Goal: Task Accomplishment & Management: Manage account settings

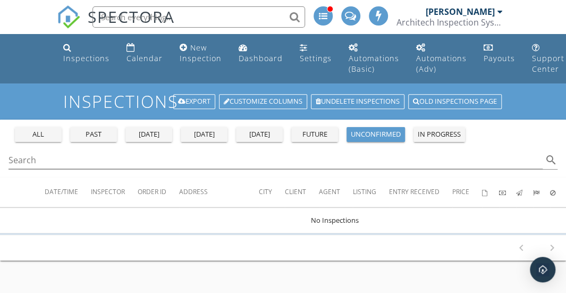
click at [498, 12] on div at bounding box center [500, 11] width 5 height 9
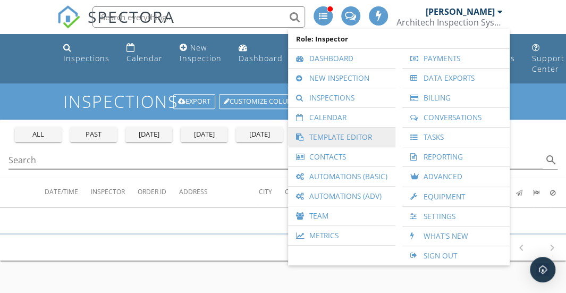
click at [332, 132] on link "Template Editor" at bounding box center [342, 137] width 97 height 19
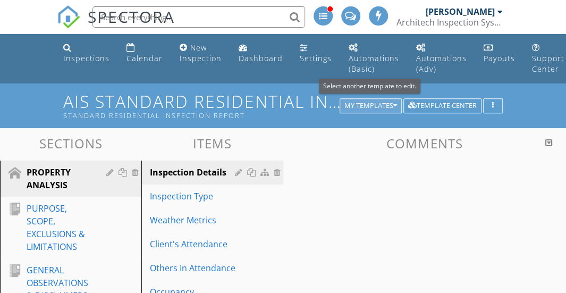
click at [396, 105] on icon "button" at bounding box center [396, 105] width 4 height 7
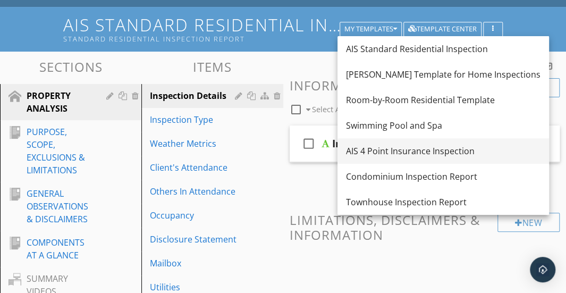
scroll to position [78, 0]
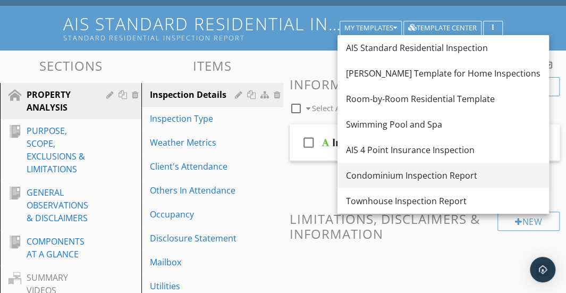
click at [387, 175] on div "Condominium Inspection Report" at bounding box center [443, 175] width 195 height 13
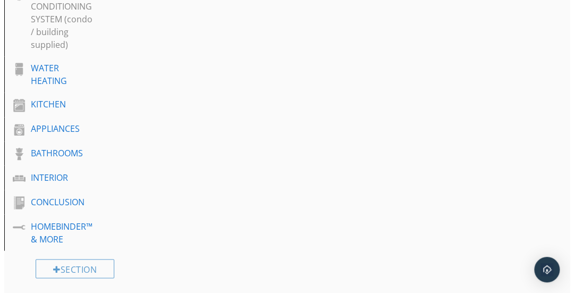
scroll to position [680, 0]
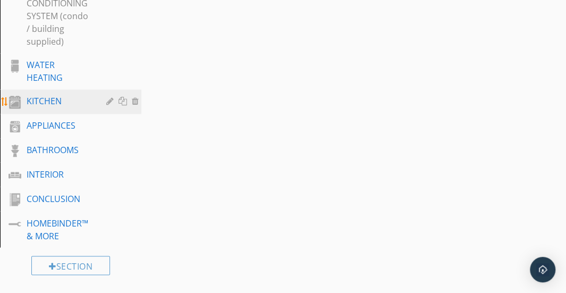
click at [107, 101] on div at bounding box center [111, 101] width 10 height 9
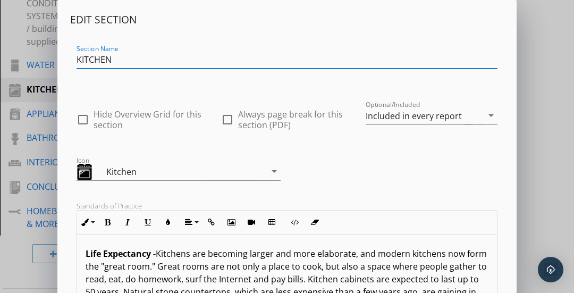
click at [136, 61] on input "KITCHEN" at bounding box center [287, 60] width 421 height 18
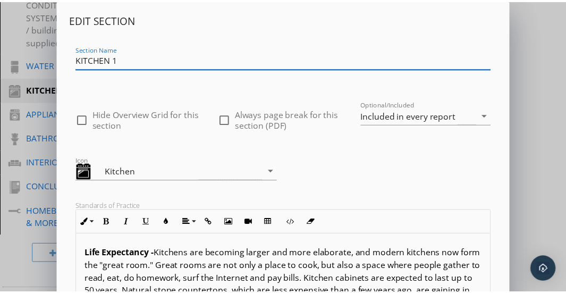
scroll to position [269, 0]
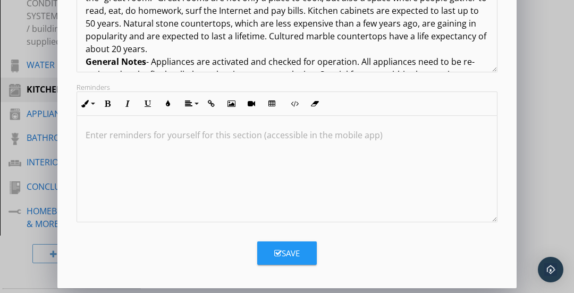
type input "KITCHEN 1"
click at [295, 253] on div "Save" at bounding box center [287, 253] width 26 height 12
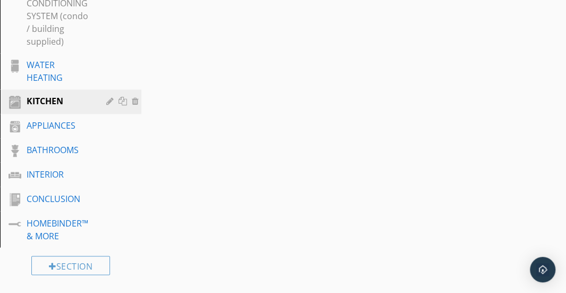
scroll to position [154, 0]
click at [135, 102] on div at bounding box center [137, 101] width 10 height 9
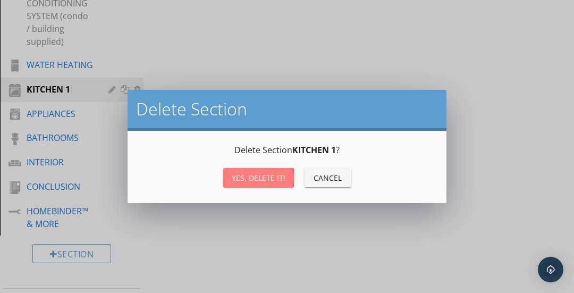
click at [244, 177] on div "Yes, Delete it!" at bounding box center [259, 177] width 54 height 11
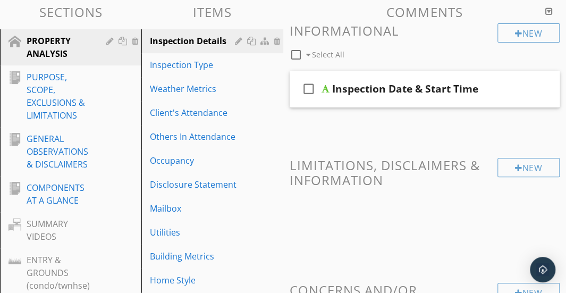
scroll to position [0, 0]
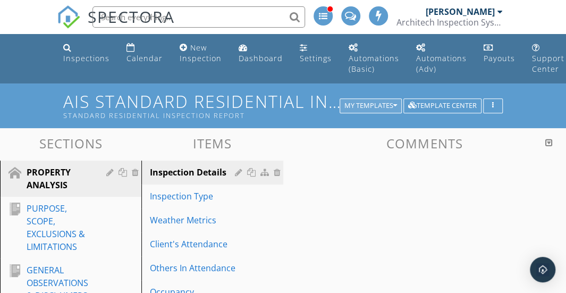
click at [380, 104] on div "My Templates" at bounding box center [371, 105] width 53 height 7
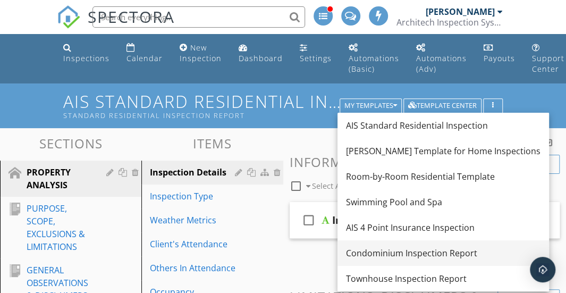
click at [385, 250] on div "Condominium Inspection Report" at bounding box center [443, 253] width 195 height 13
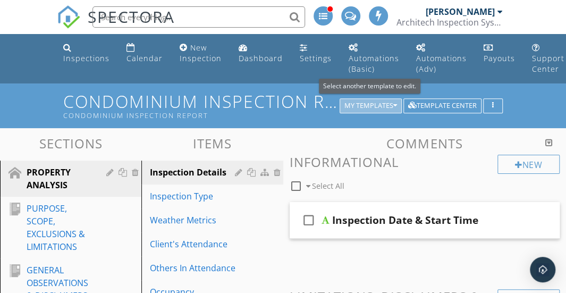
click at [395, 107] on icon "button" at bounding box center [396, 105] width 4 height 7
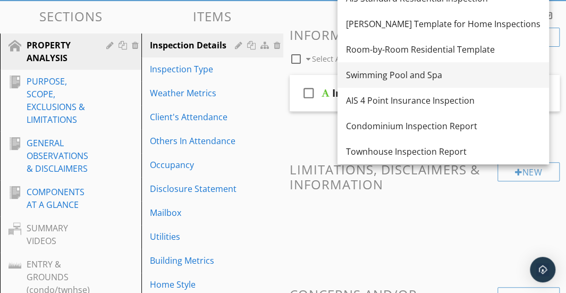
scroll to position [130, 0]
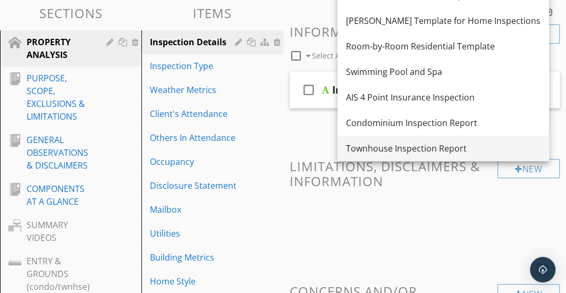
click at [384, 146] on div "Townhouse Inspection Report" at bounding box center [443, 148] width 195 height 13
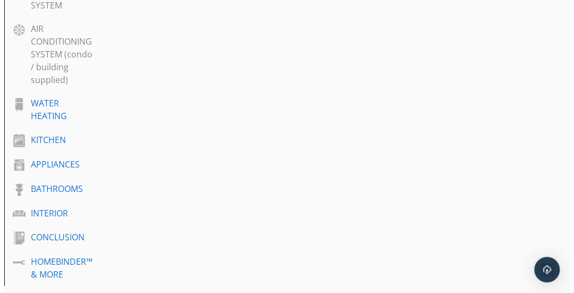
scroll to position [715, 0]
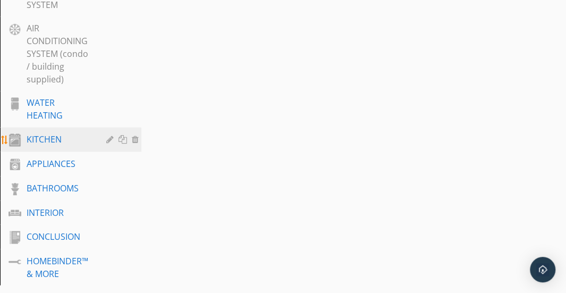
click at [107, 142] on div at bounding box center [111, 139] width 10 height 9
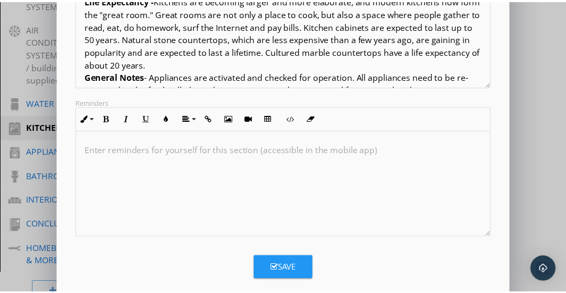
scroll to position [254, 0]
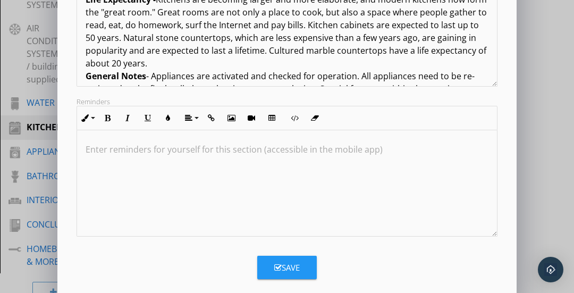
type input "KITCHEN 1"
click at [274, 264] on icon "button" at bounding box center [277, 268] width 7 height 8
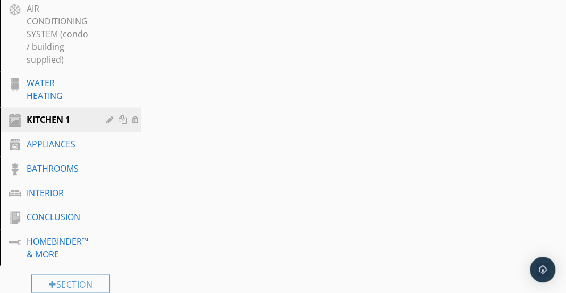
scroll to position [739, 0]
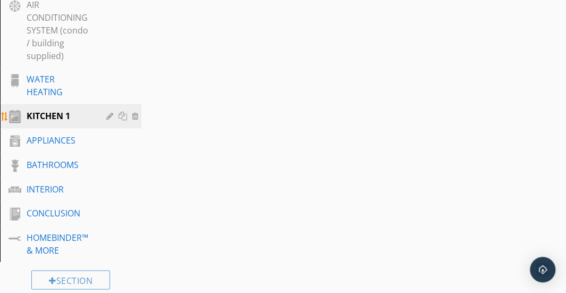
click at [135, 116] on div at bounding box center [137, 115] width 10 height 9
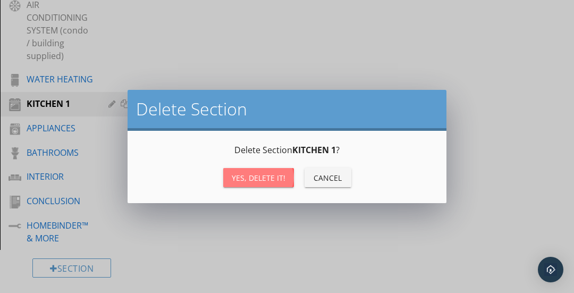
click at [232, 178] on button "Yes, Delete it!" at bounding box center [258, 177] width 71 height 19
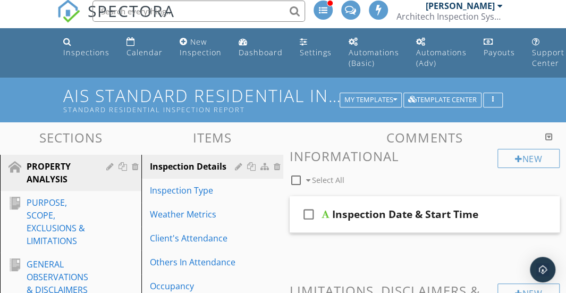
scroll to position [5, 0]
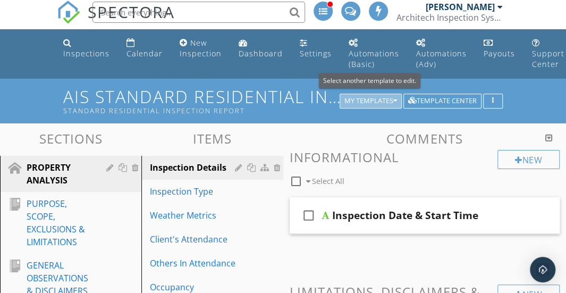
click at [396, 98] on icon "button" at bounding box center [396, 100] width 4 height 7
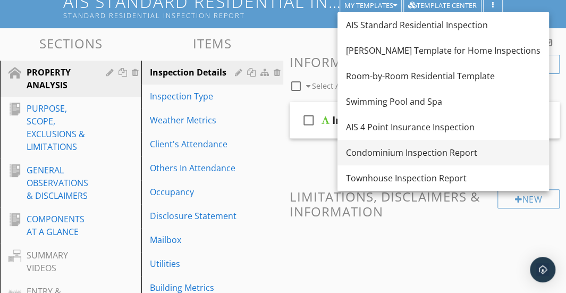
scroll to position [104, 0]
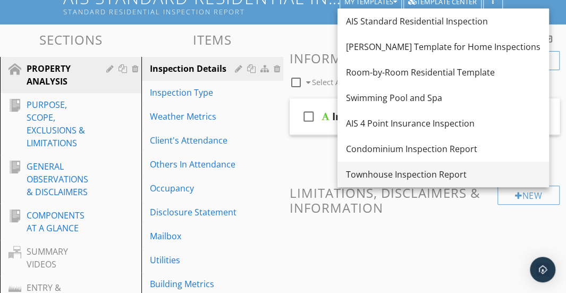
click at [378, 171] on div "Townhouse Inspection Report" at bounding box center [443, 174] width 195 height 13
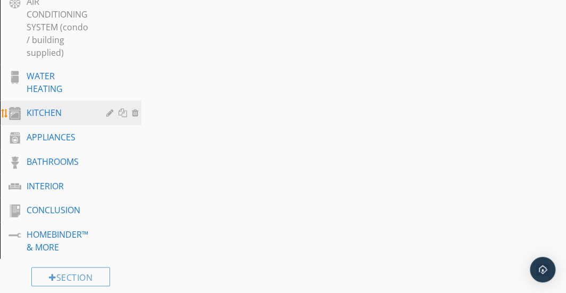
scroll to position [743, 0]
click at [71, 108] on div "KITCHEN" at bounding box center [59, 111] width 64 height 13
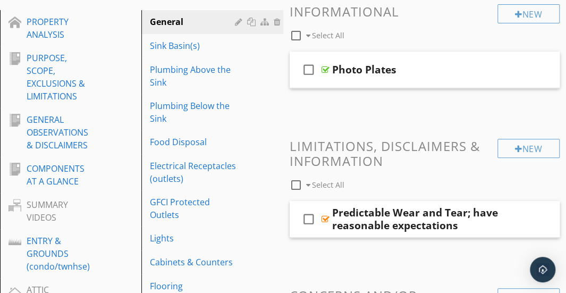
scroll to position [241, 0]
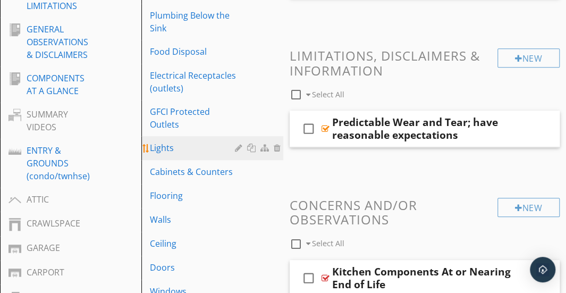
click at [167, 145] on div "Lights" at bounding box center [194, 147] width 88 height 13
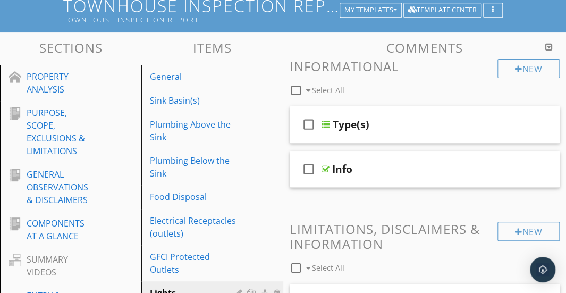
scroll to position [95, 0]
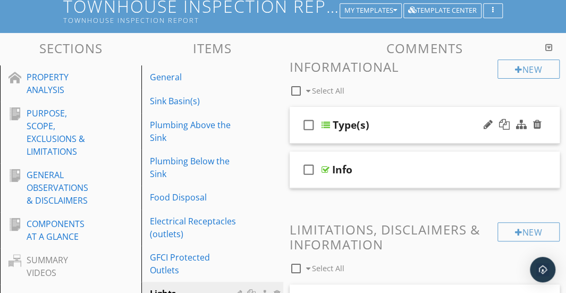
click at [402, 111] on div "check_box_outline_blank Type(s)" at bounding box center [425, 125] width 271 height 37
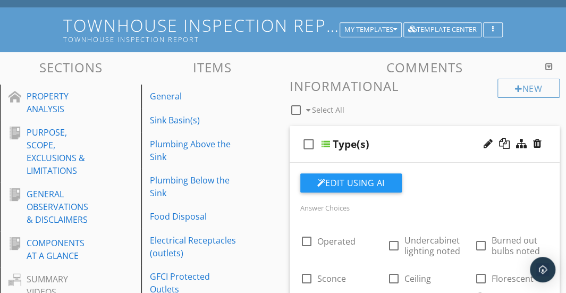
scroll to position [65, 0]
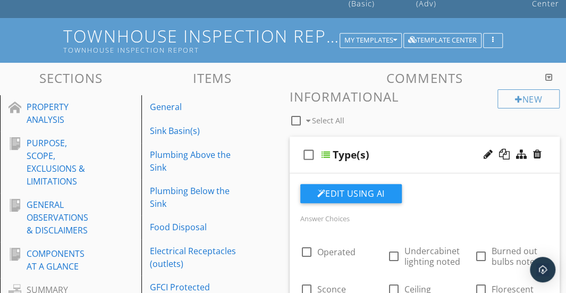
click at [390, 146] on div "check_box_outline_blank Type(s)" at bounding box center [425, 155] width 271 height 37
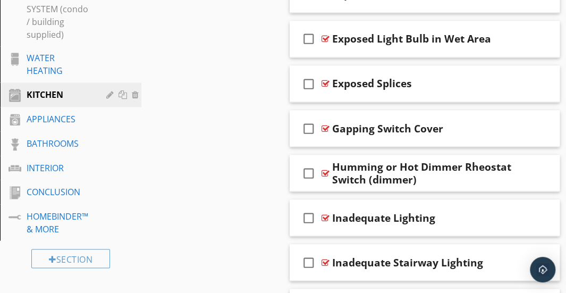
scroll to position [826, 0]
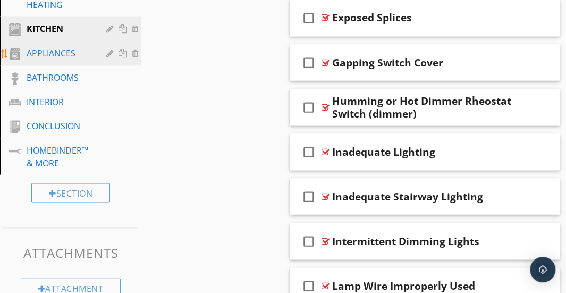
click at [54, 48] on div "APPLIANCES" at bounding box center [59, 52] width 64 height 13
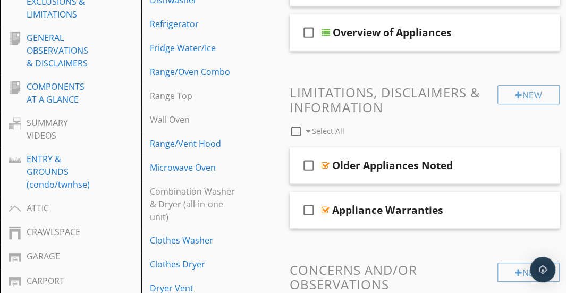
scroll to position [233, 0]
click at [389, 153] on div "check_box_outline_blank Older Appliances Noted" at bounding box center [425, 165] width 271 height 37
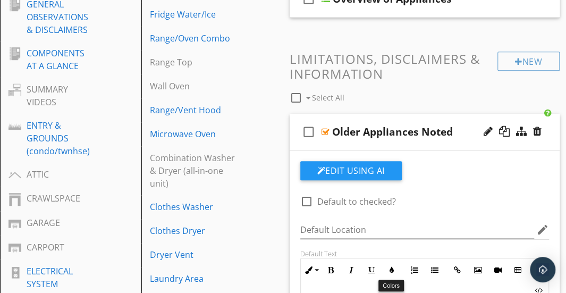
scroll to position [264, 0]
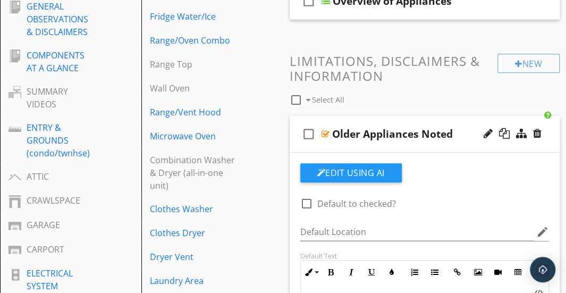
click at [464, 133] on div "Older Appliances Noted" at bounding box center [425, 134] width 187 height 13
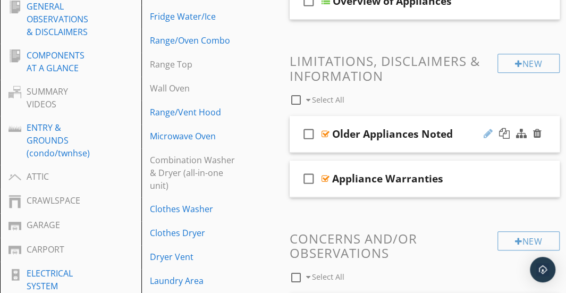
click at [488, 134] on div at bounding box center [488, 133] width 9 height 11
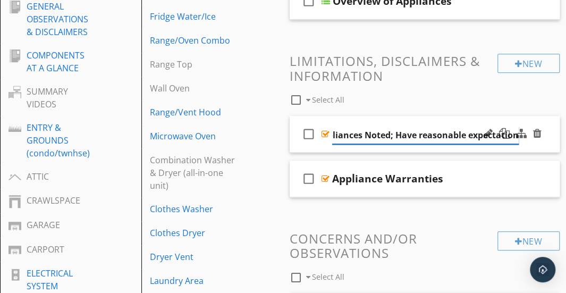
type input "Older Appliances Noted; Have reasonable expectations"
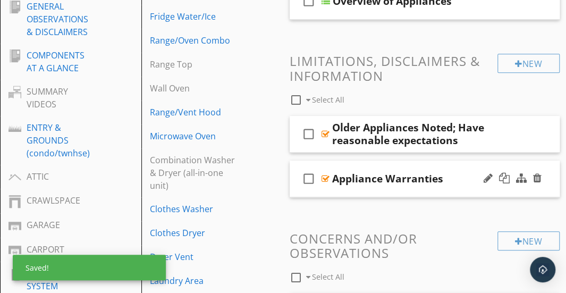
click at [458, 171] on div "check_box_outline_blank Appliance Warranties" at bounding box center [425, 179] width 271 height 37
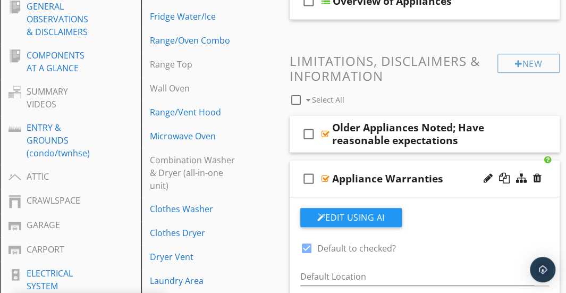
click at [370, 161] on div "check_box_outline_blank Appliance Warranties" at bounding box center [425, 179] width 271 height 37
type textarea "<p><span style="font-size: .8rem; line-height:1rem;"><strong>Important Disclaim…"
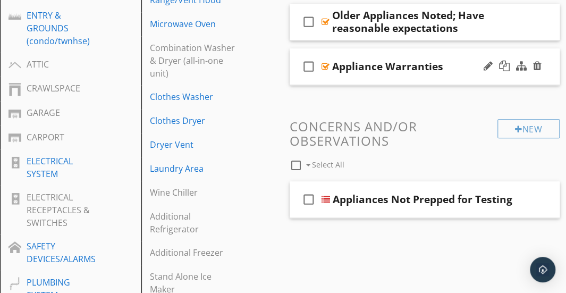
scroll to position [381, 0]
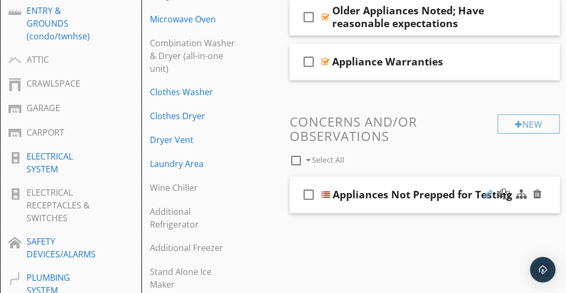
click at [487, 193] on div at bounding box center [488, 194] width 9 height 11
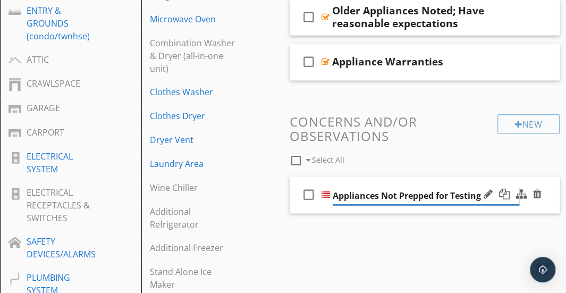
click at [334, 195] on input "Appliances Not Prepped for Testing" at bounding box center [426, 196] width 187 height 18
type input "New Appliances Not Prepped for Testing"
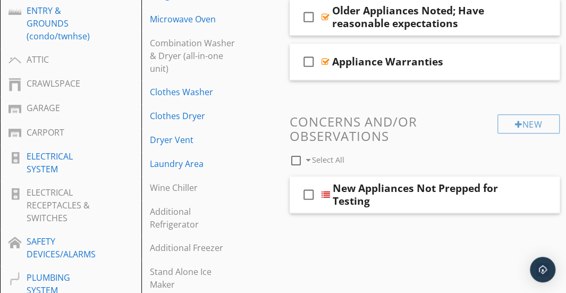
click at [374, 240] on div "Comments New Informational check_box_outline_blank Select All check_box_outline…" at bounding box center [424, 9] width 283 height 508
click at [487, 197] on div at bounding box center [488, 194] width 9 height 11
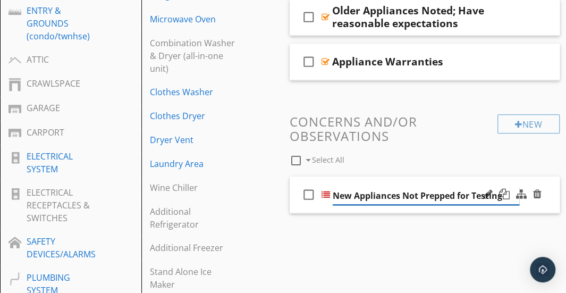
click at [353, 193] on input "New Appliances Not Prepped for Testing" at bounding box center [426, 196] width 187 height 18
type input "Appliances Not Prepped for Testing"
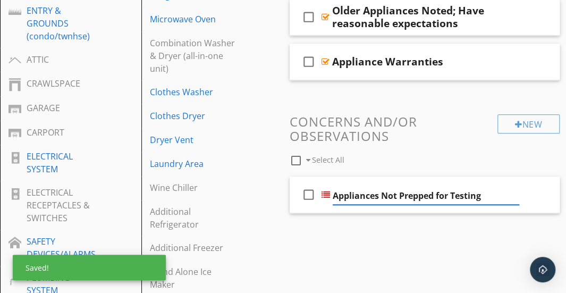
click at [431, 137] on h3 "Concerns and/or Observations" at bounding box center [425, 128] width 271 height 29
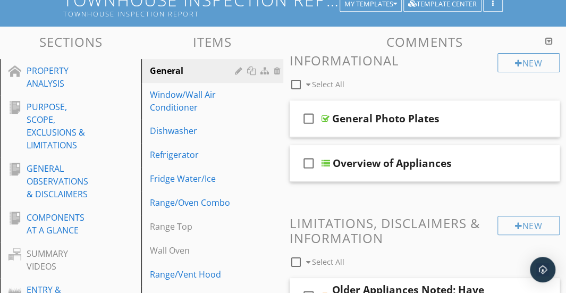
scroll to position [99, 0]
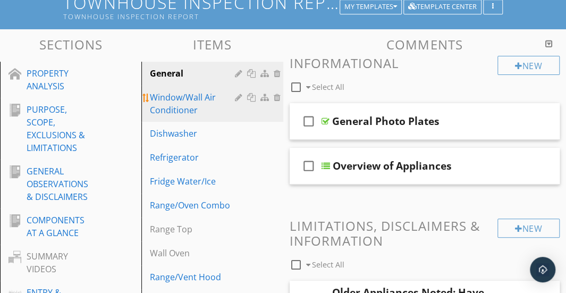
click at [186, 108] on div "Window/Wall Air Conditioner" at bounding box center [194, 104] width 88 height 26
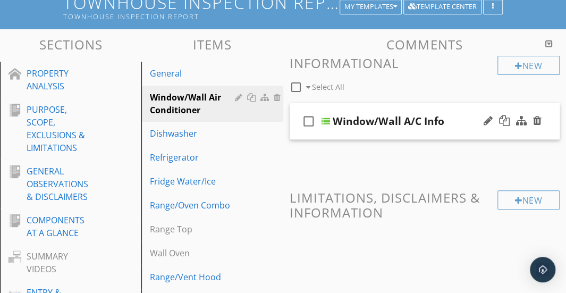
click at [361, 111] on div "check_box_outline_blank Window/Wall A/C Info" at bounding box center [425, 121] width 271 height 37
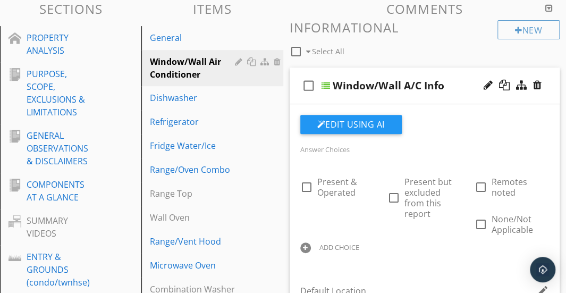
scroll to position [132, 0]
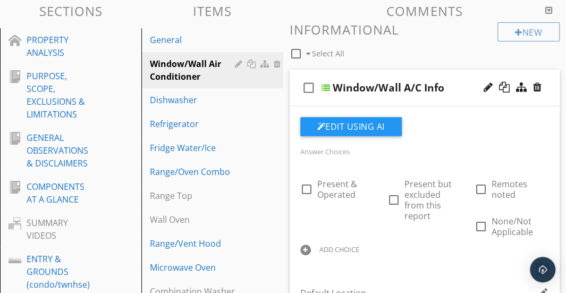
click at [453, 70] on div "check_box_outline_blank Window/Wall A/C Info" at bounding box center [425, 88] width 271 height 37
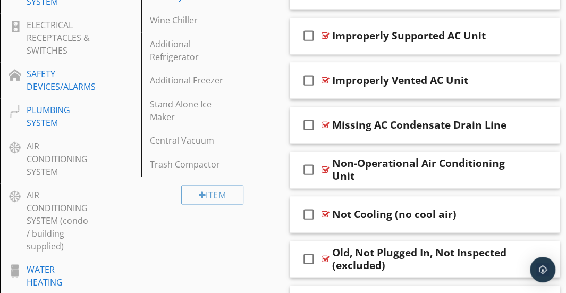
scroll to position [608, 0]
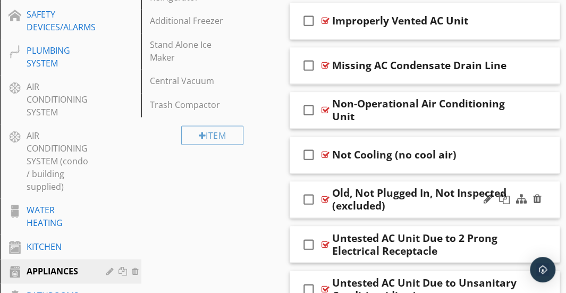
click at [435, 205] on div "Old, Not Plugged In, Not Inspected (excluded)" at bounding box center [425, 200] width 187 height 26
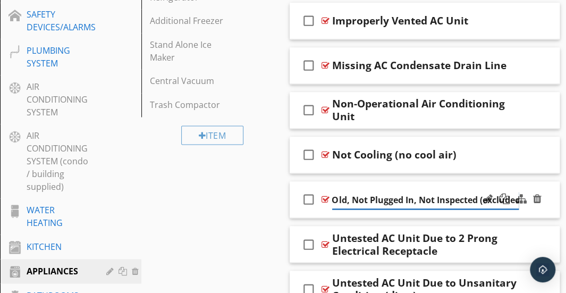
scroll to position [0, 5]
click at [418, 185] on div "check_box_outline_blank Old, Not Plugged In, Not Inspected (excluded)" at bounding box center [425, 199] width 271 height 37
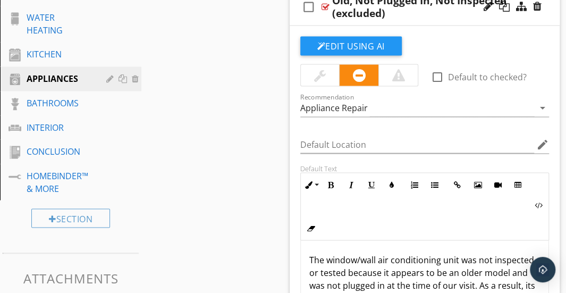
scroll to position [803, 0]
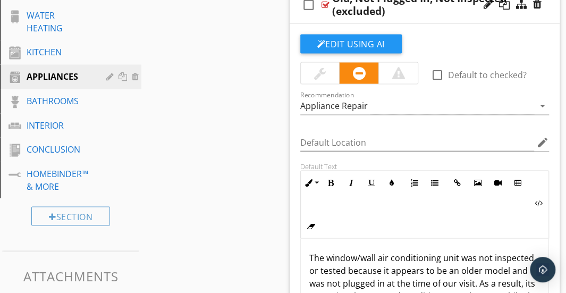
click at [325, 70] on div at bounding box center [320, 72] width 12 height 13
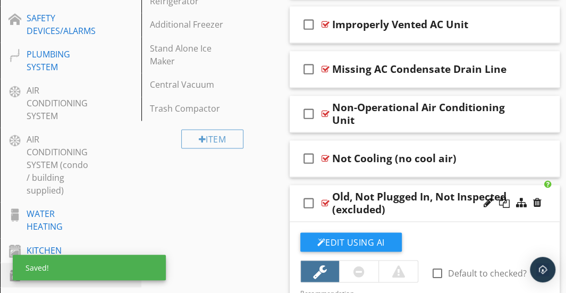
scroll to position [603, 0]
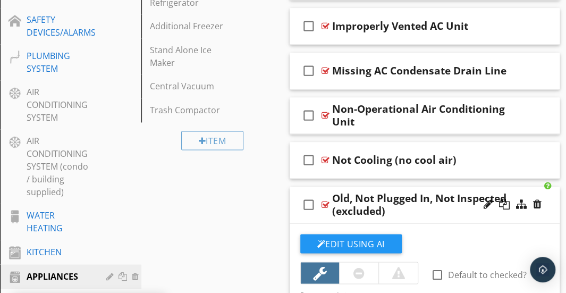
click at [374, 188] on div "check_box_outline_blank Old, Not Plugged In, Not Inspected (excluded)" at bounding box center [425, 205] width 271 height 37
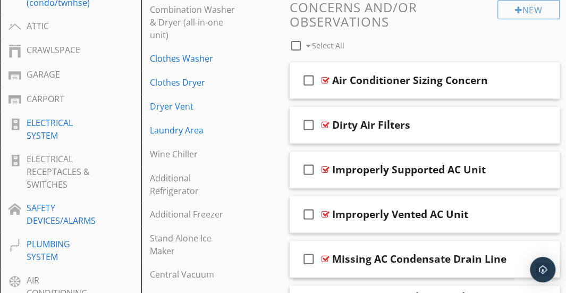
scroll to position [405, 0]
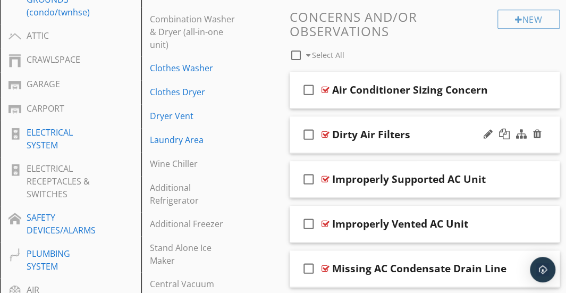
click at [368, 120] on div "check_box_outline_blank Dirty Air Filters" at bounding box center [425, 134] width 271 height 37
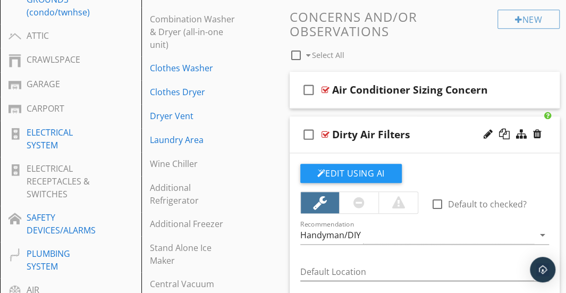
click at [388, 119] on div "check_box_outline_blank Dirty Air Filters" at bounding box center [425, 134] width 271 height 37
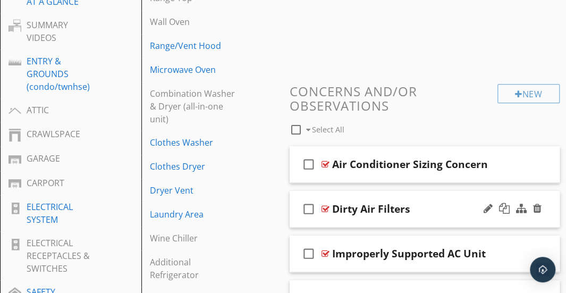
scroll to position [331, 0]
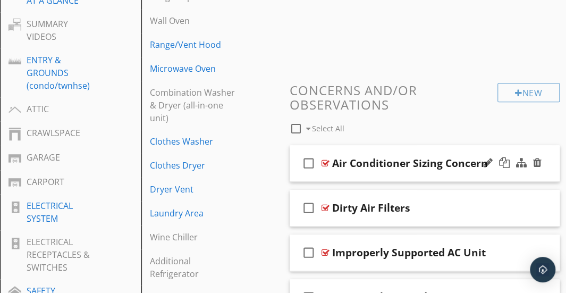
click at [359, 149] on div "check_box_outline_blank Air Conditioner Sizing Concern" at bounding box center [425, 163] width 271 height 37
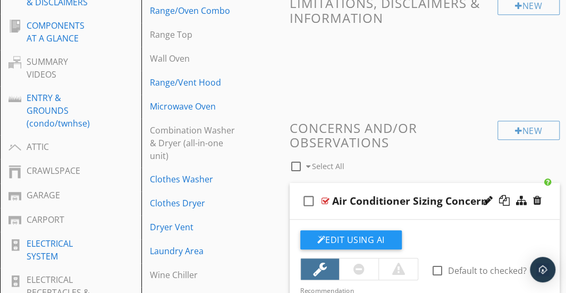
scroll to position [293, 0]
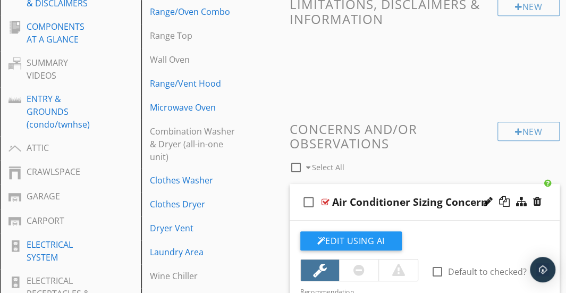
click at [357, 187] on div "check_box_outline_blank Air Conditioner Sizing Concern" at bounding box center [425, 202] width 271 height 37
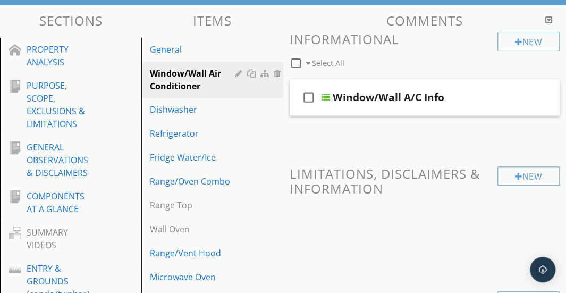
scroll to position [120, 0]
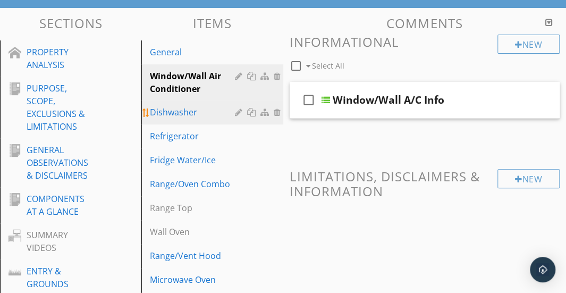
click at [184, 118] on div "Dishwasher" at bounding box center [194, 112] width 88 height 13
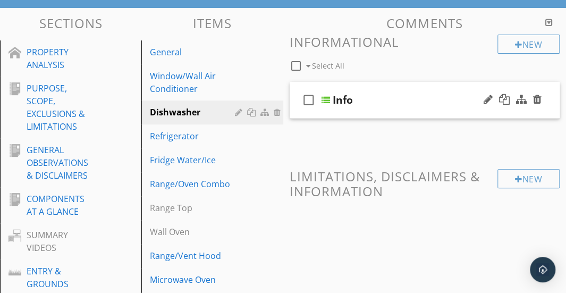
click at [385, 94] on div "Info" at bounding box center [426, 100] width 187 height 13
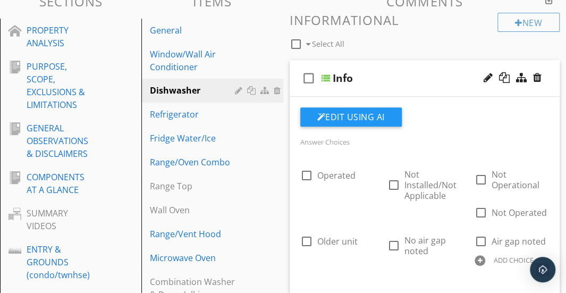
scroll to position [141, 0]
click at [382, 72] on div "Info" at bounding box center [426, 78] width 187 height 13
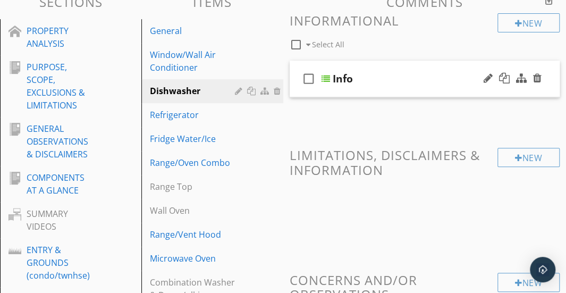
scroll to position [145, 0]
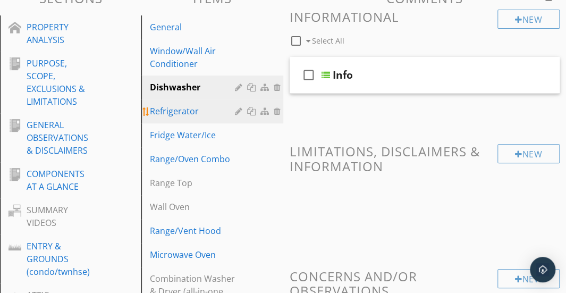
click at [179, 106] on div "Refrigerator" at bounding box center [194, 111] width 88 height 13
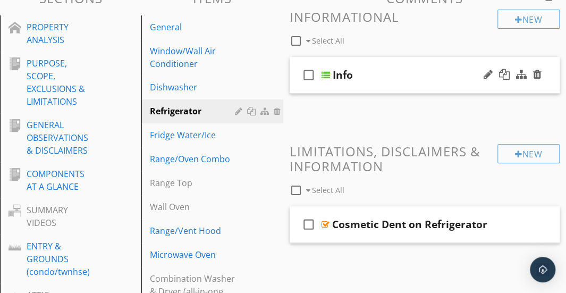
click at [401, 65] on div "check_box_outline_blank Info" at bounding box center [425, 75] width 271 height 37
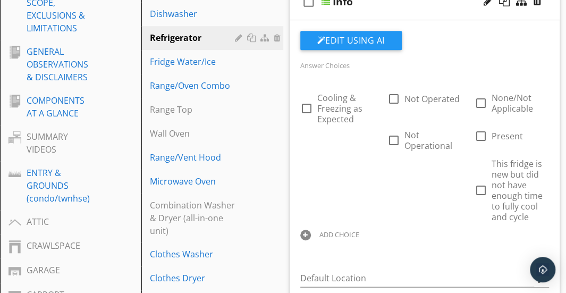
scroll to position [251, 0]
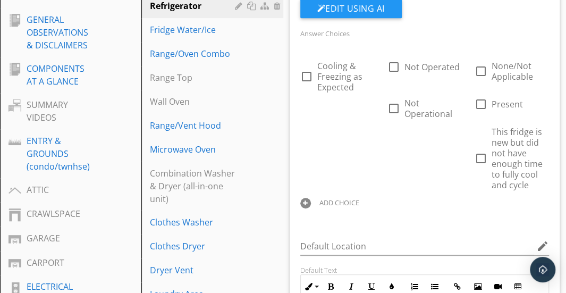
click at [310, 202] on div at bounding box center [306, 203] width 11 height 11
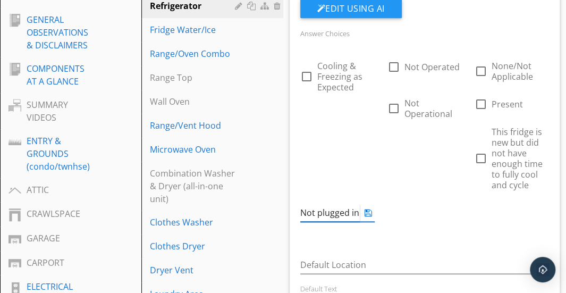
scroll to position [0, 5]
type input "Not plugged in at this time"
click at [418, 245] on div "Answer Choices check_box_outline_blank Cooling & Freezing as Expected check_box…" at bounding box center [425, 263] width 262 height 528
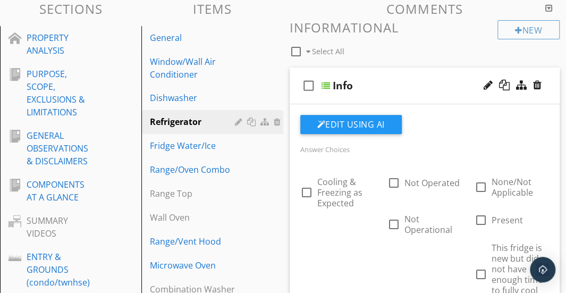
scroll to position [134, 0]
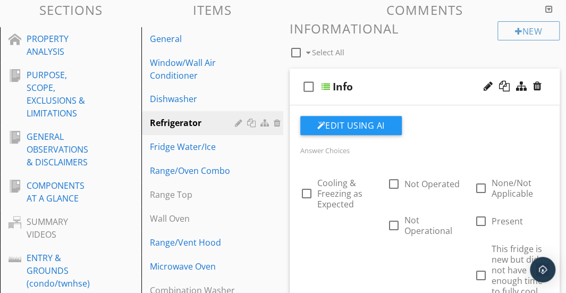
click at [377, 79] on div "check_box_outline_blank Info" at bounding box center [425, 87] width 271 height 37
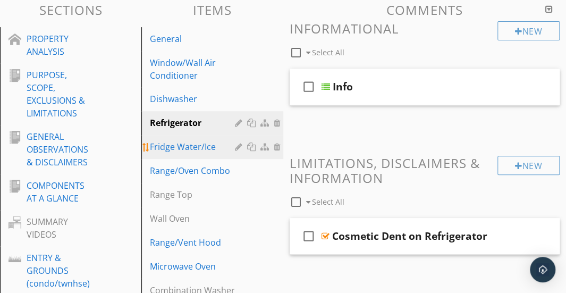
click at [183, 145] on div "Fridge Water/Ice" at bounding box center [194, 146] width 88 height 13
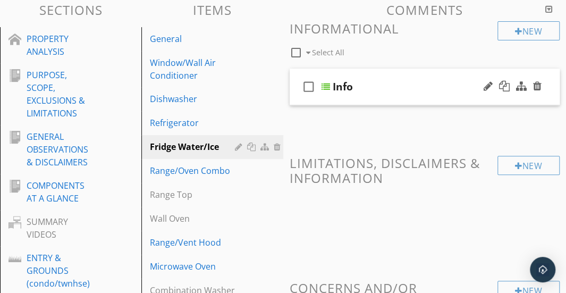
click at [391, 74] on div "check_box_outline_blank Info" at bounding box center [425, 87] width 271 height 37
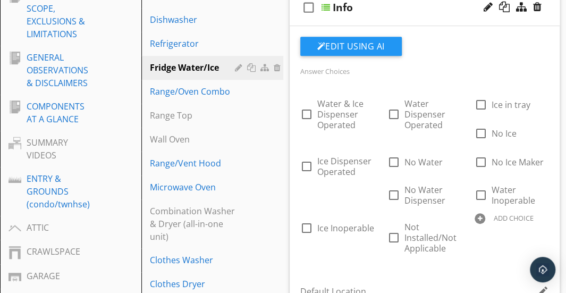
scroll to position [214, 0]
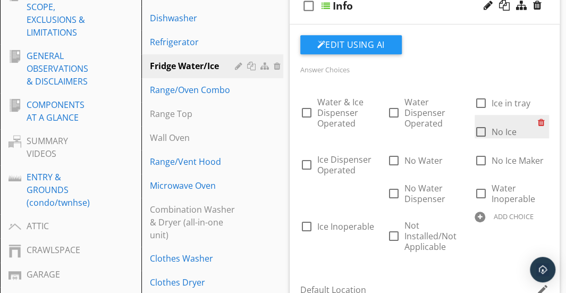
click at [541, 122] on div at bounding box center [543, 122] width 11 height 15
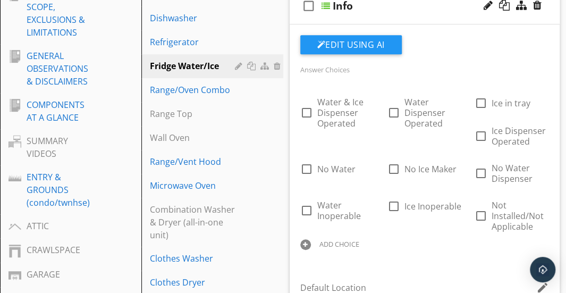
click at [308, 244] on div at bounding box center [306, 244] width 11 height 11
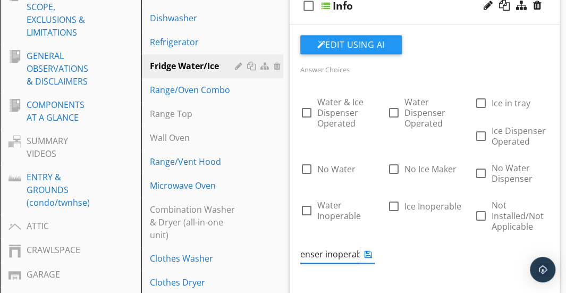
type input "Ice dispenser inoperable"
click at [429, 273] on div "check_box_outline_blank Water & Ice Dispenser Operated check_box_outline_blank …" at bounding box center [425, 180] width 262 height 188
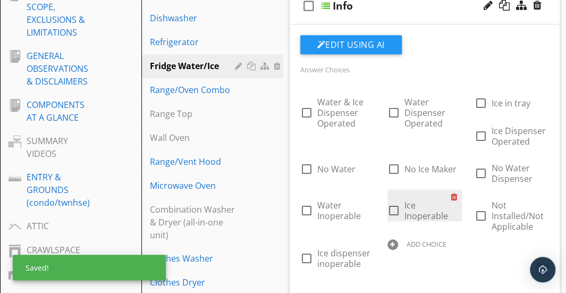
click at [456, 196] on div at bounding box center [456, 196] width 11 height 15
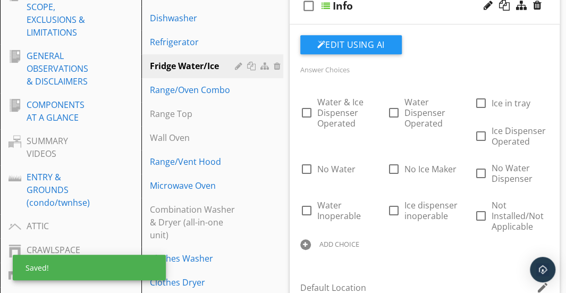
click at [411, 239] on div "check_box_outline_blank Water & Ice Dispenser Operated check_box_outline_blank …" at bounding box center [425, 170] width 262 height 169
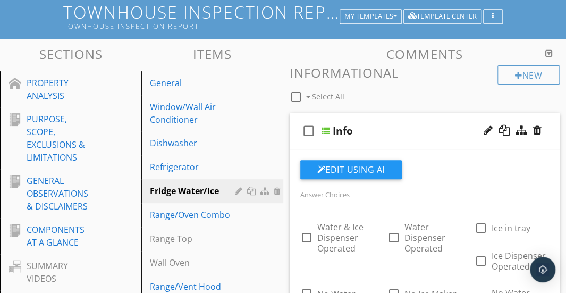
scroll to position [84, 0]
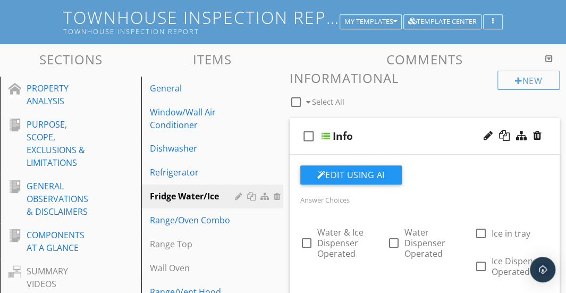
click at [397, 129] on div "check_box_outline_blank Info" at bounding box center [425, 136] width 271 height 37
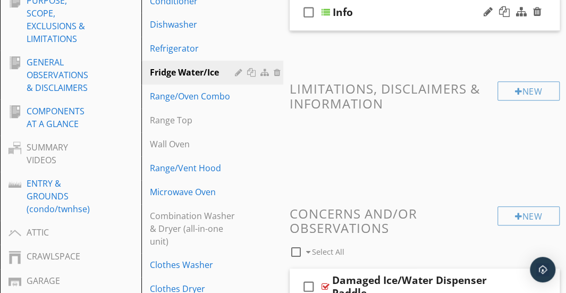
scroll to position [212, 0]
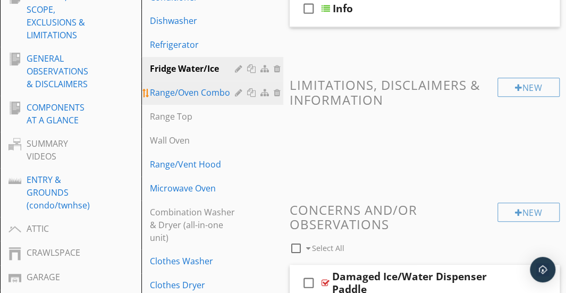
click at [189, 96] on div "Range/Oven Combo" at bounding box center [194, 92] width 88 height 13
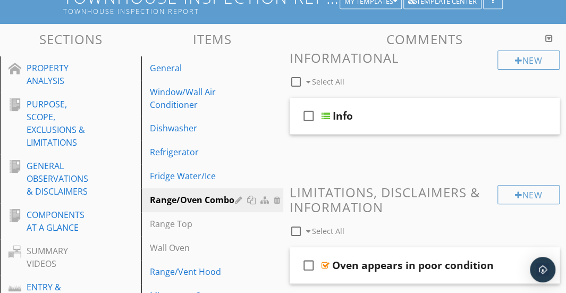
scroll to position [93, 0]
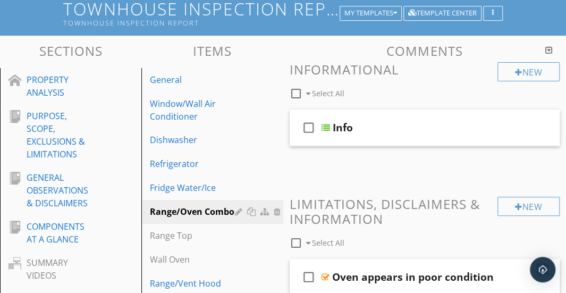
click at [386, 122] on div "Info" at bounding box center [426, 127] width 187 height 13
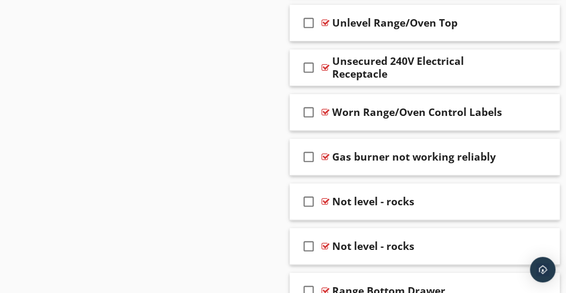
scroll to position [1953, 0]
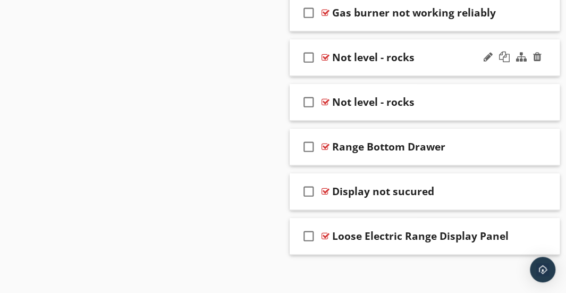
click at [451, 51] on div "Not level - rocks" at bounding box center [425, 57] width 187 height 13
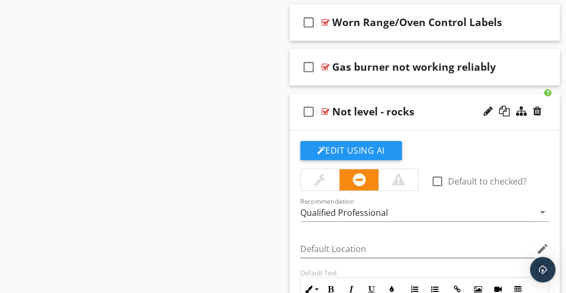
scroll to position [1898, 0]
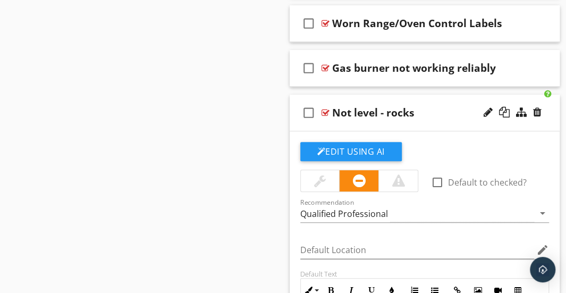
click at [317, 174] on div at bounding box center [320, 180] width 12 height 13
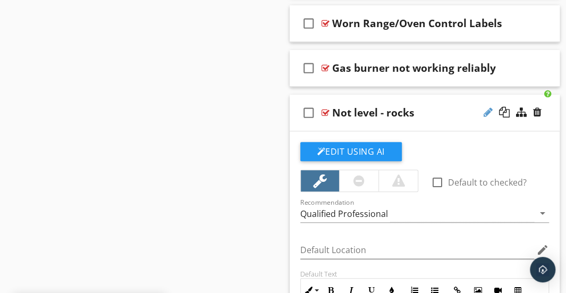
click at [487, 107] on div at bounding box center [488, 112] width 9 height 11
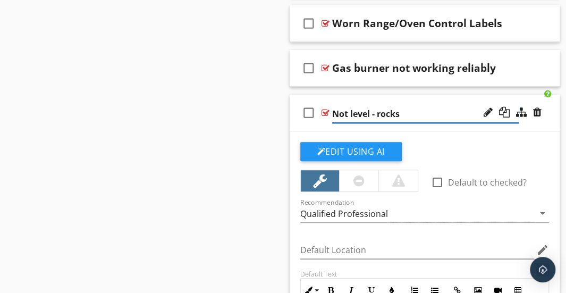
click at [416, 110] on input "Not level - rocks" at bounding box center [425, 114] width 187 height 18
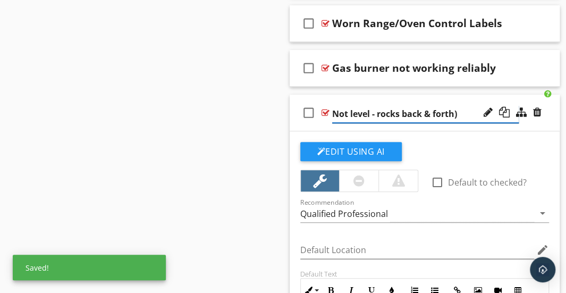
click at [377, 109] on input "Not level - rocks back & forth)" at bounding box center [425, 114] width 187 height 18
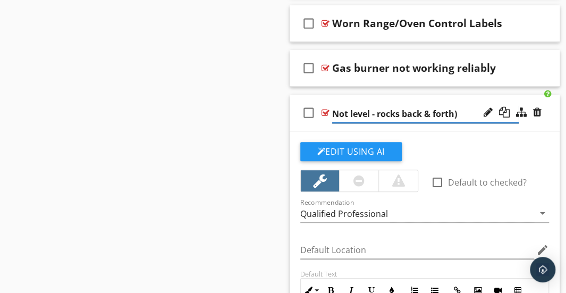
type input "Not level - (rocks back & forth)"
click at [414, 120] on div "check_box_outline_blank Not level - (rocks back & forth)" at bounding box center [425, 113] width 271 height 37
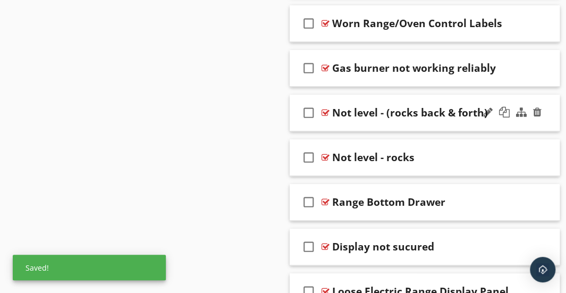
click at [433, 95] on div "check_box_outline_blank Not level - (rocks back & forth)" at bounding box center [425, 113] width 271 height 37
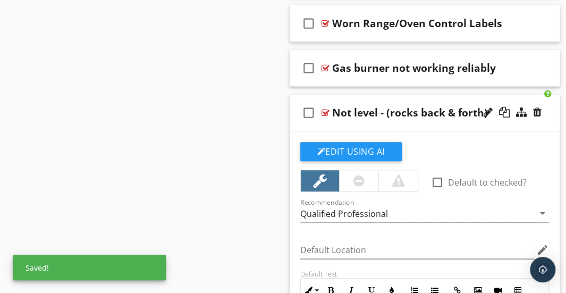
click at [433, 95] on div "check_box_outline_blank Not level - (rocks back & forth)" at bounding box center [425, 113] width 271 height 37
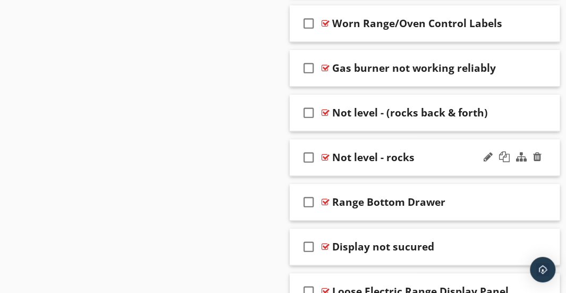
click at [433, 139] on div "check_box_outline_blank Not level - rocks" at bounding box center [425, 157] width 271 height 37
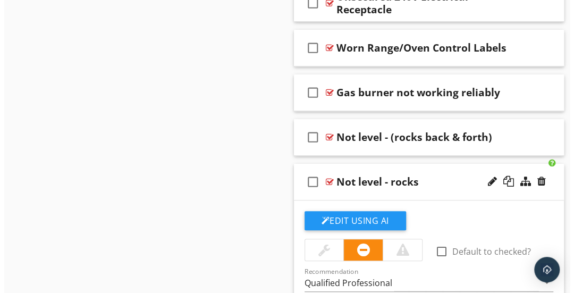
scroll to position [1872, 0]
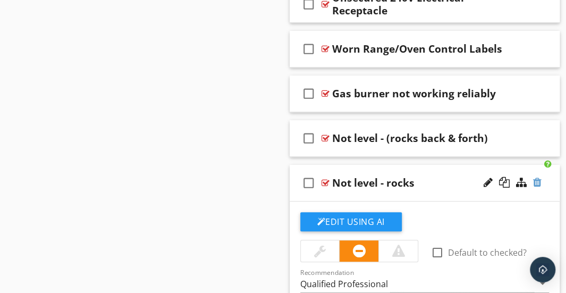
click at [541, 177] on div at bounding box center [537, 182] width 9 height 11
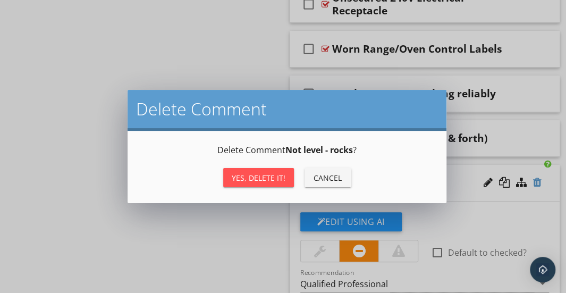
scroll to position [9, 0]
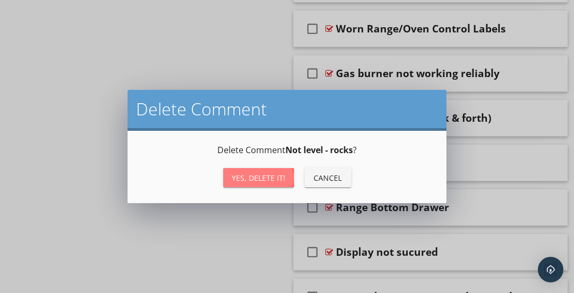
click at [278, 177] on div "Yes, Delete it!" at bounding box center [259, 177] width 54 height 11
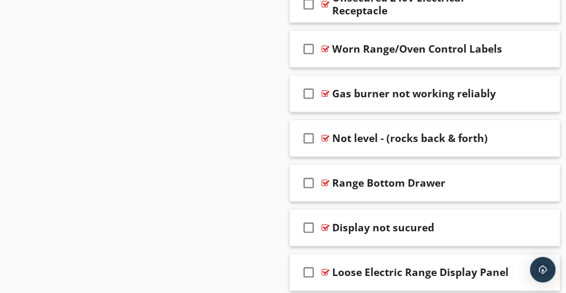
scroll to position [1908, 0]
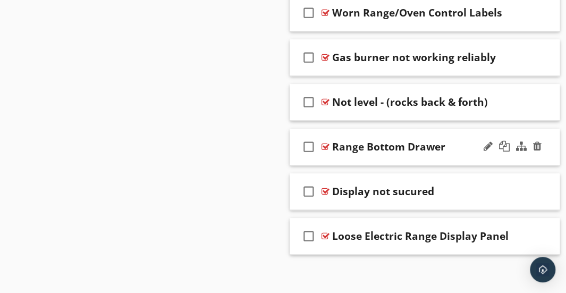
click at [397, 129] on div "check_box_outline_blank Range Bottom Drawer" at bounding box center [425, 147] width 271 height 37
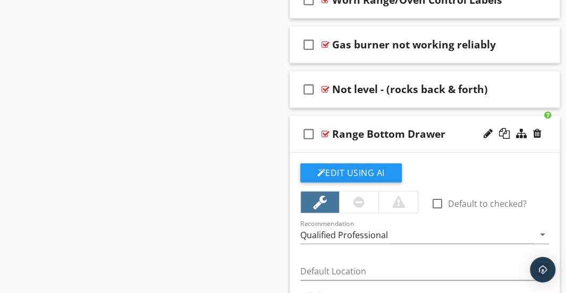
scroll to position [1921, 0]
click at [485, 128] on div at bounding box center [488, 133] width 9 height 11
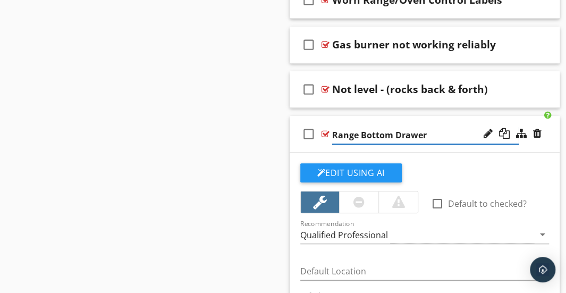
click at [451, 127] on input "Range Bottom Drawer" at bounding box center [425, 136] width 187 height 18
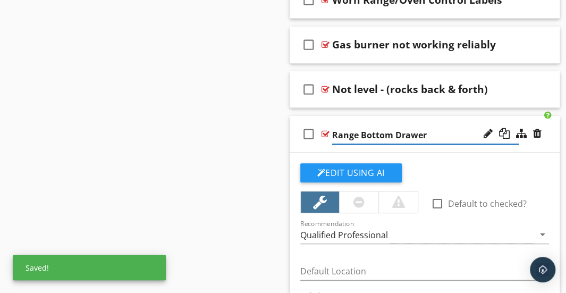
click at [345, 130] on input "Range Bottom Drawer" at bounding box center [425, 136] width 187 height 18
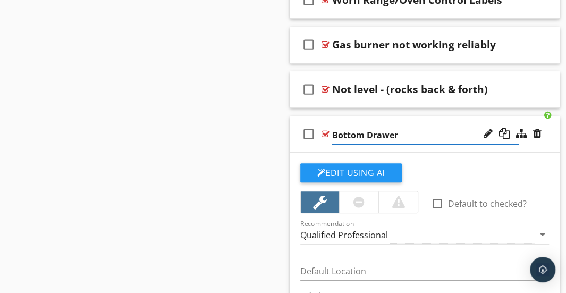
click at [419, 127] on input "Bottom Drawer" at bounding box center [425, 136] width 187 height 18
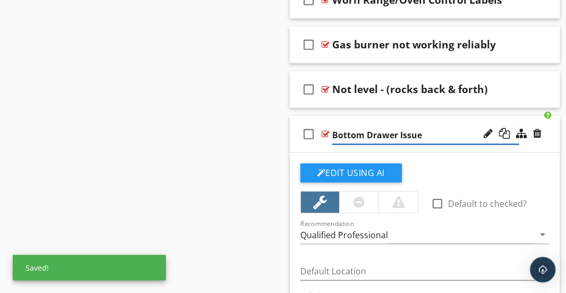
type input "Bottom Drawer Issues"
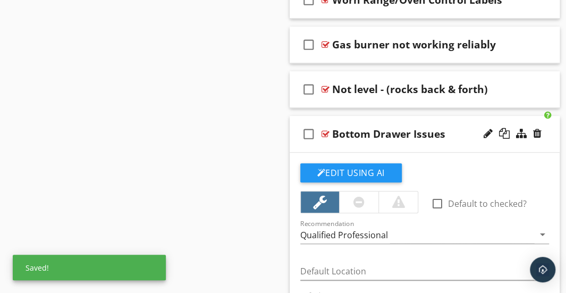
click at [355, 116] on div "check_box_outline_blank Bottom Drawer Issues" at bounding box center [425, 134] width 271 height 37
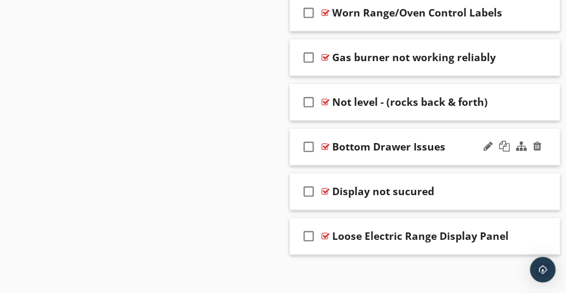
scroll to position [1908, 0]
click at [377, 174] on div "check_box_outline_blank Display not sucured" at bounding box center [425, 191] width 271 height 37
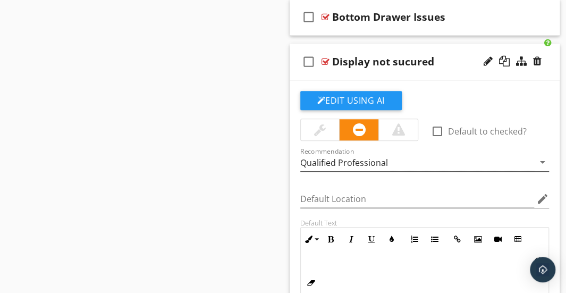
scroll to position [2045, 0]
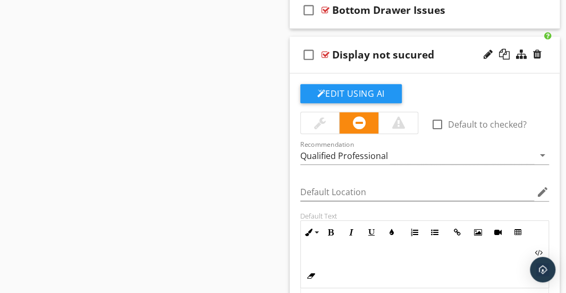
click at [349, 247] on div "Inline Style XLarge Large Normal Small Light Small/Light Bold Italic Underline …" at bounding box center [425, 254] width 249 height 68
click at [346, 253] on div "Inline Style XLarge Large Normal Small Light Small/Light Bold Italic Underline …" at bounding box center [425, 254] width 249 height 68
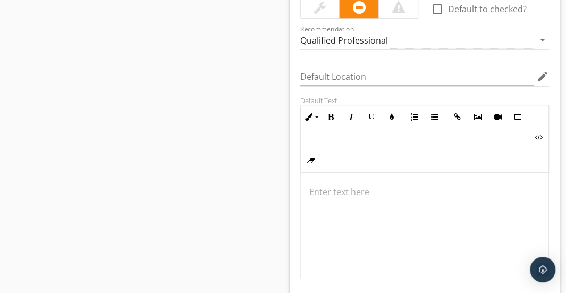
scroll to position [2162, 0]
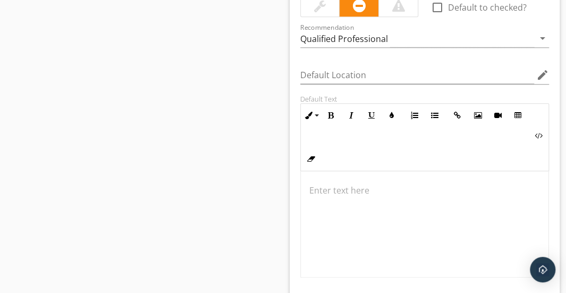
click at [337, 184] on p at bounding box center [425, 190] width 231 height 13
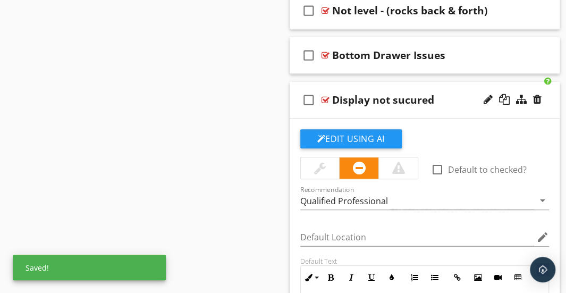
scroll to position [1979, 0]
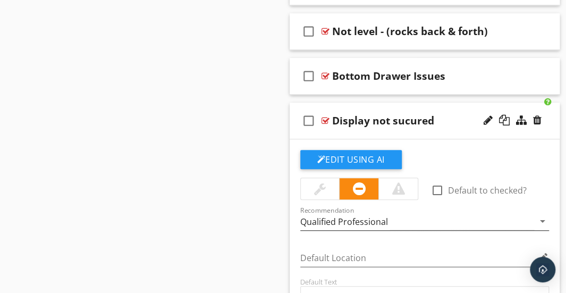
click at [438, 215] on div "Qualified Professional" at bounding box center [418, 222] width 235 height 18
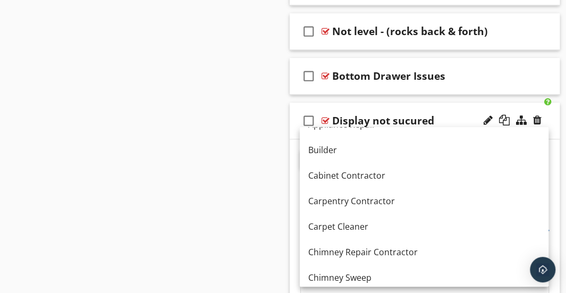
scroll to position [16, 0]
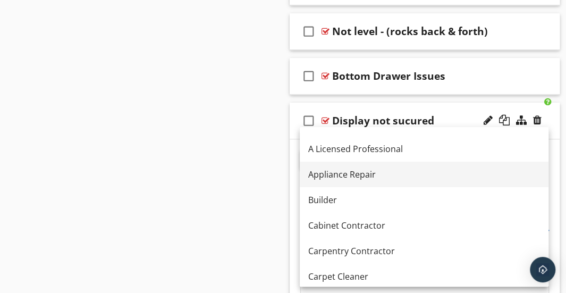
click at [412, 181] on link "Appliance Repair" at bounding box center [424, 175] width 249 height 26
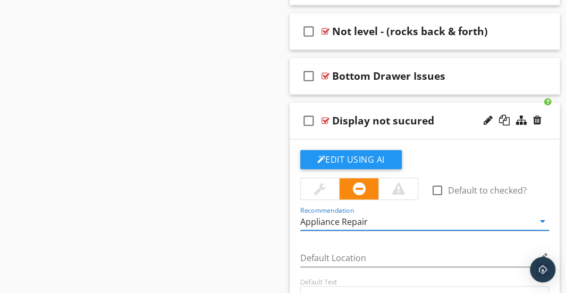
click at [435, 103] on div "check_box_outline_blank Display not sucured" at bounding box center [425, 121] width 271 height 37
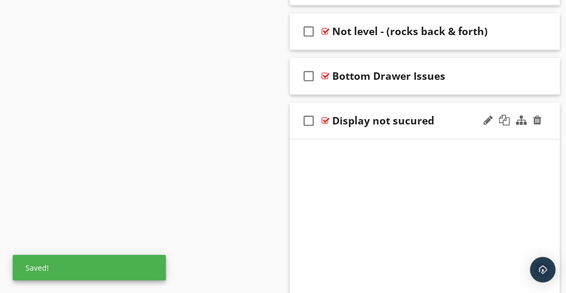
scroll to position [1908, 0]
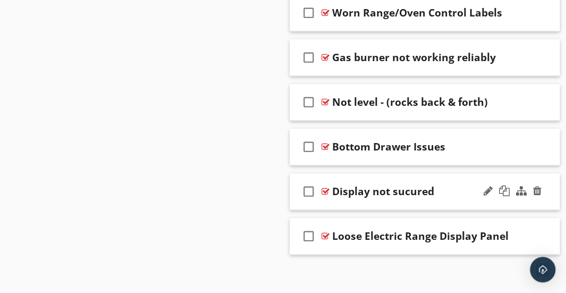
click at [449, 185] on div "Display not sucured" at bounding box center [425, 191] width 187 height 13
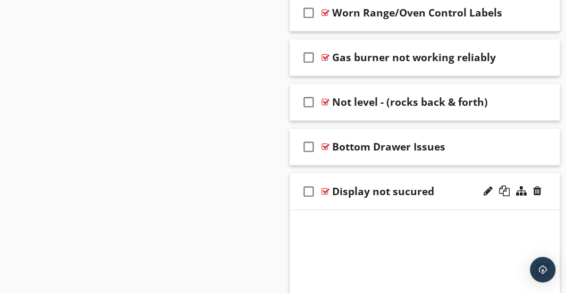
scroll to position [1979, 0]
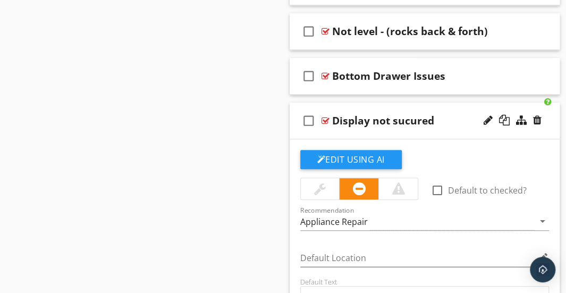
click at [444, 114] on div "Display not sucured" at bounding box center [425, 120] width 187 height 13
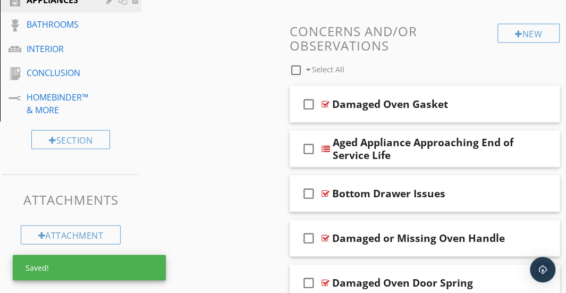
scroll to position [947, 0]
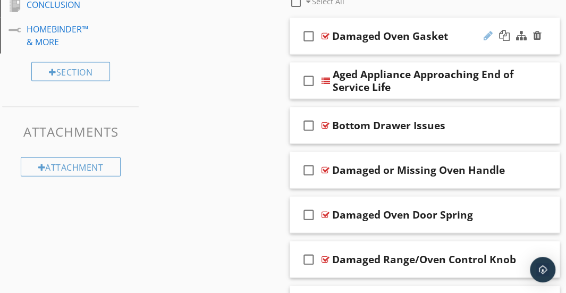
click at [489, 33] on div at bounding box center [488, 35] width 9 height 11
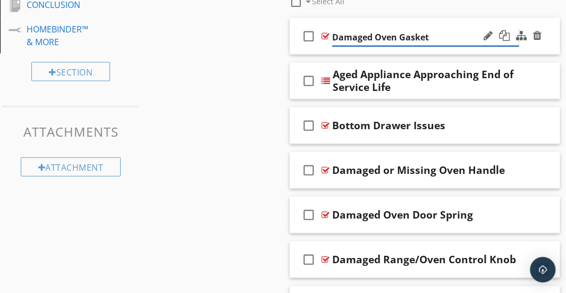
click at [385, 36] on input "Damaged Oven Gasket" at bounding box center [425, 38] width 187 height 18
click at [385, 36] on input "Damaged Gasket" at bounding box center [425, 38] width 187 height 18
click at [332, 38] on input "Damaged" at bounding box center [425, 38] width 187 height 18
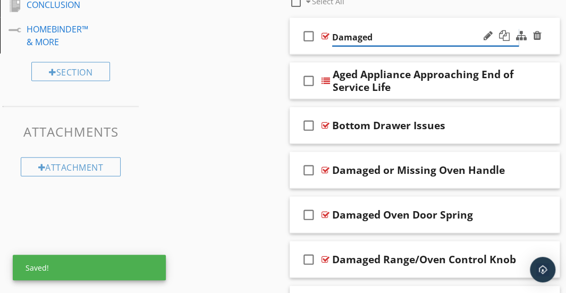
paste input "Gasket"
click at [332, 38] on input "GasketDamaged" at bounding box center [425, 38] width 187 height 18
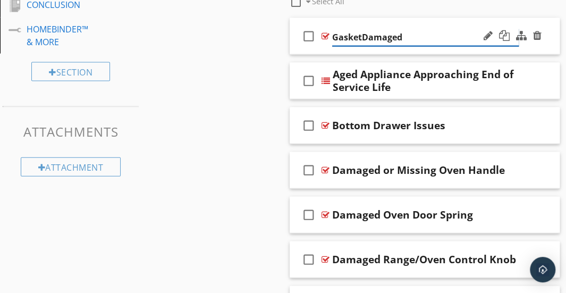
click at [332, 38] on input "GasketDamaged" at bounding box center [425, 38] width 187 height 18
click at [387, 36] on input "Oven GasketDamaged" at bounding box center [425, 38] width 187 height 18
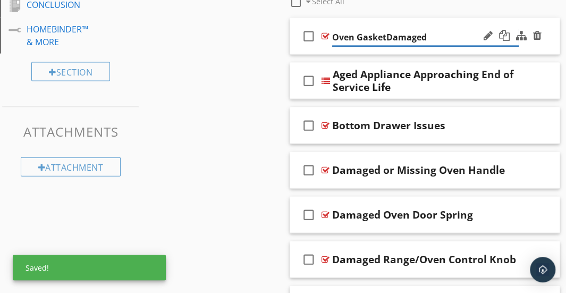
type input "Oven Gasket Damaged"
click at [448, 30] on input "Oven Gasket Damaged" at bounding box center [425, 38] width 187 height 18
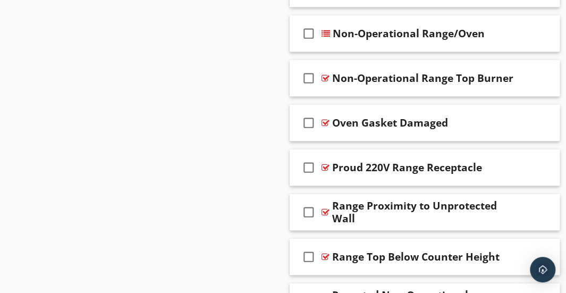
scroll to position [1482, 0]
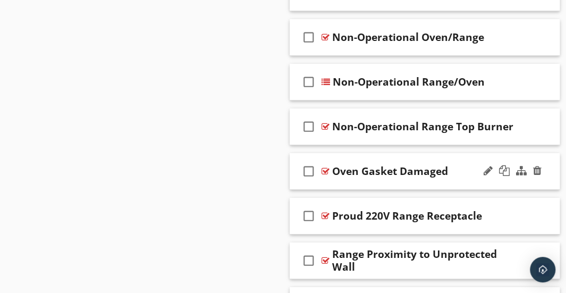
click at [449, 165] on div "Oven Gasket Damaged" at bounding box center [425, 171] width 187 height 13
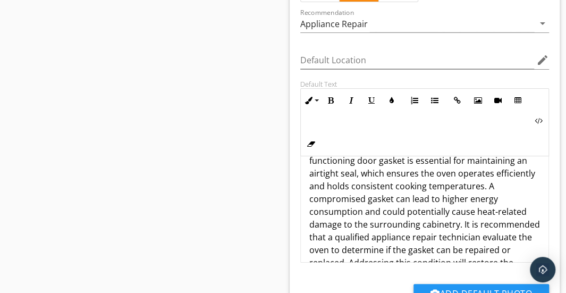
scroll to position [53, 0]
click at [370, 195] on p "The oven door gasket was observed to be damaged, with dark scorching marks arou…" at bounding box center [425, 218] width 231 height 204
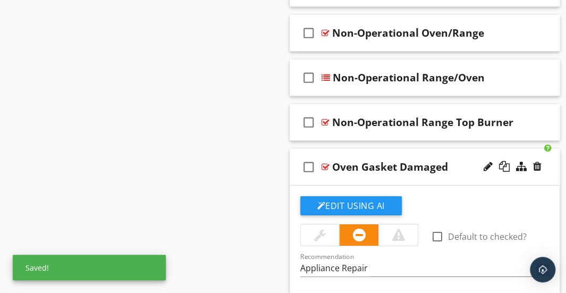
scroll to position [1486, 0]
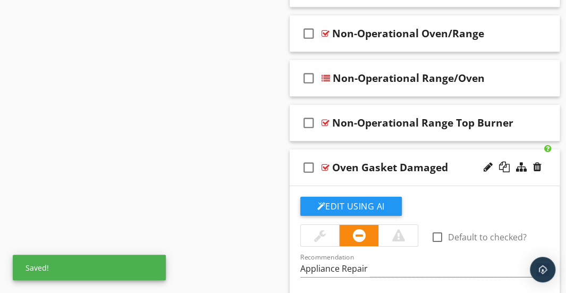
click at [367, 149] on div "check_box_outline_blank Oven Gasket Damaged" at bounding box center [425, 167] width 271 height 37
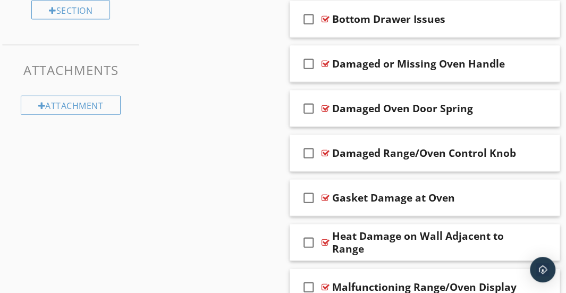
scroll to position [1008, 0]
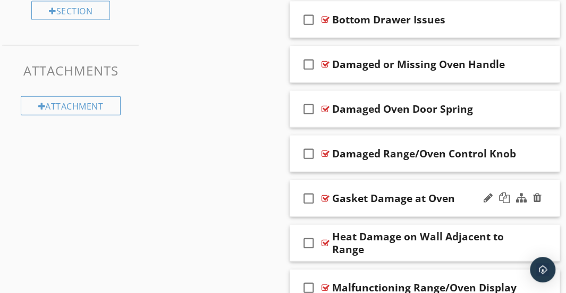
click at [374, 184] on div "check_box_outline_blank Gasket Damage at Oven" at bounding box center [425, 198] width 271 height 37
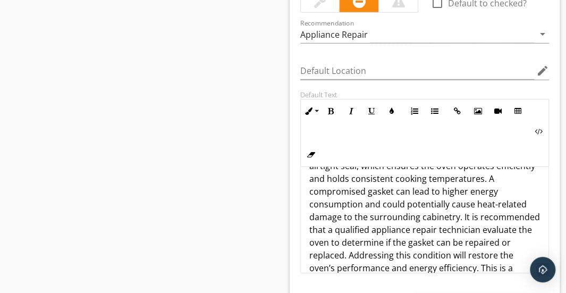
scroll to position [68, 0]
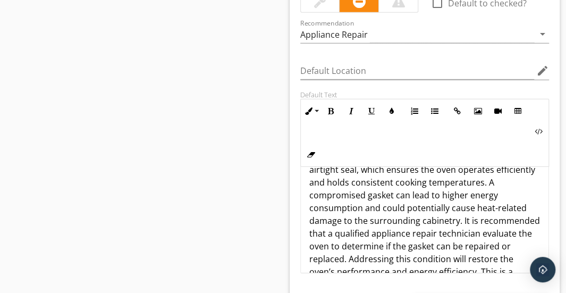
click at [368, 195] on p "The oven door gasket was observed to be damaged, with dark scorching marks arou…" at bounding box center [425, 214] width 231 height 204
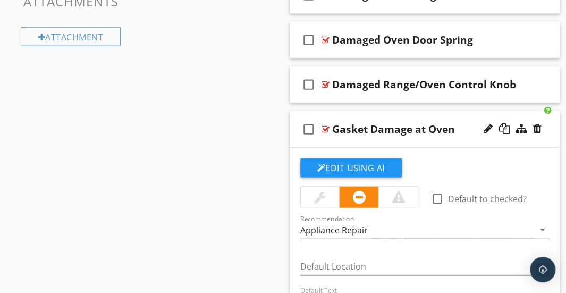
scroll to position [1076, 0]
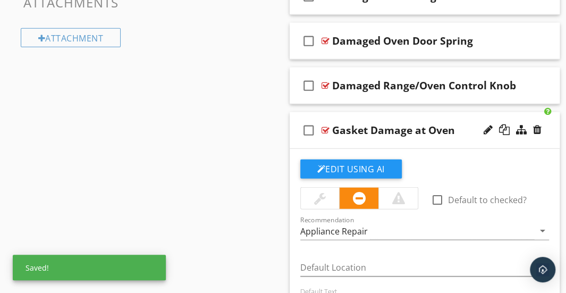
click at [368, 115] on div "check_box_outline_blank Gasket Damage at Oven" at bounding box center [425, 130] width 271 height 37
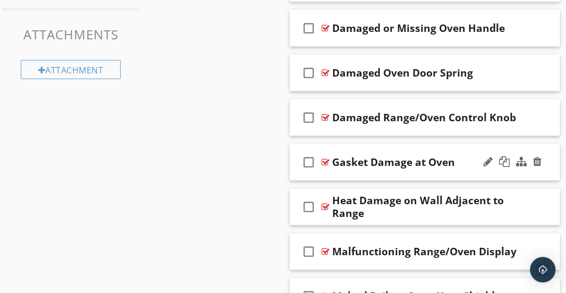
scroll to position [1040, 0]
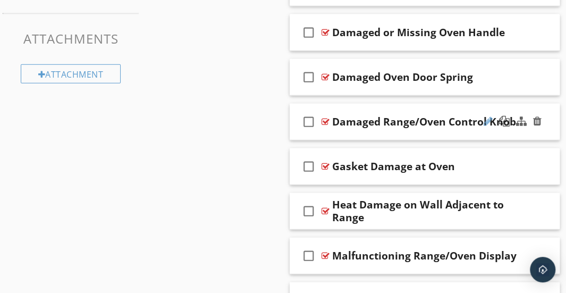
click at [488, 116] on div at bounding box center [488, 121] width 9 height 11
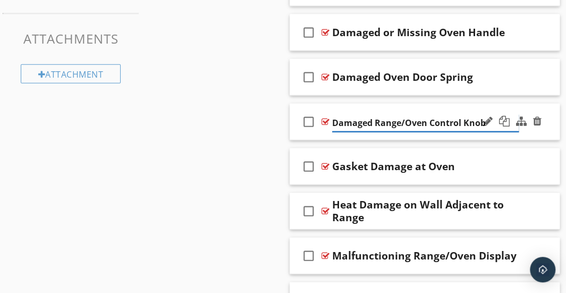
click at [401, 122] on input "Damaged Range/Oven Control Knob" at bounding box center [425, 123] width 187 height 18
type input "Damaged Range / Oven Control Knob"
click at [393, 116] on input "Damaged Range / Oven Control Knob" at bounding box center [425, 123] width 187 height 18
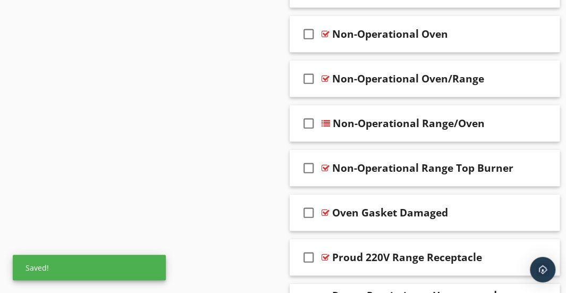
scroll to position [1908, 0]
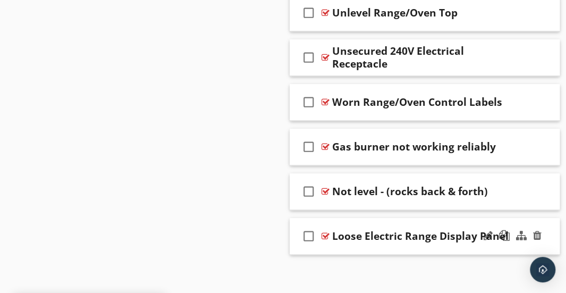
click at [386, 218] on div "check_box_outline_blank Loose Electric Range Display Panel" at bounding box center [425, 236] width 271 height 37
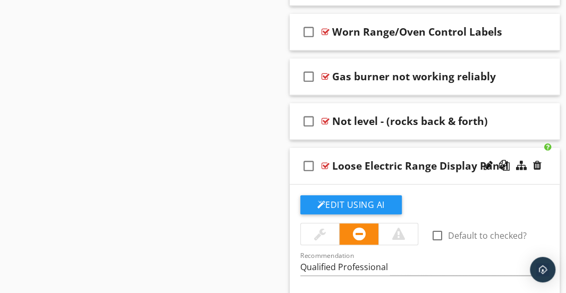
scroll to position [1979, 0]
click at [376, 148] on div "check_box_outline_blank Loose Electric Range Display Panel" at bounding box center [425, 166] width 271 height 37
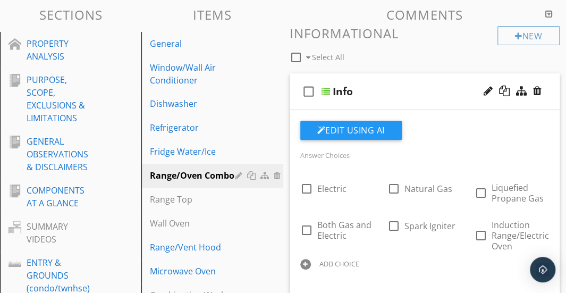
scroll to position [128, 0]
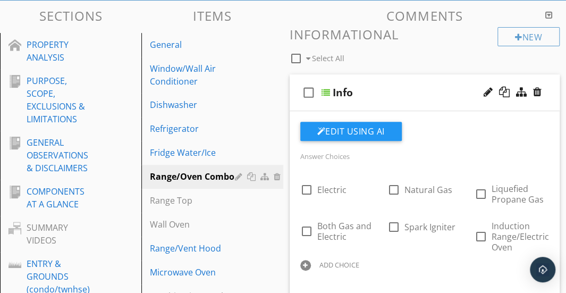
click at [387, 81] on div "check_box_outline_blank Info" at bounding box center [425, 92] width 271 height 37
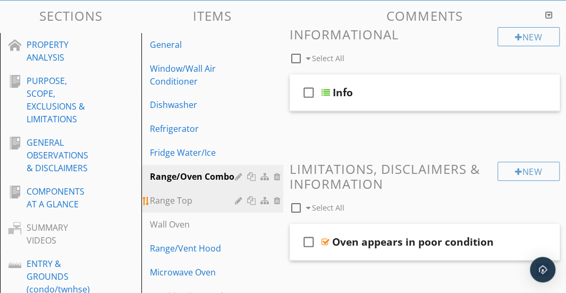
click at [202, 198] on div "Range Top" at bounding box center [194, 200] width 88 height 13
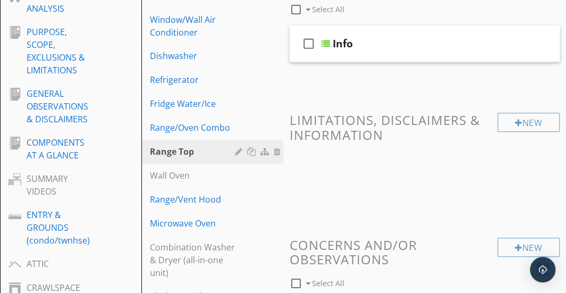
scroll to position [177, 0]
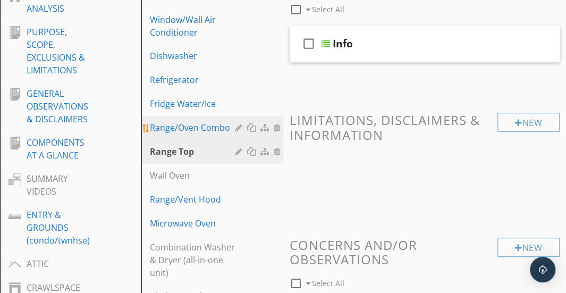
click at [215, 128] on div "Range/Oven Combo" at bounding box center [194, 127] width 88 height 13
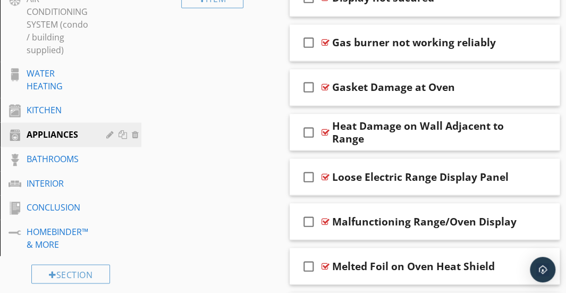
scroll to position [724, 0]
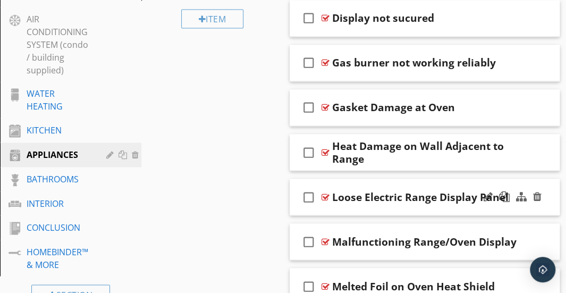
click at [306, 197] on icon "check_box_outline_blank" at bounding box center [309, 197] width 17 height 26
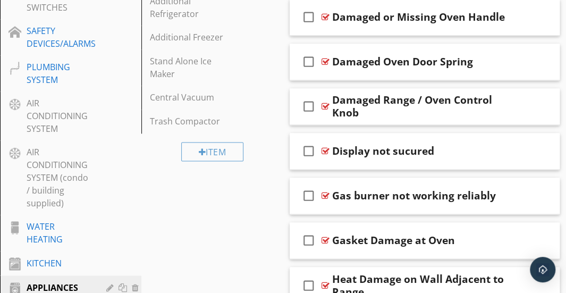
scroll to position [591, 0]
click at [307, 149] on icon "check_box_outline_blank" at bounding box center [309, 151] width 17 height 26
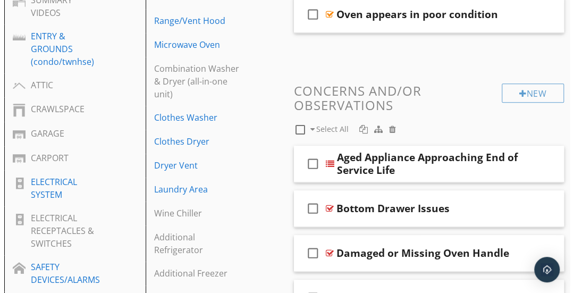
scroll to position [354, 0]
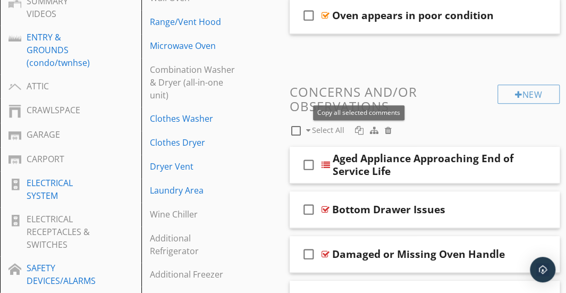
click at [358, 130] on div at bounding box center [359, 130] width 9 height 9
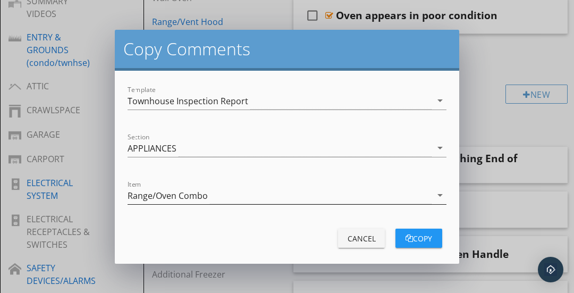
click at [249, 197] on div "Range/Oven Combo" at bounding box center [280, 196] width 304 height 18
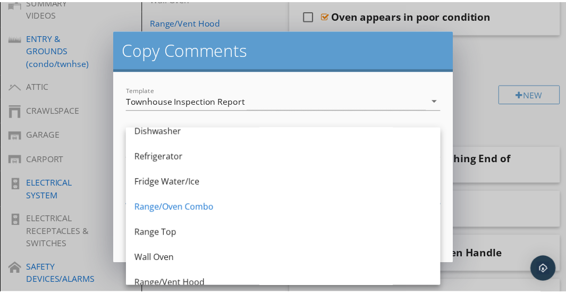
scroll to position [60, 0]
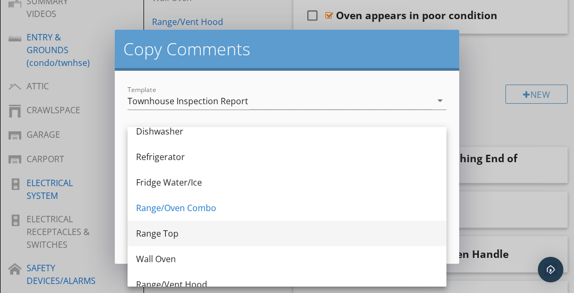
click at [213, 228] on div "Range Top" at bounding box center [287, 233] width 302 height 13
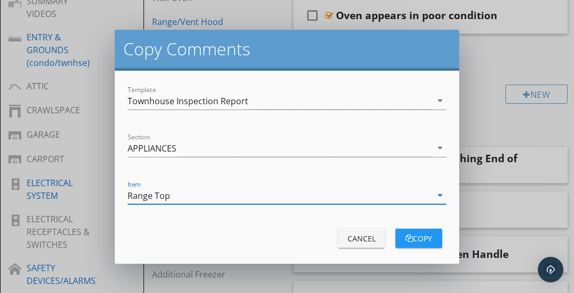
click at [411, 237] on div "copy" at bounding box center [419, 238] width 30 height 11
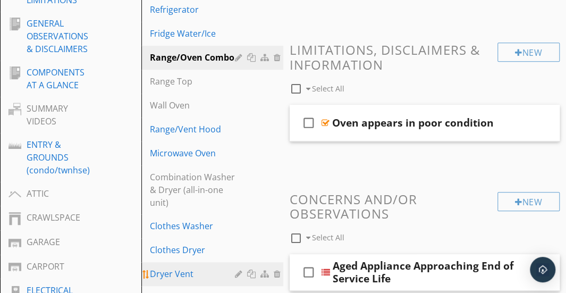
scroll to position [247, 0]
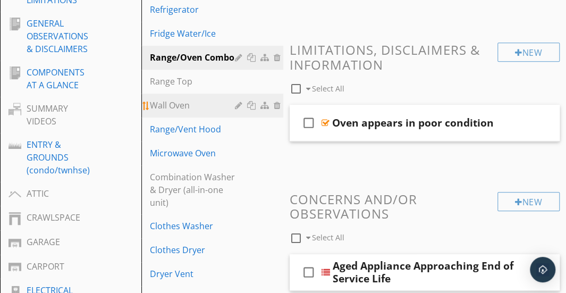
click at [179, 102] on div "Wall Oven" at bounding box center [194, 105] width 88 height 13
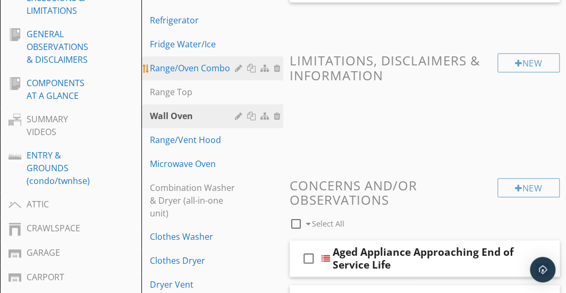
scroll to position [223, 0]
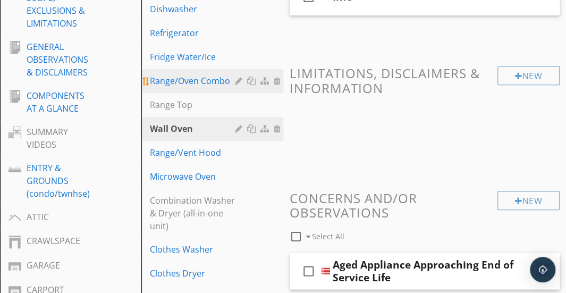
click at [188, 81] on div "Range/Oven Combo" at bounding box center [194, 80] width 88 height 13
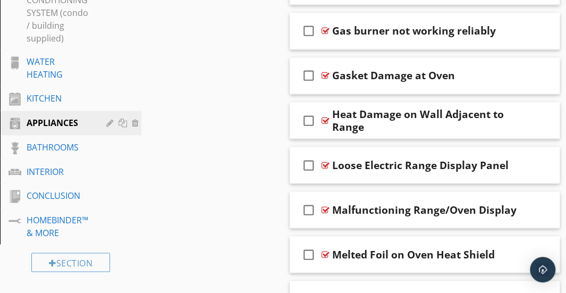
scroll to position [756, 0]
click at [308, 71] on icon "check_box_outline_blank" at bounding box center [309, 76] width 17 height 26
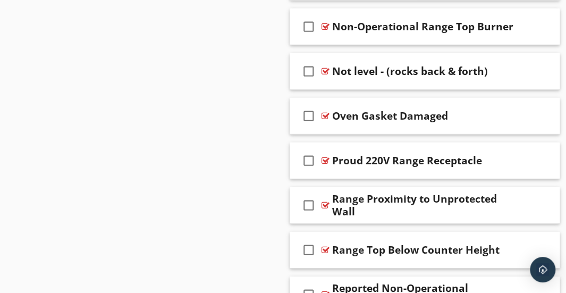
scroll to position [1256, 0]
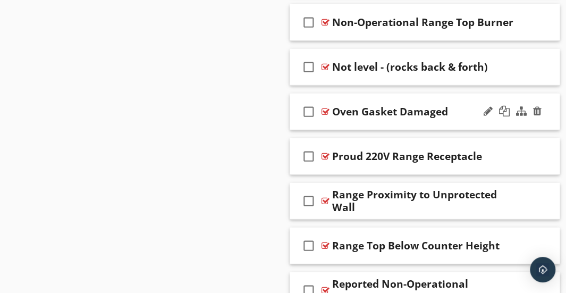
click at [308, 108] on icon "check_box_outline_blank" at bounding box center [309, 112] width 17 height 26
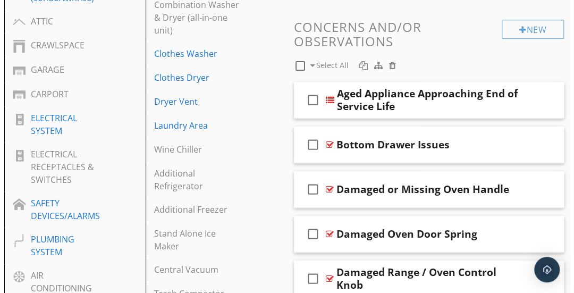
scroll to position [418, 0]
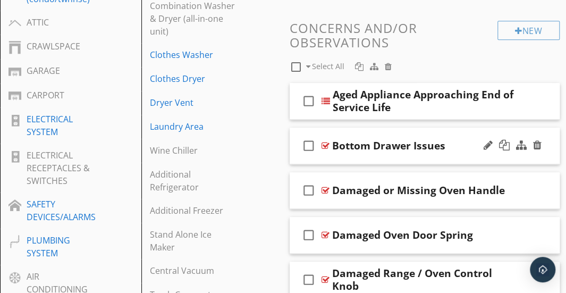
click at [309, 144] on icon "check_box_outline_blank" at bounding box center [309, 146] width 17 height 26
click at [357, 66] on div at bounding box center [359, 66] width 9 height 9
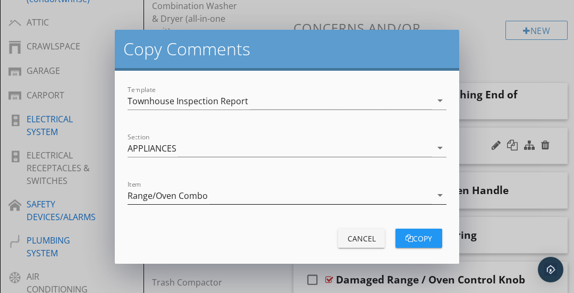
click at [259, 197] on div "Range/Oven Combo" at bounding box center [280, 196] width 304 height 18
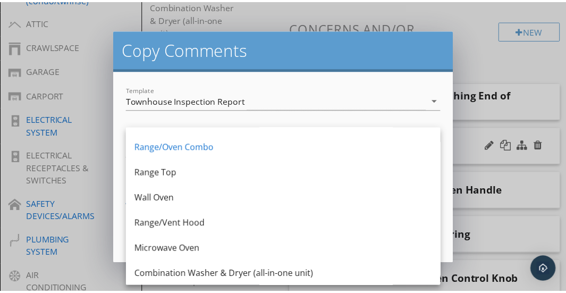
scroll to position [121, 0]
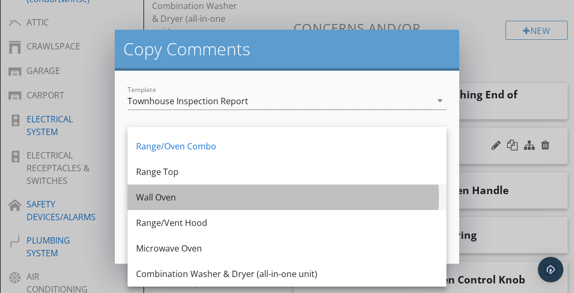
click at [247, 201] on div "Wall Oven" at bounding box center [287, 197] width 302 height 13
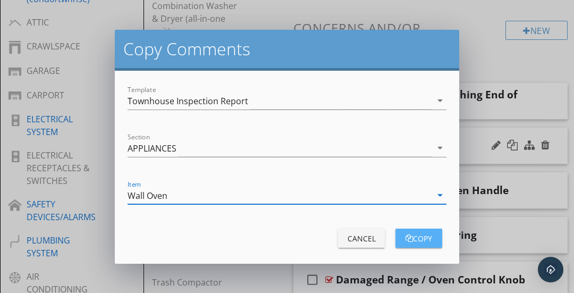
click at [421, 236] on div "copy" at bounding box center [419, 238] width 30 height 11
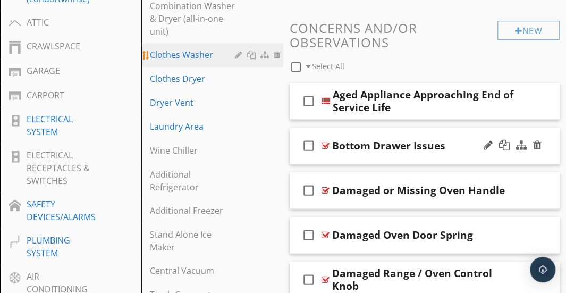
click at [197, 61] on link "Clothes Washer" at bounding box center [214, 54] width 138 height 23
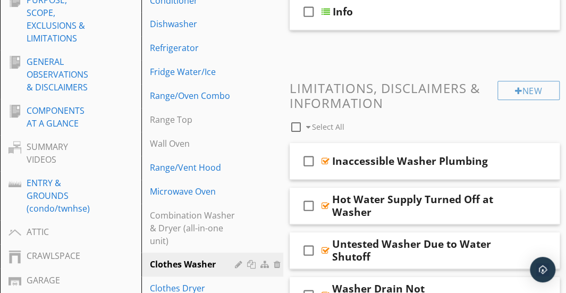
scroll to position [115, 0]
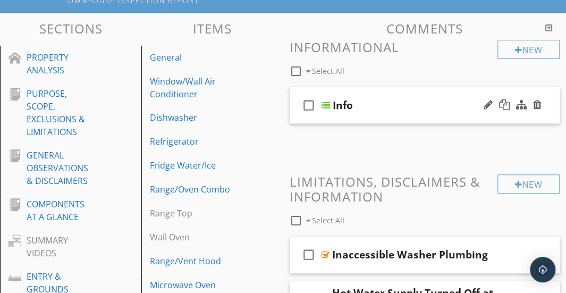
click at [389, 96] on div "check_box_outline_blank Info" at bounding box center [425, 105] width 271 height 37
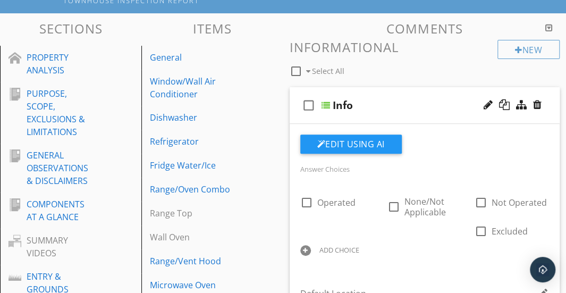
click at [389, 96] on div "check_box_outline_blank Info" at bounding box center [425, 105] width 271 height 37
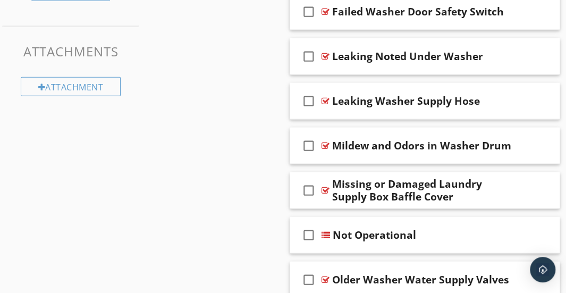
scroll to position [1027, 0]
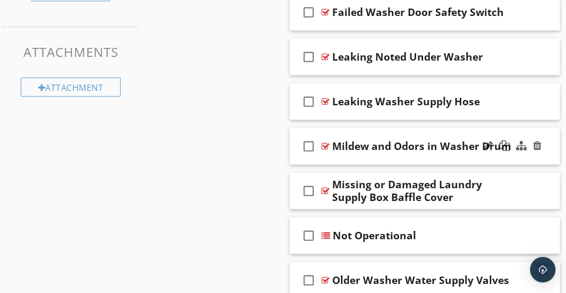
click at [372, 128] on div "check_box_outline_blank Mildew and Odors in Washer Drum" at bounding box center [425, 146] width 271 height 37
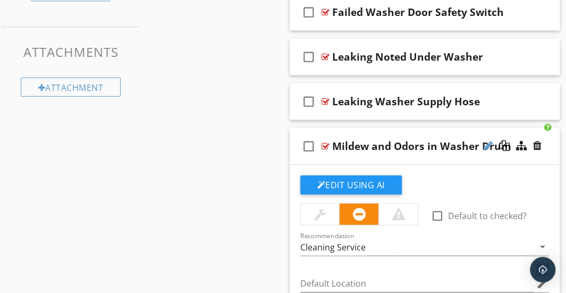
click at [487, 142] on div at bounding box center [488, 145] width 9 height 11
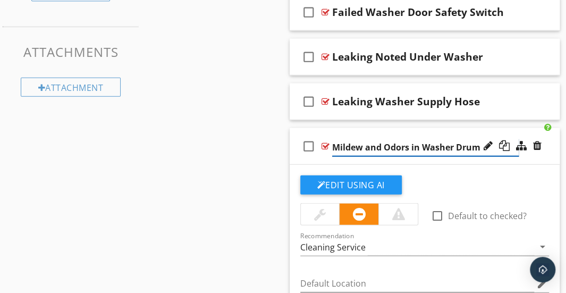
click at [347, 144] on input "Mildew and Odors in Washer Drum" at bounding box center [425, 148] width 187 height 18
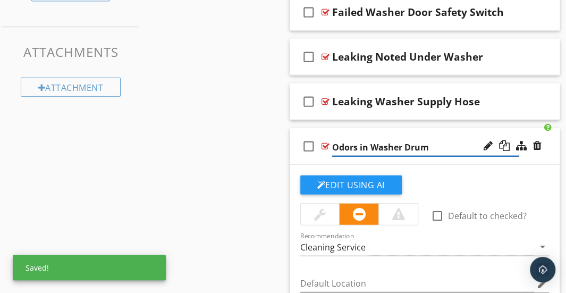
click at [360, 144] on input "Odors in Washer Drum" at bounding box center [425, 148] width 187 height 18
paste input "Mildew"
type input "Odors / Mildew in Washer Drum"
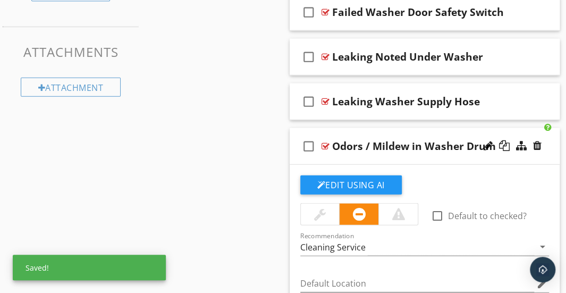
click at [357, 128] on div "check_box_outline_blank Odors / Mildew in Washer Drum" at bounding box center [425, 146] width 271 height 37
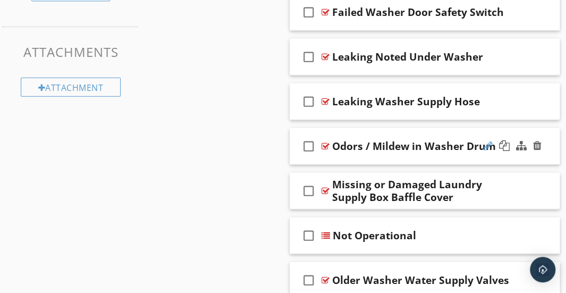
click at [491, 146] on div at bounding box center [488, 145] width 9 height 11
click at [398, 143] on input "Odors / Mildew in Washer Drum" at bounding box center [425, 148] width 187 height 18
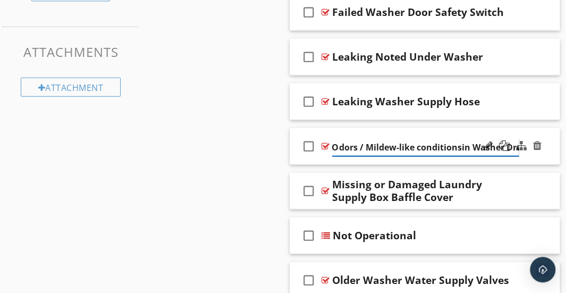
type input "Odors / Mildew-like conditions in Washer Drum"
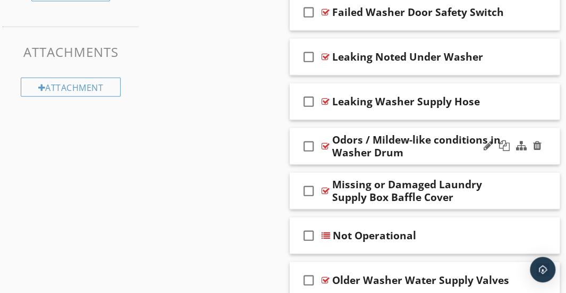
click at [389, 134] on div "Odors / Mildew-like conditions in Washer Drum" at bounding box center [425, 147] width 187 height 26
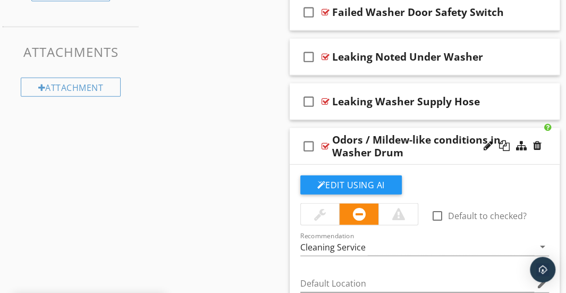
click at [387, 129] on div "check_box_outline_blank Odors / Mildew-like conditions in Washer Drum" at bounding box center [425, 146] width 271 height 37
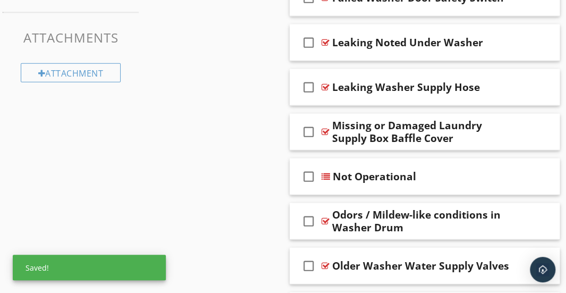
scroll to position [1040, 0]
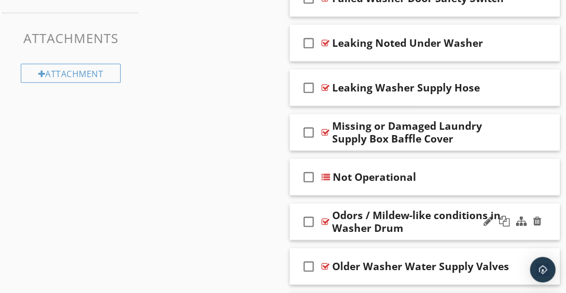
click at [380, 204] on div "check_box_outline_blank Odors / Mildew-like conditions in Washer Drum" at bounding box center [425, 222] width 271 height 37
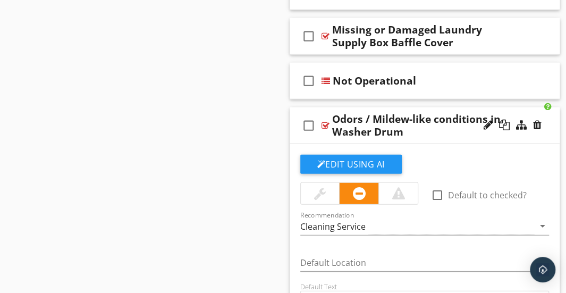
scroll to position [1140, 0]
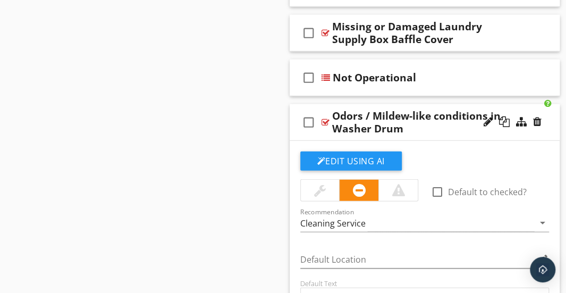
click at [327, 190] on div at bounding box center [320, 190] width 39 height 21
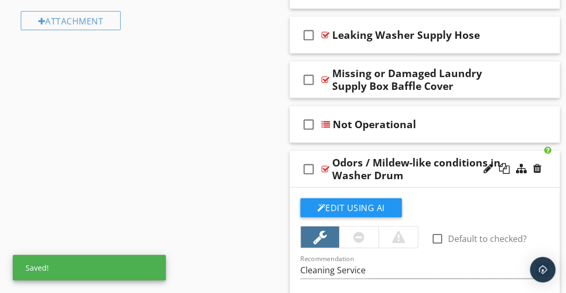
scroll to position [1079, 0]
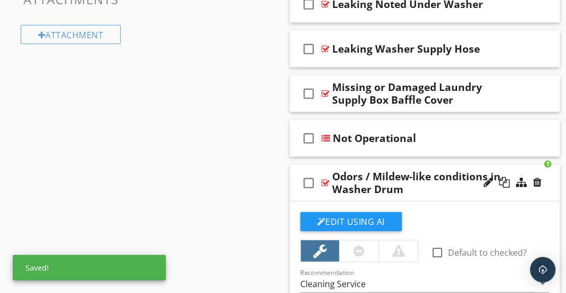
click at [388, 160] on span "check_box_outline_blank Aged Appliance Approaching End of Service Life check_bo…" at bounding box center [425, 289] width 271 height 1321
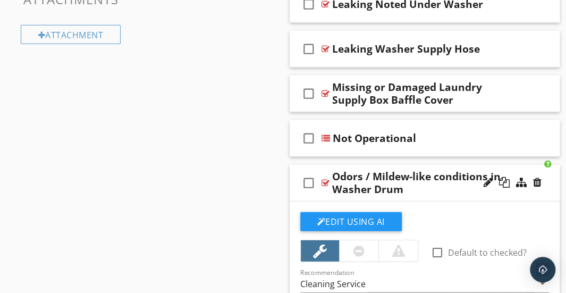
click at [387, 165] on div "check_box_outline_blank Odors / Mildew-like conditions in Washer Drum" at bounding box center [425, 183] width 271 height 37
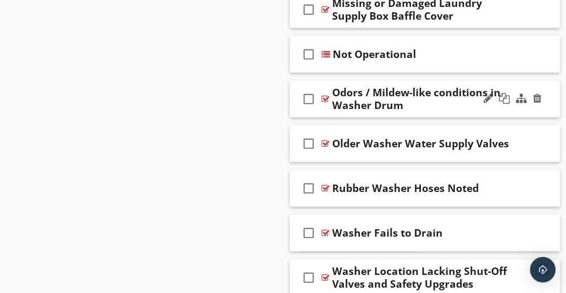
scroll to position [1192, 0]
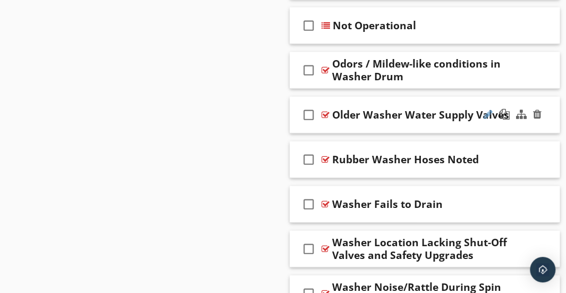
click at [488, 109] on div at bounding box center [488, 114] width 9 height 11
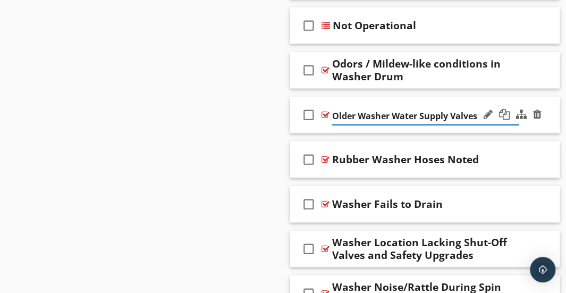
click at [411, 114] on input "Older Washer Water Supply Valves" at bounding box center [425, 116] width 187 height 18
drag, startPoint x: 411, startPoint y: 114, endPoint x: 353, endPoint y: 120, distance: 57.7
click at [353, 120] on input "Older Washer Water Supply Valves" at bounding box center [425, 116] width 187 height 18
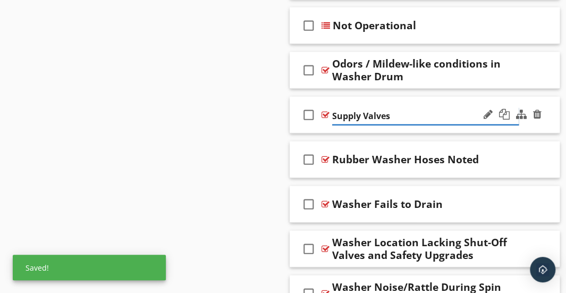
click at [389, 112] on input "Supply Valves" at bounding box center [425, 116] width 187 height 18
paste input "Older Washer Water"
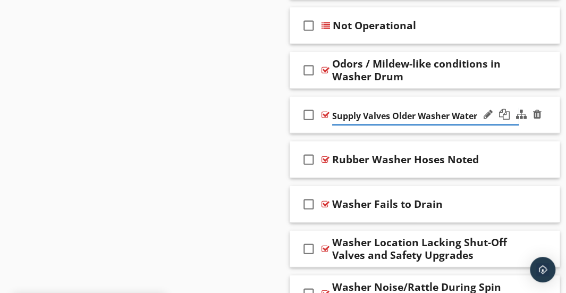
click at [370, 107] on input "Supply Valves Older Washer Water" at bounding box center [425, 116] width 187 height 18
click at [415, 112] on input "Supply Valves Older Washer Water" at bounding box center [425, 116] width 187 height 18
type input "Supply Valves Older"
click at [448, 107] on input "Supply Valves Older" at bounding box center [425, 116] width 187 height 18
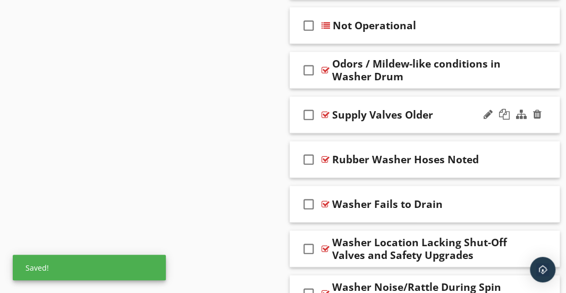
click at [427, 98] on div "check_box_outline_blank Supply Valves Older" at bounding box center [425, 115] width 271 height 37
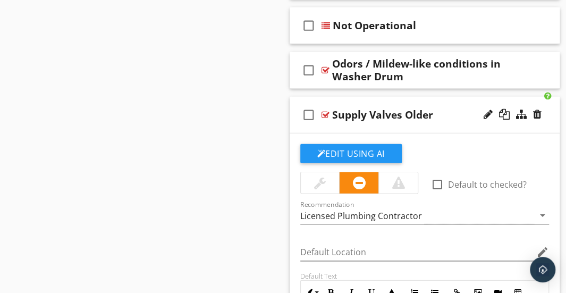
click at [427, 98] on div "check_box_outline_blank Supply Valves Older" at bounding box center [425, 115] width 271 height 37
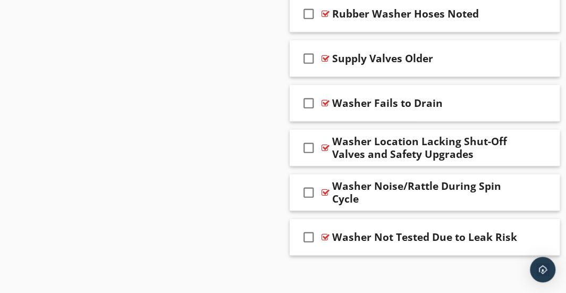
scroll to position [1296, 0]
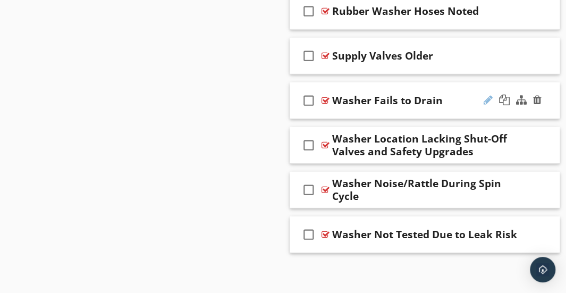
click at [487, 95] on div at bounding box center [488, 100] width 9 height 11
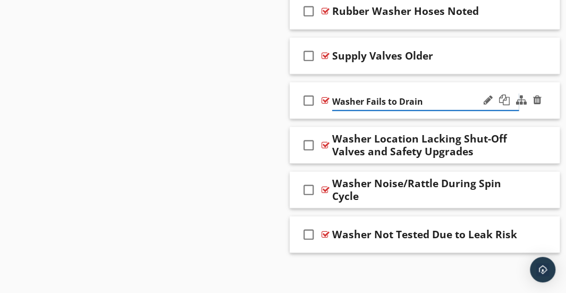
click at [395, 95] on input "Washer Fails to Drain" at bounding box center [425, 102] width 187 height 18
drag, startPoint x: 395, startPoint y: 95, endPoint x: 340, endPoint y: 99, distance: 54.4
click at [340, 99] on input "Washer Fails to Drain" at bounding box center [425, 102] width 187 height 18
click at [374, 95] on input "Not Drain" at bounding box center [425, 102] width 187 height 18
type input "Not Draining"
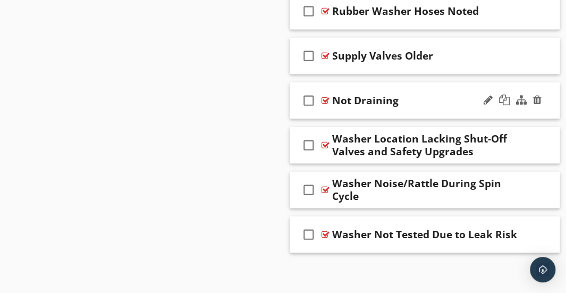
click at [362, 82] on div "check_box_outline_blank Not Draining" at bounding box center [425, 100] width 271 height 37
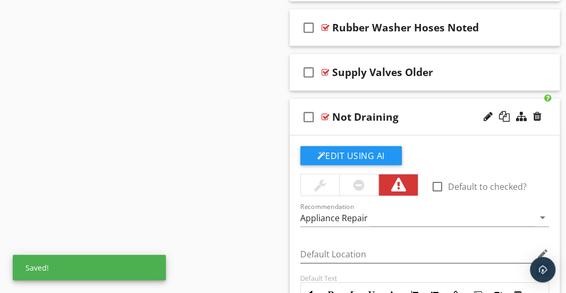
scroll to position [1257, 0]
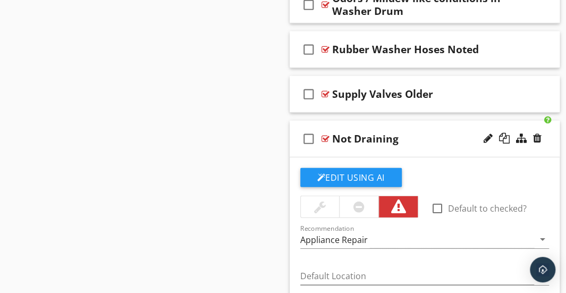
click at [356, 123] on div "check_box_outline_blank Not Draining" at bounding box center [425, 139] width 271 height 37
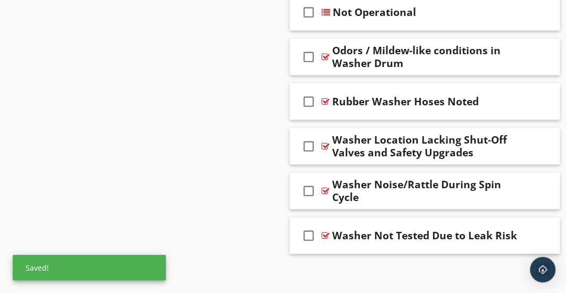
scroll to position [1296, 0]
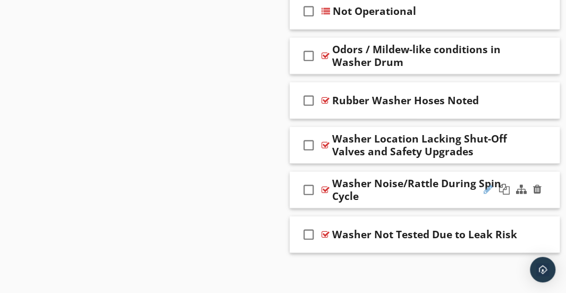
click at [486, 185] on div at bounding box center [488, 189] width 9 height 11
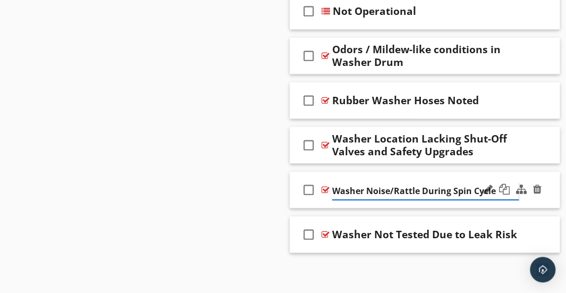
click at [366, 184] on input "Washer Noise/Rattle During Spin Cycle" at bounding box center [425, 191] width 187 height 18
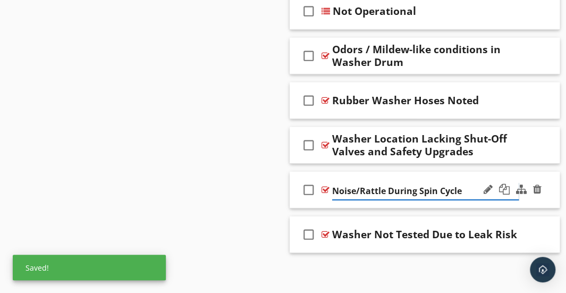
click at [357, 182] on input "Noise/Rattle During Spin Cycle" at bounding box center [425, 191] width 187 height 18
click at [350, 185] on input "Noisey / Rattle During Spin Cycle" at bounding box center [425, 191] width 187 height 18
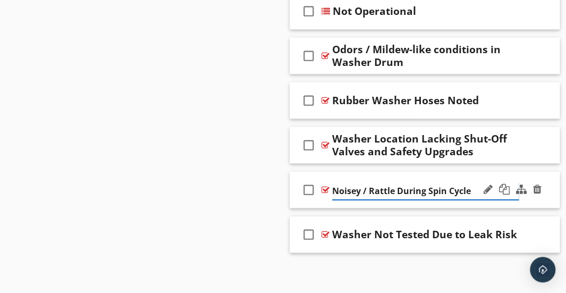
type input "Noisy / Rattle During Spin Cycle"
click at [396, 185] on input "Noisy / Rattle During Spin Cycle" at bounding box center [425, 191] width 187 height 18
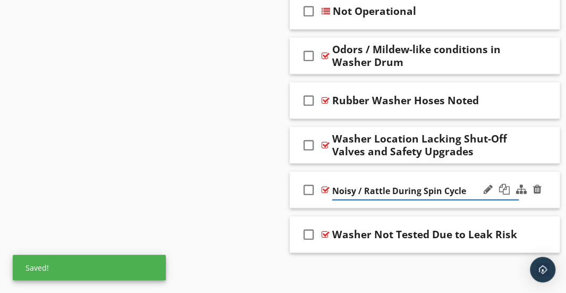
click at [395, 173] on div "check_box_outline_blank Noisy / Rattle During Spin Cycle" at bounding box center [425, 190] width 271 height 37
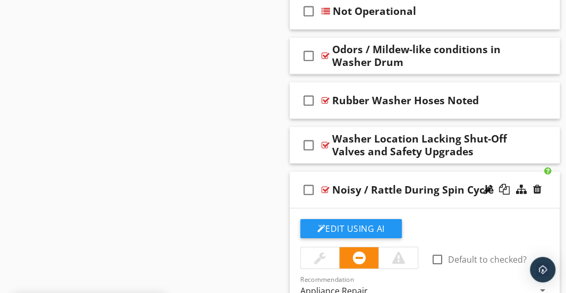
click at [415, 184] on div "Noisy / Rattle During Spin Cycle" at bounding box center [413, 190] width 162 height 13
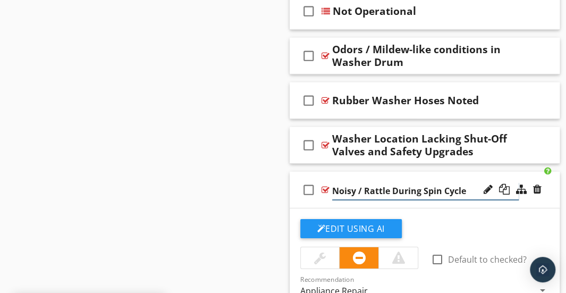
click at [415, 182] on input "Noisy / Rattle During Spin Cycle" at bounding box center [425, 191] width 187 height 18
click at [490, 188] on div at bounding box center [488, 189] width 9 height 11
click at [393, 186] on input "Noisy / Rattle During Spin Cycle" at bounding box center [425, 191] width 187 height 18
drag, startPoint x: 393, startPoint y: 186, endPoint x: 454, endPoint y: 189, distance: 61.3
click at [454, 189] on input "Noisy / Rattle During Spin Cycle" at bounding box center [425, 191] width 187 height 18
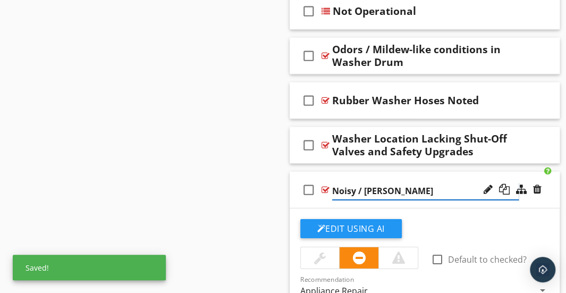
type input "Noisy / Rattling"
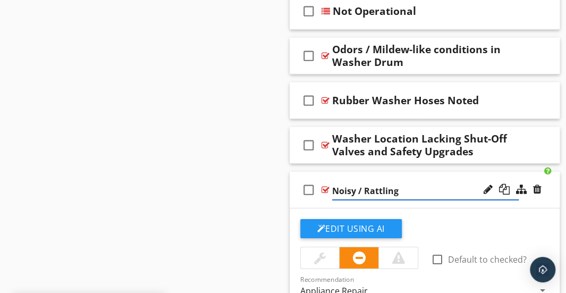
click at [379, 172] on div "check_box_outline_blank Noisy / Rattling" at bounding box center [425, 190] width 271 height 37
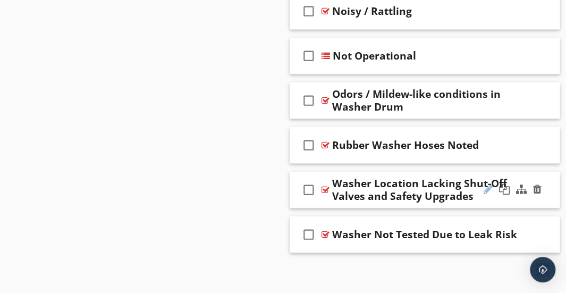
click at [487, 186] on div at bounding box center [488, 189] width 9 height 11
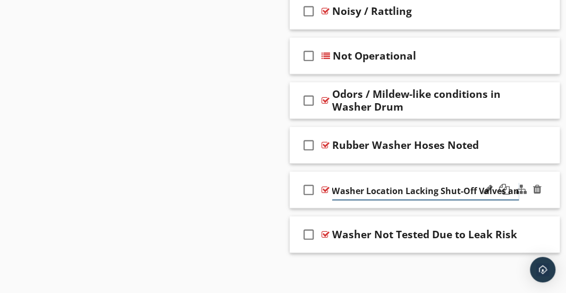
scroll to position [0, 78]
click at [400, 186] on input "Washer Location Lacking Shut-Off Valves and Safety Upgrades" at bounding box center [425, 191] width 187 height 18
click at [364, 173] on div "check_box_outline_blank Washer Location Lacking Shut-Off Valves and Safety Upgr…" at bounding box center [425, 190] width 271 height 37
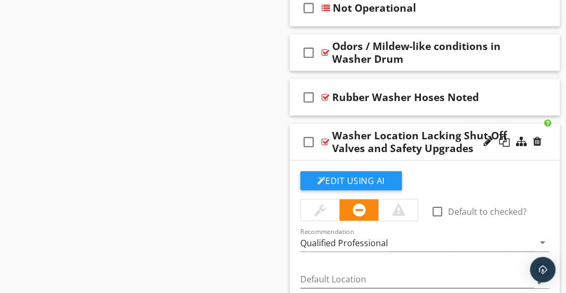
scroll to position [1343, 0]
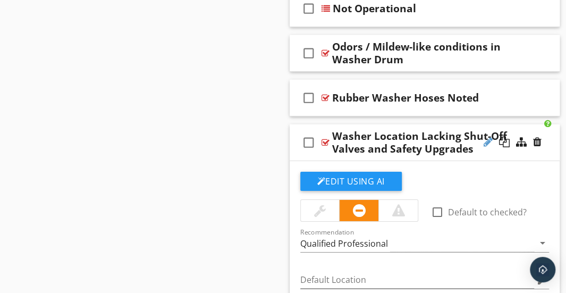
click at [486, 137] on div at bounding box center [488, 142] width 9 height 11
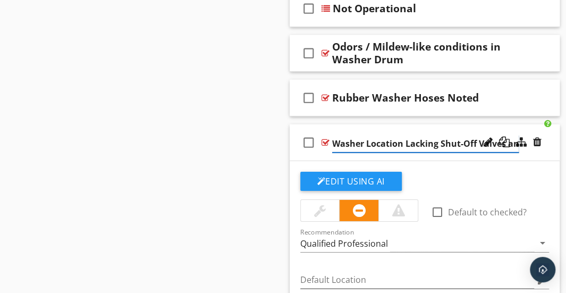
scroll to position [0, 78]
click at [365, 139] on input "Washer Location Lacking Shut-Off Valves and Safety Upgrades" at bounding box center [425, 144] width 187 height 18
click at [363, 138] on input "Washer Location Lacking Shut-Off Valves and Safety Upgrades" at bounding box center [425, 144] width 187 height 18
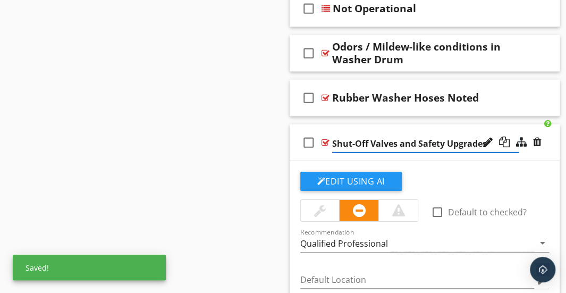
click at [395, 141] on input "Shut-Off Valves and Safety Upgrades" at bounding box center [425, 144] width 187 height 18
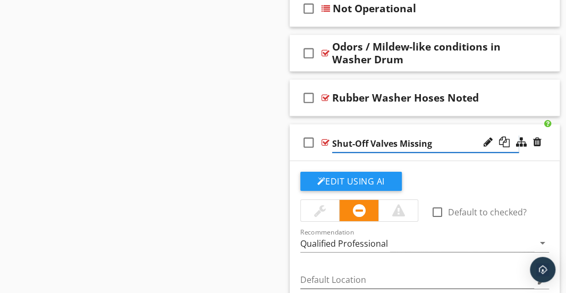
type input "Shut-Off Valves Missing"
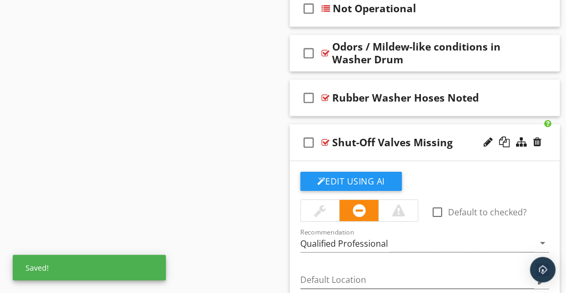
click at [380, 124] on div "check_box_outline_blank Shut-Off Valves Missing" at bounding box center [425, 142] width 271 height 37
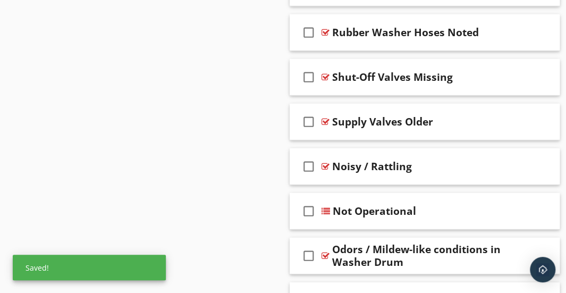
scroll to position [1296, 0]
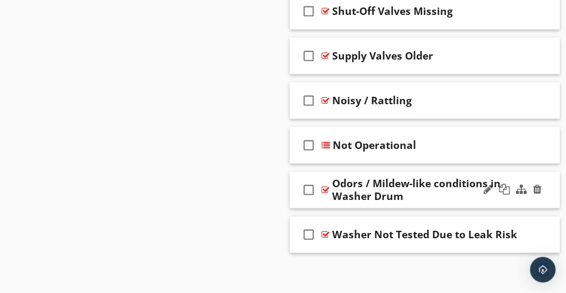
click at [366, 172] on div "check_box_outline_blank Odors / Mildew-like conditions in Washer Drum" at bounding box center [425, 190] width 271 height 37
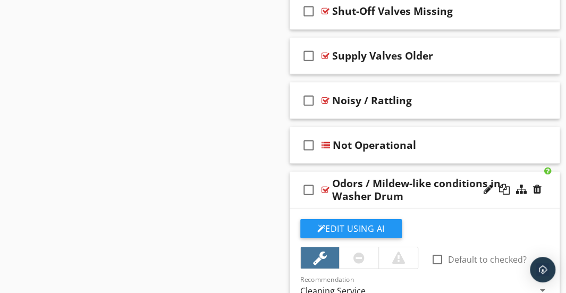
click at [366, 172] on div "check_box_outline_blank Odors / Mildew-like conditions in Washer Drum" at bounding box center [425, 190] width 271 height 37
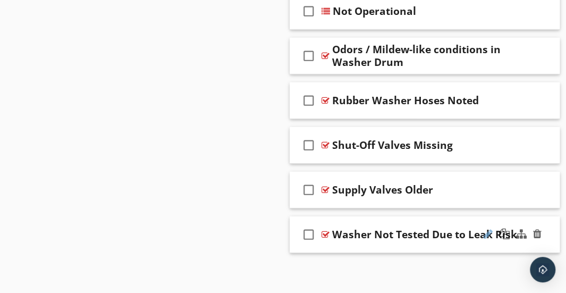
click at [489, 229] on div at bounding box center [488, 234] width 9 height 11
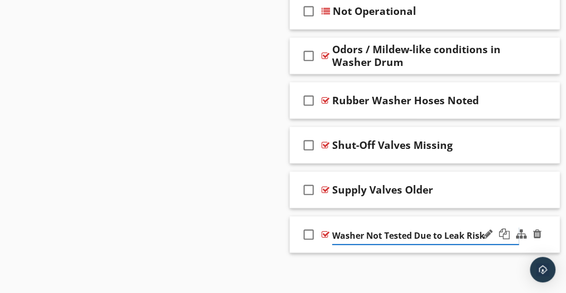
click at [368, 231] on input "Washer Not Tested Due to Leak Risk" at bounding box center [425, 236] width 187 height 18
click at [367, 231] on input "Not Tested Due to Leak Risk" at bounding box center [425, 236] width 187 height 18
type input "Not Operated Due to Leak Risk"
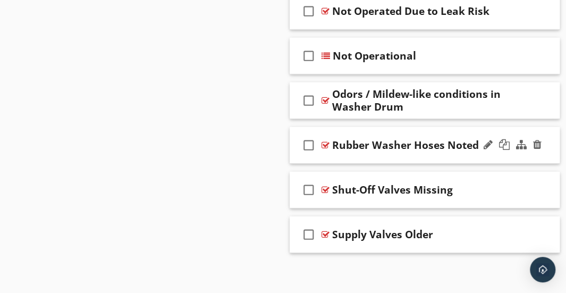
click at [383, 127] on div "check_box_outline_blank Rubber Washer Hoses Noted" at bounding box center [425, 145] width 271 height 37
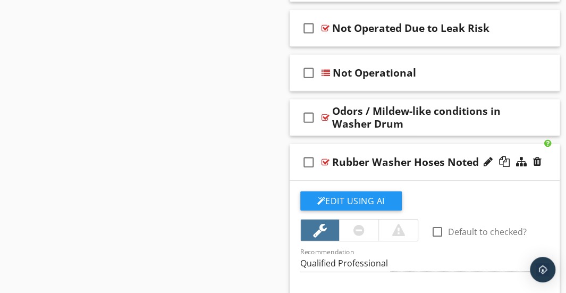
scroll to position [1278, 0]
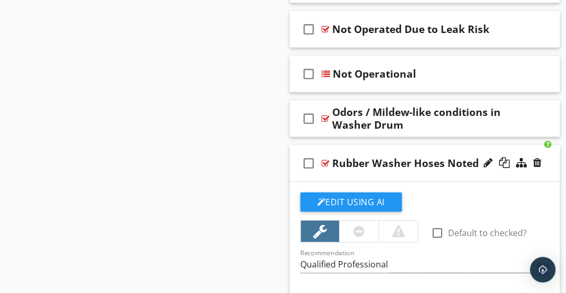
click at [368, 146] on div "check_box_outline_blank Rubber Washer Hoses Noted" at bounding box center [425, 163] width 271 height 37
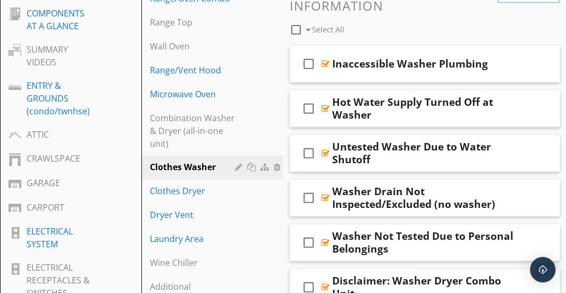
scroll to position [306, 0]
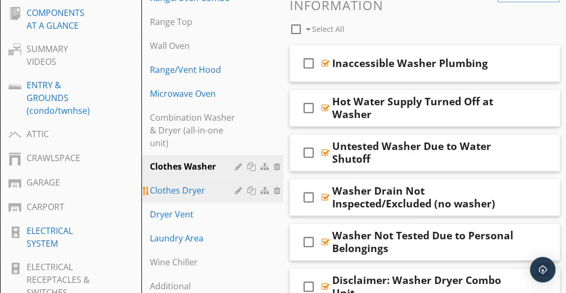
click at [201, 195] on div "Clothes Dryer" at bounding box center [194, 190] width 88 height 13
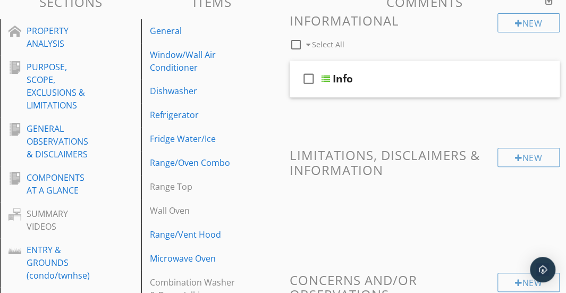
scroll to position [141, 0]
click at [380, 73] on div "Info" at bounding box center [426, 79] width 187 height 13
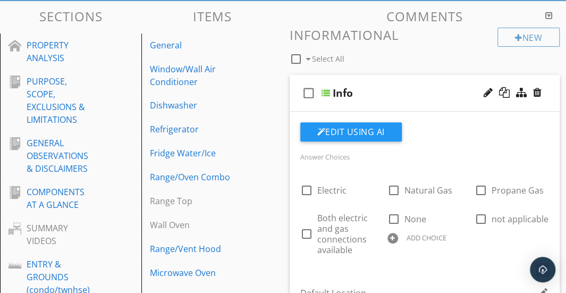
scroll to position [125, 0]
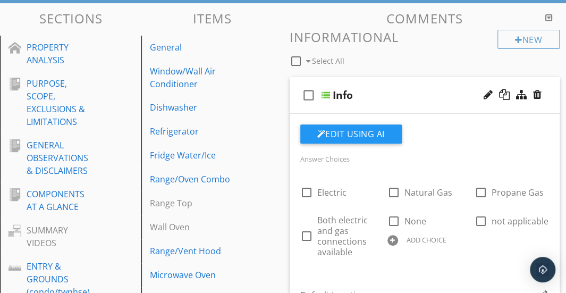
click at [379, 80] on div "check_box_outline_blank Info" at bounding box center [425, 95] width 271 height 37
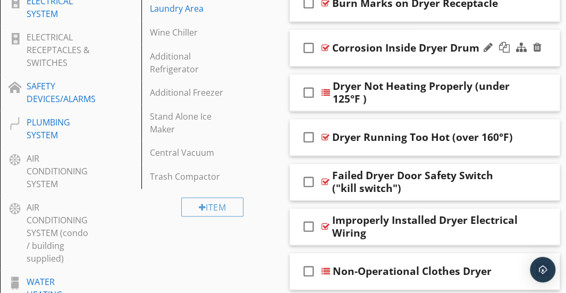
scroll to position [541, 0]
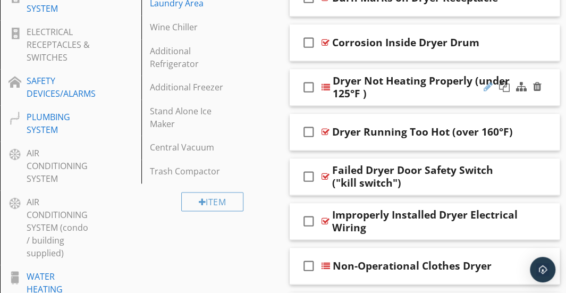
click at [487, 85] on div at bounding box center [488, 86] width 9 height 11
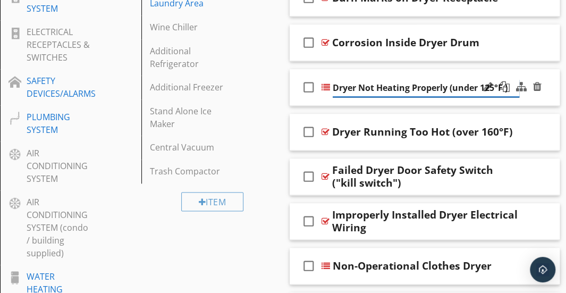
click at [360, 87] on input "Dryer Not Heating Properly (under 125°F )" at bounding box center [426, 88] width 187 height 18
type input "Not Heating Properly (under 125°F )"
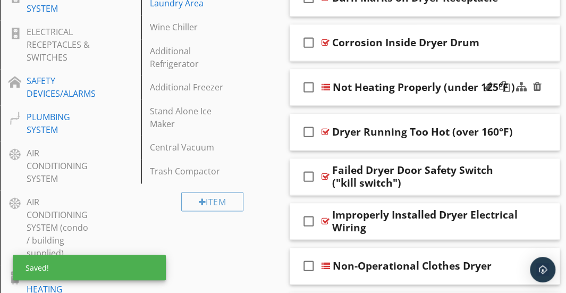
click at [367, 69] on div "check_box_outline_blank Not Heating Properly (under 125°F )" at bounding box center [425, 87] width 271 height 37
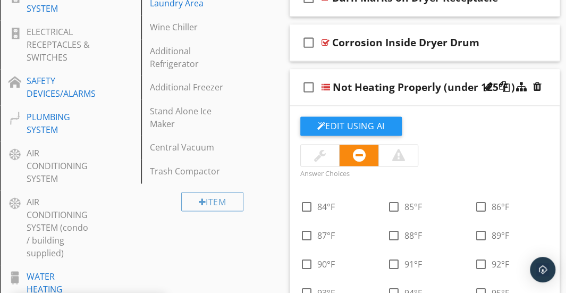
click at [367, 69] on div "check_box_outline_blank Not Heating Properly (under 125°F )" at bounding box center [425, 87] width 271 height 37
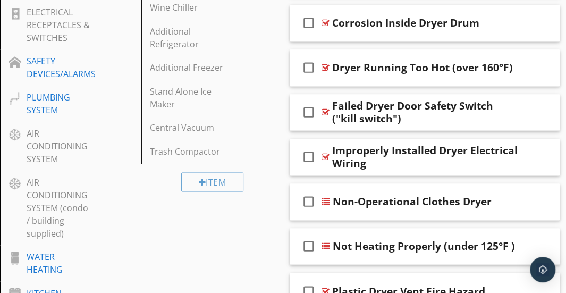
scroll to position [565, 0]
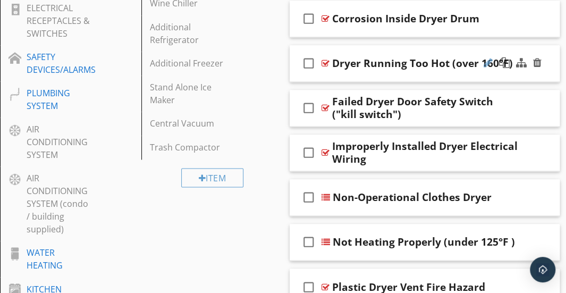
click at [487, 58] on div at bounding box center [488, 62] width 9 height 11
click at [397, 64] on input "Dryer Running Too Hot (over 160°F)" at bounding box center [425, 64] width 187 height 18
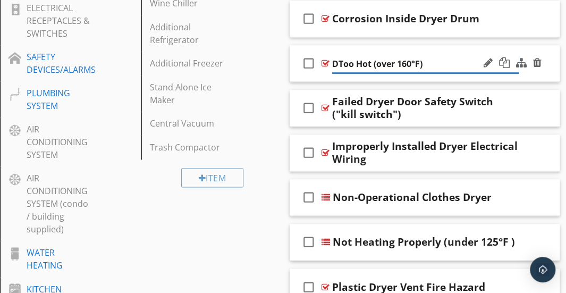
type input "Too Hot (over 160°F)"
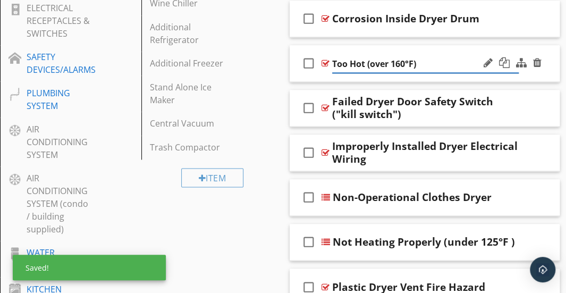
click at [358, 45] on div "check_box_outline_blank Too Hot (over 160°F)" at bounding box center [425, 63] width 271 height 37
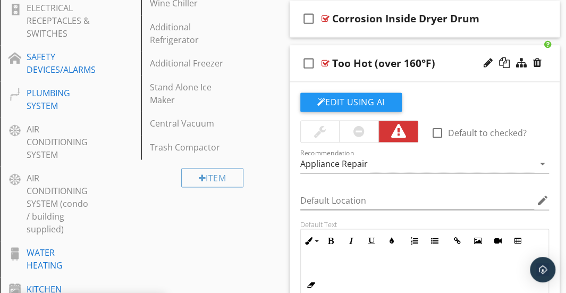
click at [358, 45] on div "check_box_outline_blank Too Hot (over 160°F)" at bounding box center [425, 63] width 271 height 37
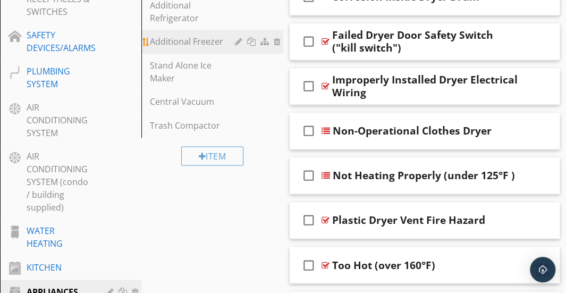
scroll to position [491, 0]
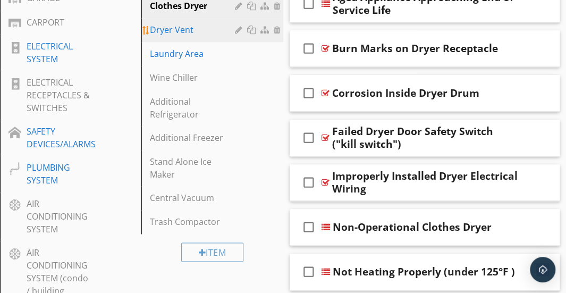
click at [182, 31] on div "Dryer Vent" at bounding box center [194, 29] width 88 height 13
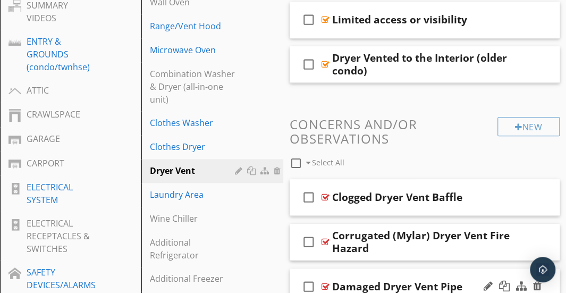
scroll to position [335, 0]
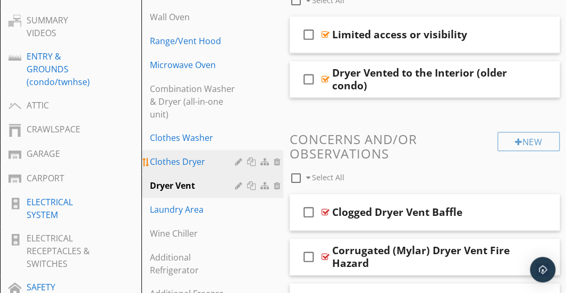
click at [209, 161] on div "Clothes Dryer" at bounding box center [194, 161] width 88 height 13
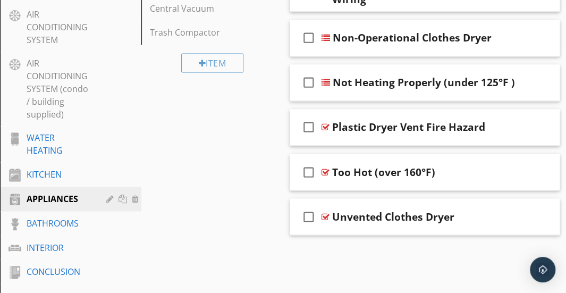
scroll to position [683, 0]
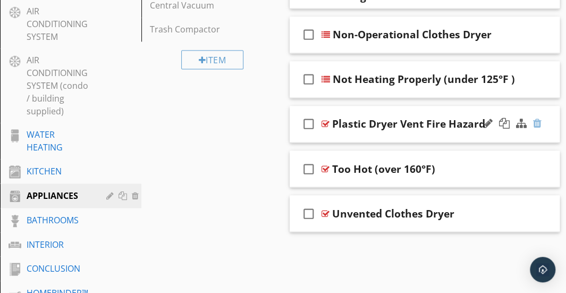
click at [539, 122] on div at bounding box center [537, 123] width 9 height 11
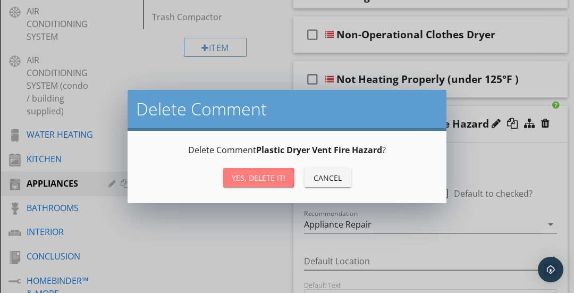
click at [245, 178] on div "Yes, Delete it!" at bounding box center [259, 177] width 54 height 11
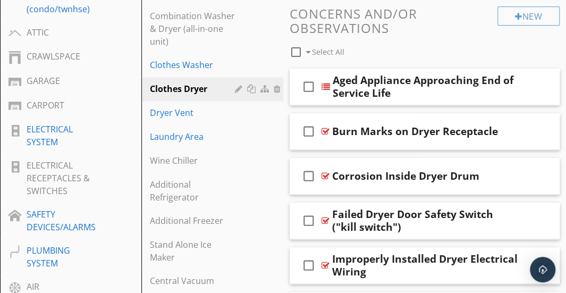
scroll to position [407, 0]
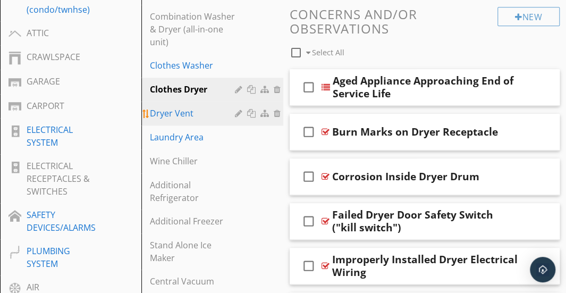
click at [212, 112] on div "Dryer Vent" at bounding box center [194, 113] width 88 height 13
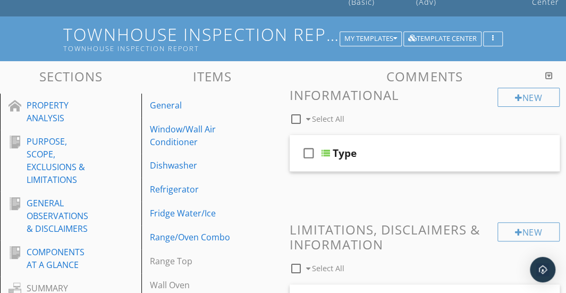
scroll to position [80, 0]
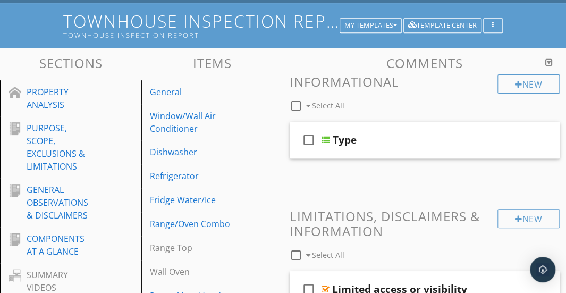
click at [427, 139] on div "Type" at bounding box center [426, 140] width 187 height 13
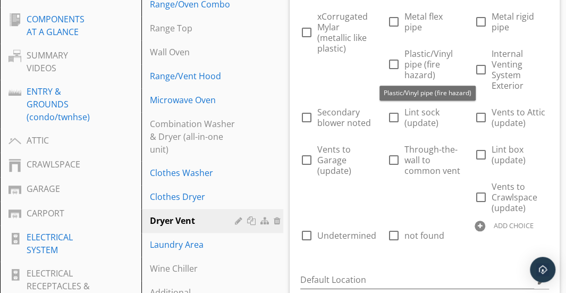
scroll to position [306, 0]
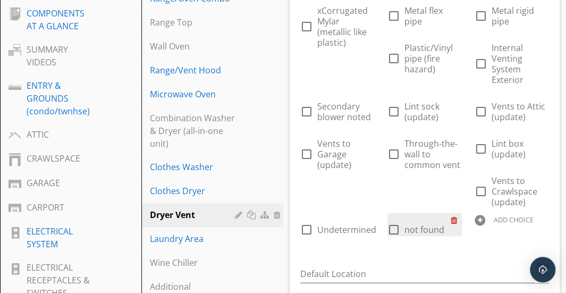
click at [454, 221] on div at bounding box center [456, 220] width 11 height 15
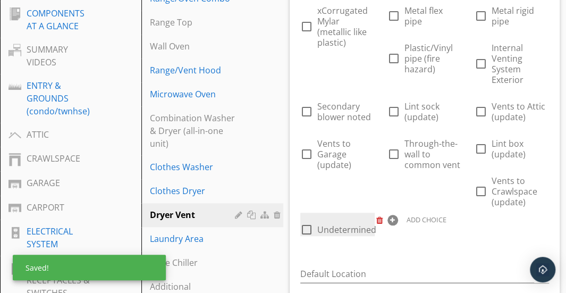
click at [379, 219] on div at bounding box center [382, 220] width 11 height 15
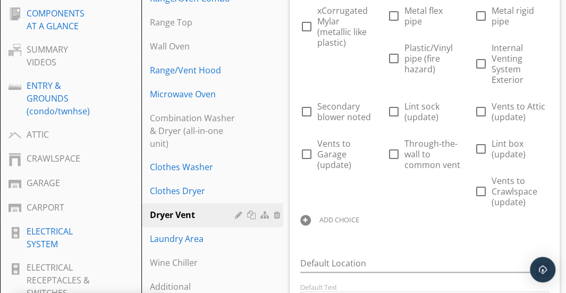
click at [304, 218] on div at bounding box center [306, 220] width 11 height 11
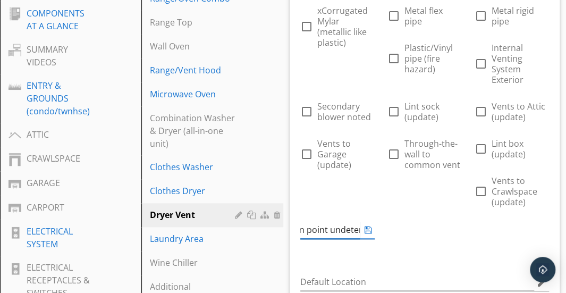
scroll to position [0, 14]
click at [356, 231] on input "Termination point undetermined" at bounding box center [331, 230] width 60 height 18
click at [434, 231] on div "check_box_outline_blank xCorrugated Mylar (metallic like plastic) check_box_out…" at bounding box center [425, 122] width 262 height 255
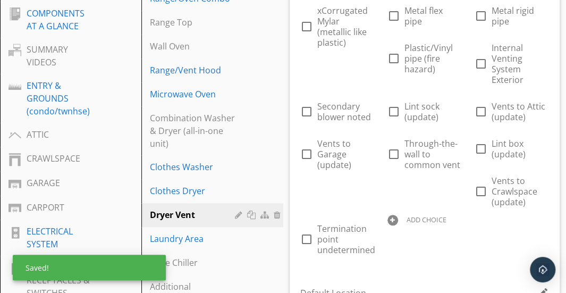
click at [396, 220] on div at bounding box center [393, 220] width 11 height 11
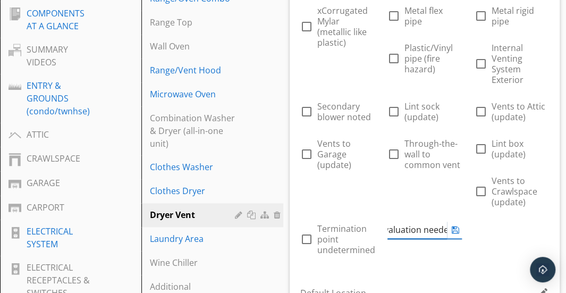
type input "Further evaluation needed"
click at [434, 262] on div "Answer Choices check_box_outline_blank xCorrugated Mylar (metallic like plastic…" at bounding box center [425, 121] width 262 height 300
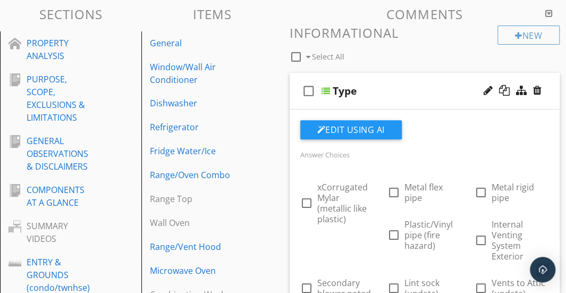
scroll to position [130, 0]
click at [385, 81] on div "check_box_outline_blank Type" at bounding box center [425, 90] width 271 height 37
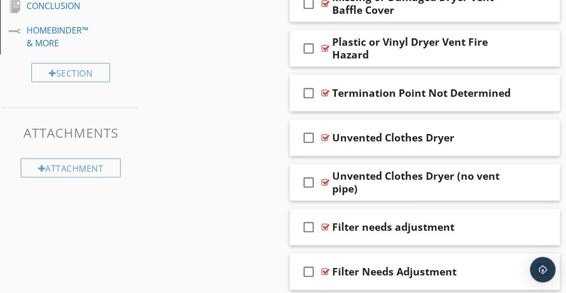
scroll to position [945, 0]
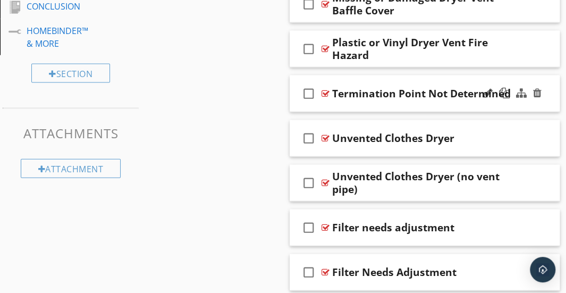
click at [377, 78] on div "check_box_outline_blank Termination Point Not Determined" at bounding box center [425, 94] width 271 height 37
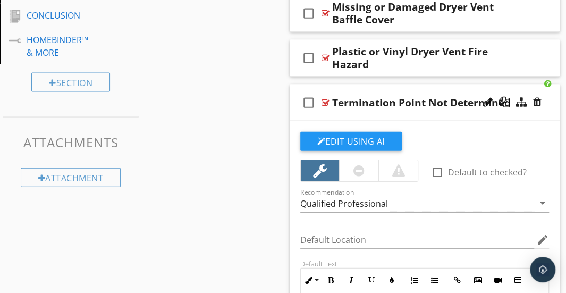
scroll to position [935, 0]
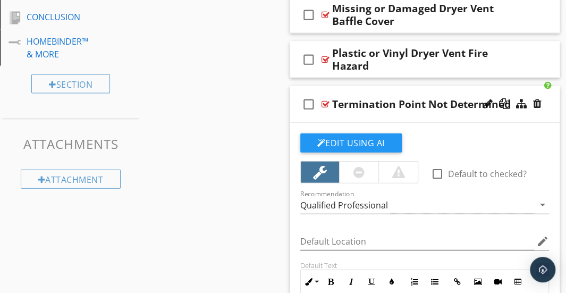
click at [358, 87] on div "check_box_outline_blank Termination Point Not Determined" at bounding box center [425, 104] width 271 height 37
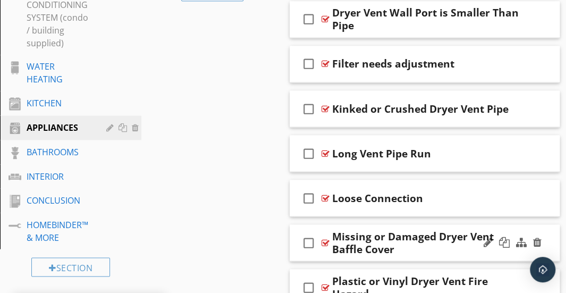
scroll to position [984, 0]
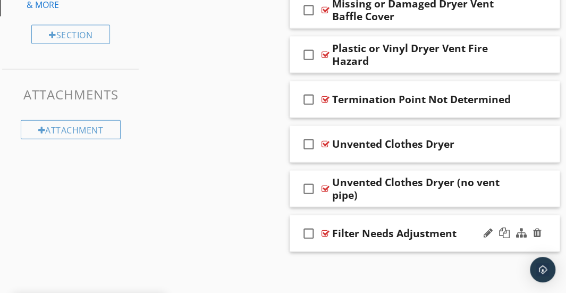
click at [392, 217] on div "check_box_outline_blank Filter Needs Adjustment" at bounding box center [425, 233] width 271 height 37
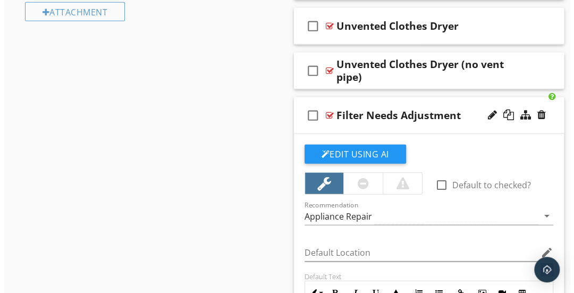
scroll to position [1100, 0]
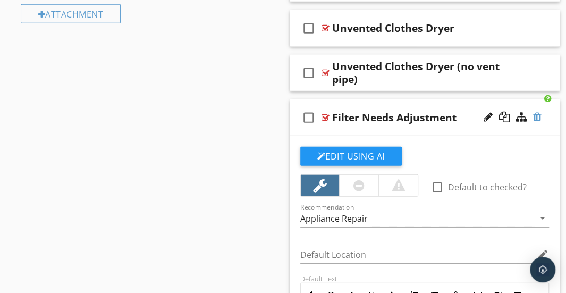
click at [536, 115] on div at bounding box center [537, 117] width 9 height 11
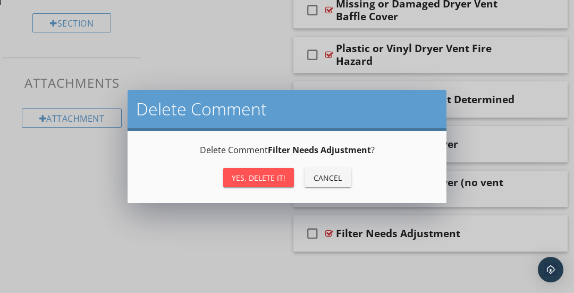
click at [272, 174] on div "Yes, Delete it!" at bounding box center [259, 177] width 54 height 11
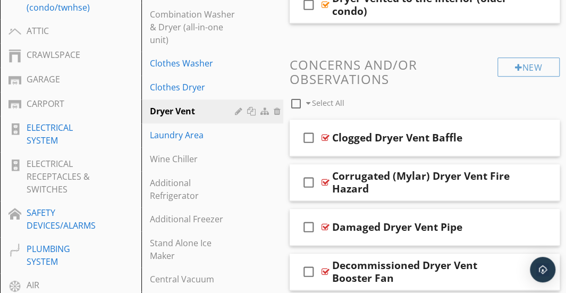
scroll to position [404, 0]
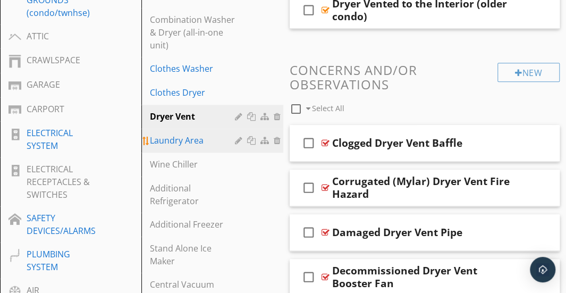
click at [177, 140] on div "Laundry Area" at bounding box center [194, 140] width 88 height 13
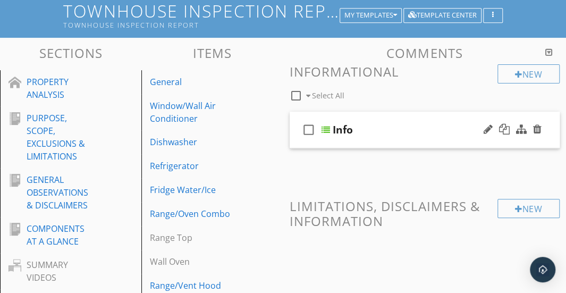
scroll to position [86, 0]
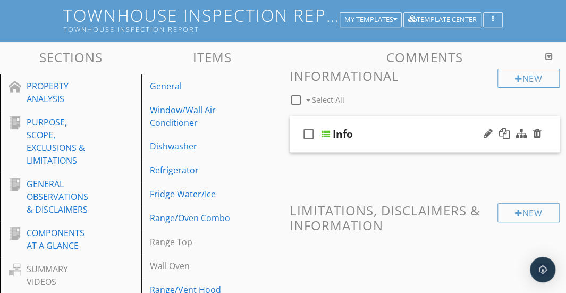
click at [404, 124] on div "check_box_outline_blank Info" at bounding box center [425, 134] width 271 height 37
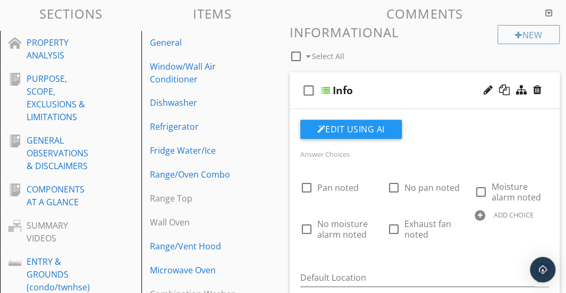
scroll to position [99, 0]
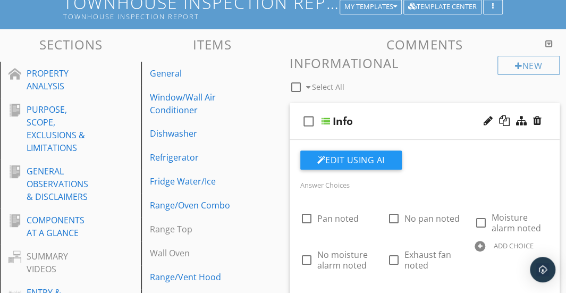
click at [389, 109] on div "check_box_outline_blank Info" at bounding box center [425, 121] width 271 height 37
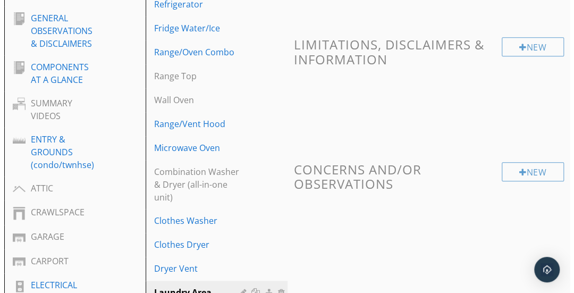
scroll to position [251, 0]
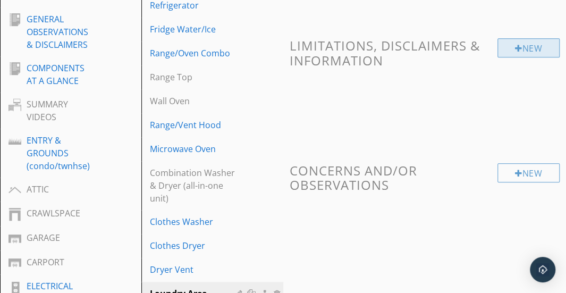
click at [512, 52] on div "New" at bounding box center [529, 47] width 62 height 19
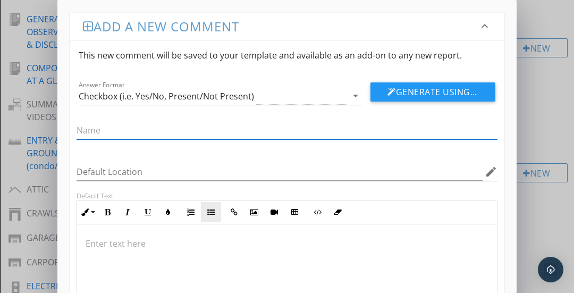
scroll to position [89, 0]
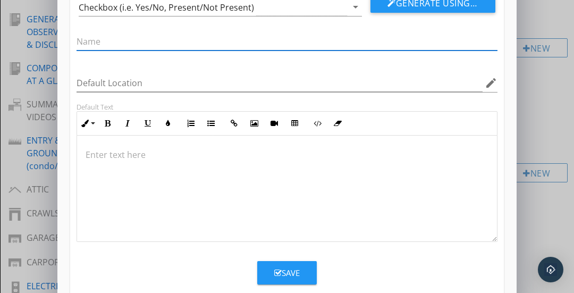
click at [197, 176] on div at bounding box center [287, 189] width 420 height 106
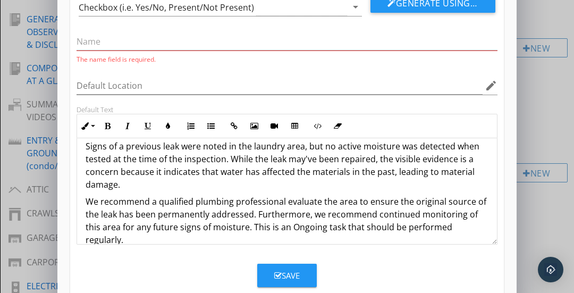
scroll to position [0, 0]
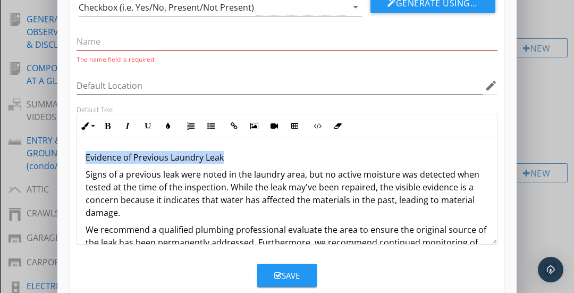
drag, startPoint x: 230, startPoint y: 153, endPoint x: 67, endPoint y: 157, distance: 162.8
click at [67, 157] on div "Add a new comment keyboard_arrow_down This new comment will be saved to your te…" at bounding box center [287, 110] width 460 height 399
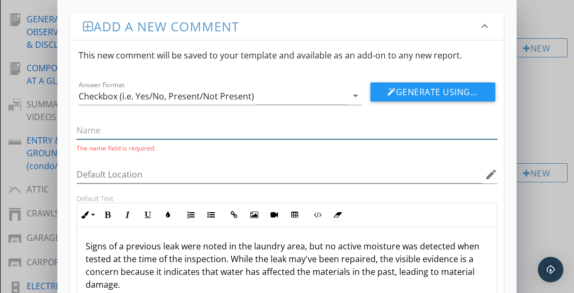
click at [88, 127] on input "text" at bounding box center [287, 131] width 421 height 18
paste input "Evidence of Previous Laundry Leak"
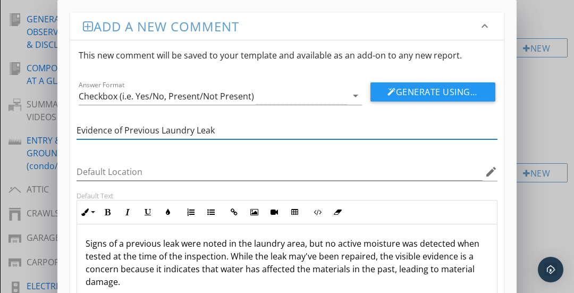
scroll to position [109, 0]
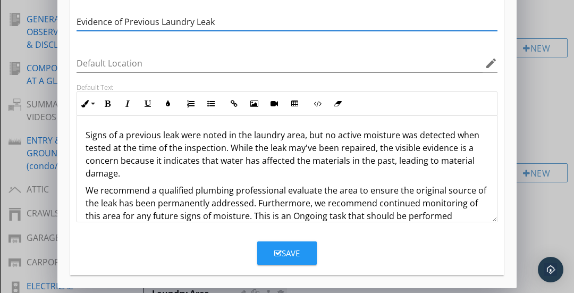
click at [153, 146] on p "Signs of a previous leak were noted in the laundry area, but no active moisture…" at bounding box center [287, 154] width 403 height 51
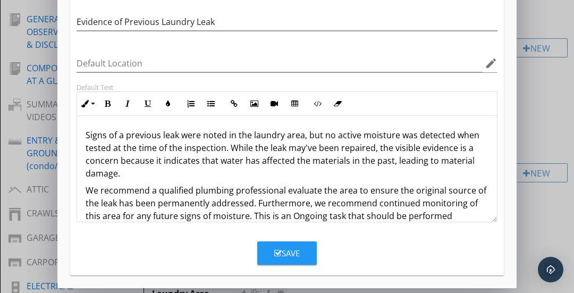
click at [230, 147] on p "Signs of a previous leak were noted in the laundry area, but no active moisture…" at bounding box center [287, 154] width 403 height 51
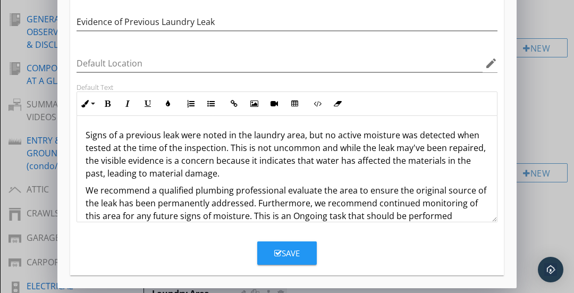
click at [254, 153] on p "Signs of a previous leak were noted in the laundry area, but no active moisture…" at bounding box center [287, 154] width 403 height 51
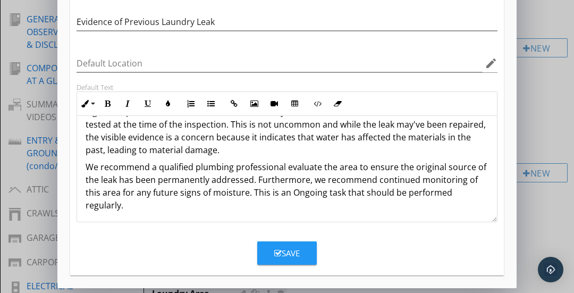
scroll to position [26, 0]
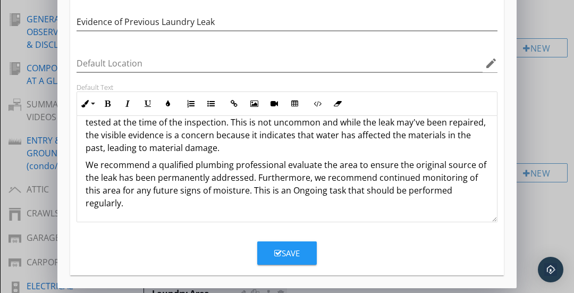
click at [189, 148] on p "Signs of a previous leak were noted in the laundry area, but no active moisture…" at bounding box center [287, 128] width 403 height 51
click at [120, 173] on p "We recommend a qualified plumbing professional evaluate the area to ensure the …" at bounding box center [287, 184] width 403 height 51
click at [153, 162] on p "We recommend a qualified plumbing professional evaluate the area to ensure the …" at bounding box center [287, 184] width 403 height 51
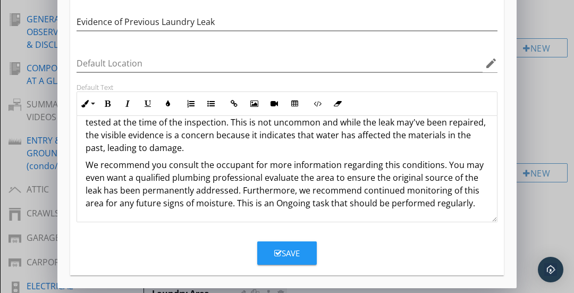
click at [209, 183] on p "We recommend you consult the occupant for more information regarding this condi…" at bounding box center [287, 184] width 403 height 51
click at [314, 198] on p "We recommend you consult the occupant for more information regarding this condi…" at bounding box center [287, 184] width 403 height 51
click at [390, 193] on p "We recommend you consult the occupant for more information regarding this condi…" at bounding box center [287, 184] width 403 height 51
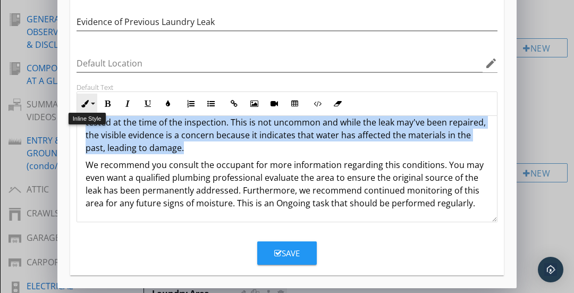
scroll to position [0, 0]
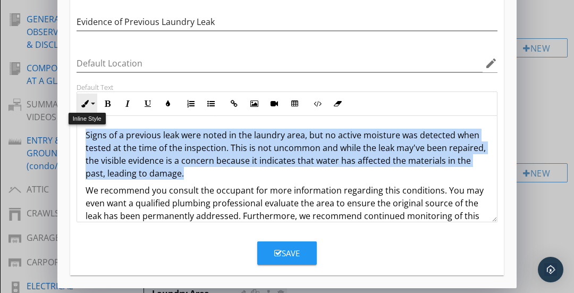
drag, startPoint x: 214, startPoint y: 141, endPoint x: 80, endPoint y: 103, distance: 138.9
click at [80, 103] on div "Inline Style XLarge Large Normal Small Light Small/Light Bold Italic Underline …" at bounding box center [287, 156] width 421 height 131
click at [80, 103] on button "Inline Style" at bounding box center [87, 104] width 20 height 20
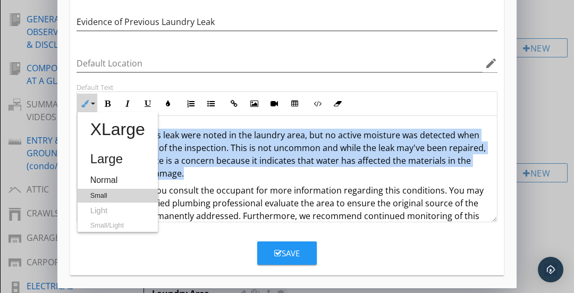
click at [111, 191] on link "Small" at bounding box center [118, 196] width 80 height 14
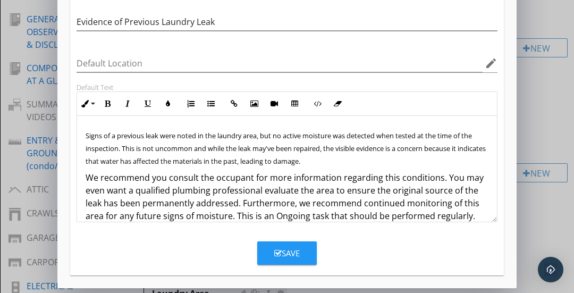
click at [137, 180] on p "We recommend you consult the occupant for more information regarding this condi…" at bounding box center [287, 196] width 403 height 51
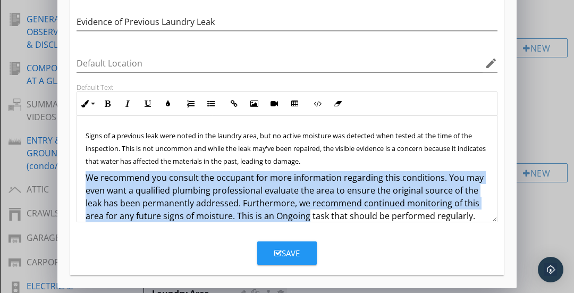
scroll to position [13, 0]
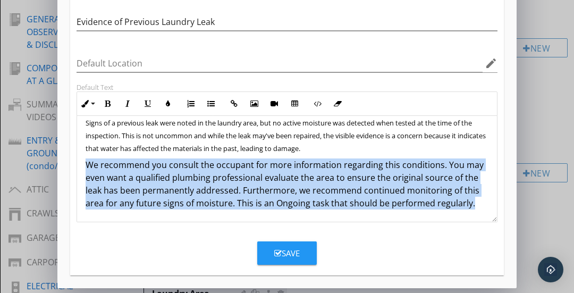
drag, startPoint x: 86, startPoint y: 174, endPoint x: 491, endPoint y: 216, distance: 407.5
click at [491, 216] on div "Signs of a previous leak were noted in the laundry area, but no active moisture…" at bounding box center [287, 169] width 421 height 106
click at [86, 98] on button "Inline Style" at bounding box center [87, 104] width 20 height 20
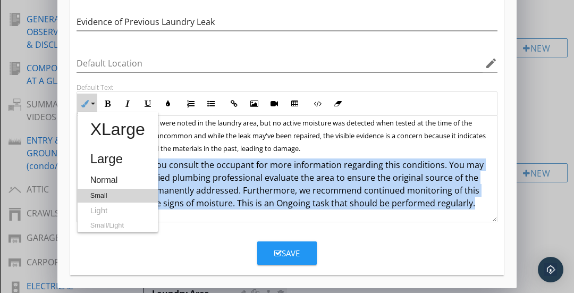
click at [98, 195] on link "Small" at bounding box center [118, 196] width 80 height 14
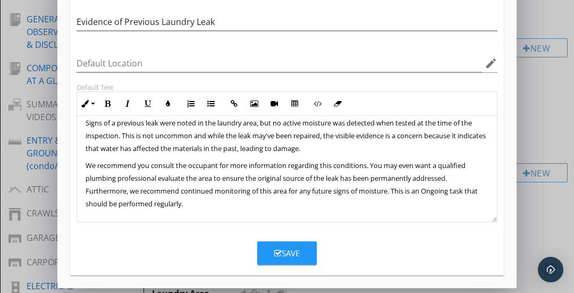
click at [154, 184] on p "We recommend you consult the occupant for more information regarding this condi…" at bounding box center [287, 184] width 403 height 51
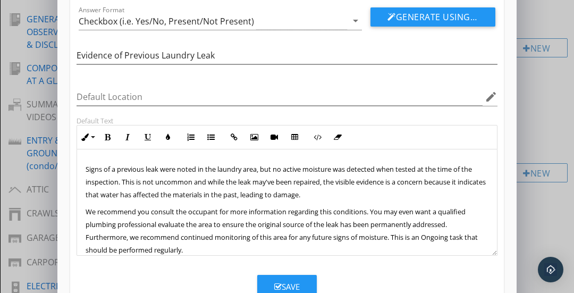
scroll to position [109, 0]
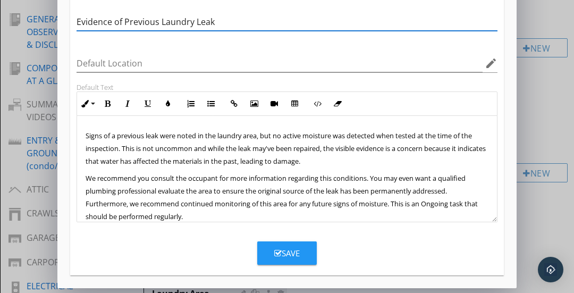
click at [166, 22] on input "Evidence of Previous Laundry Leak" at bounding box center [287, 22] width 421 height 18
click at [184, 21] on input "Evidence of Previous Leak" at bounding box center [287, 22] width 421 height 18
click at [177, 22] on input "Evidence of Previous Leak, No active moisture" at bounding box center [287, 22] width 421 height 18
type input "Evidence of Previous Leak, No active moisture"
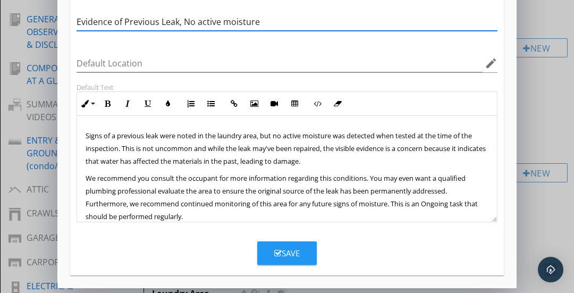
click at [279, 249] on icon "button" at bounding box center [277, 253] width 7 height 8
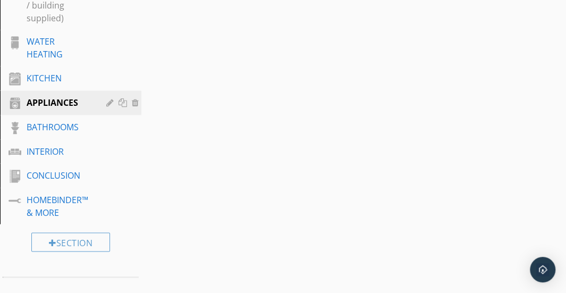
scroll to position [778, 0]
click at [124, 100] on div at bounding box center [124, 101] width 11 height 9
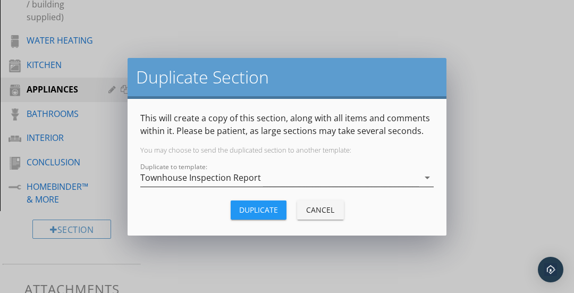
click at [222, 178] on div "Townhouse Inspection Report" at bounding box center [200, 178] width 121 height 10
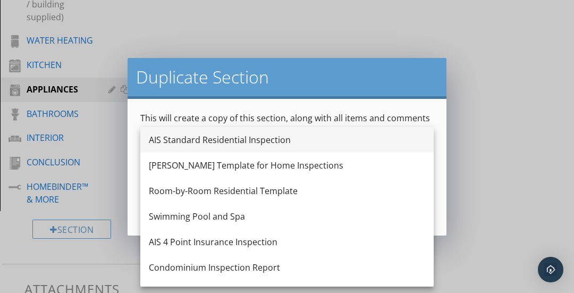
click at [216, 140] on div "AIS Standard Residential Inspection" at bounding box center [287, 140] width 277 height 13
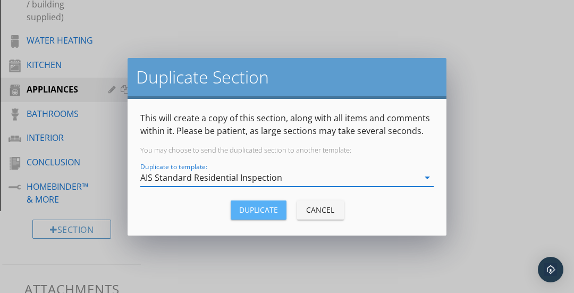
click at [270, 206] on div "Duplicate" at bounding box center [258, 209] width 39 height 11
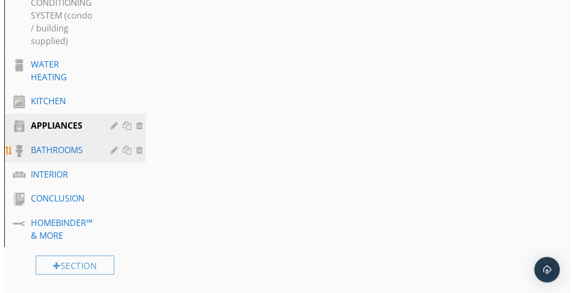
scroll to position [797, 0]
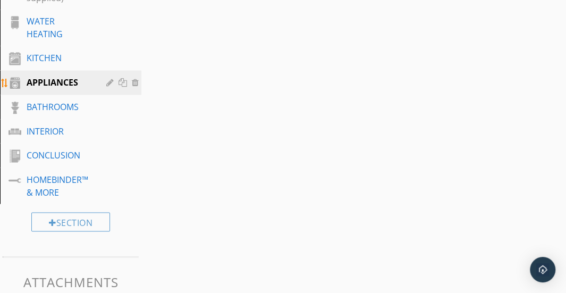
click at [123, 84] on div at bounding box center [124, 82] width 11 height 9
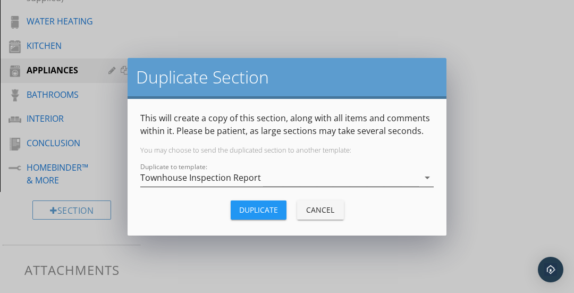
click at [220, 178] on div "Townhouse Inspection Report" at bounding box center [200, 178] width 121 height 10
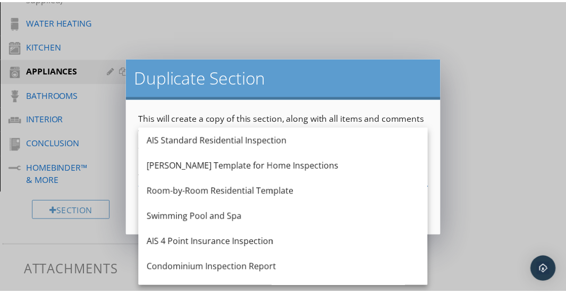
scroll to position [19, 0]
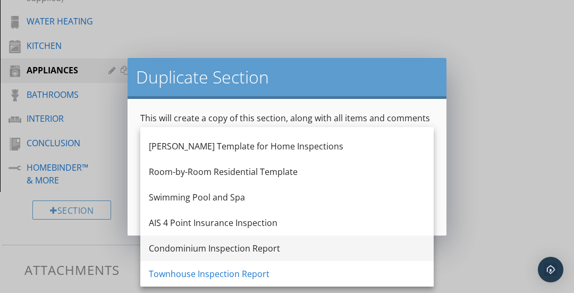
click at [202, 245] on div "Condominium Inspection Report" at bounding box center [287, 248] width 277 height 13
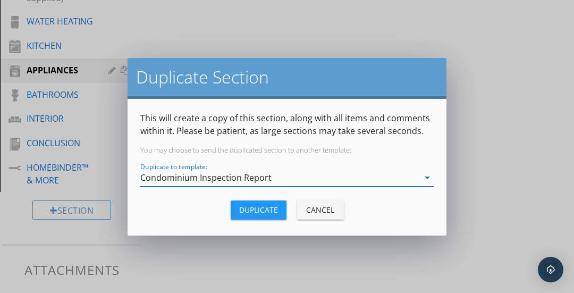
click at [261, 207] on div "Duplicate" at bounding box center [258, 209] width 39 height 11
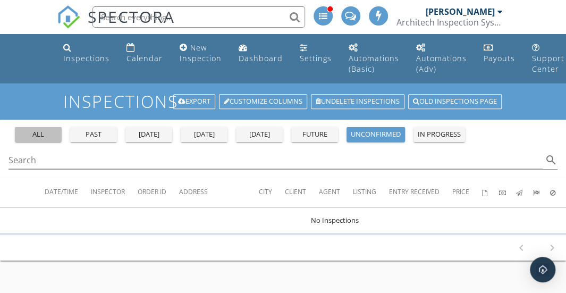
click at [41, 135] on div "all" at bounding box center [38, 134] width 38 height 11
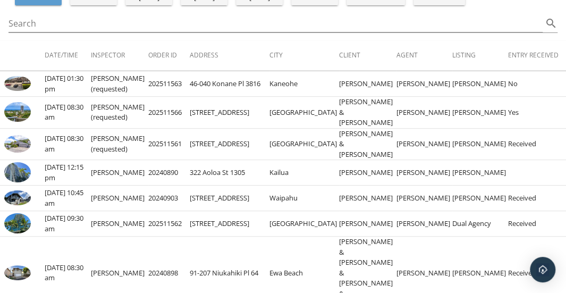
scroll to position [221, 0]
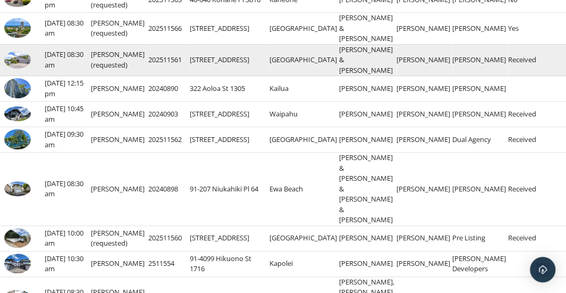
click at [16, 69] on img at bounding box center [17, 60] width 27 height 18
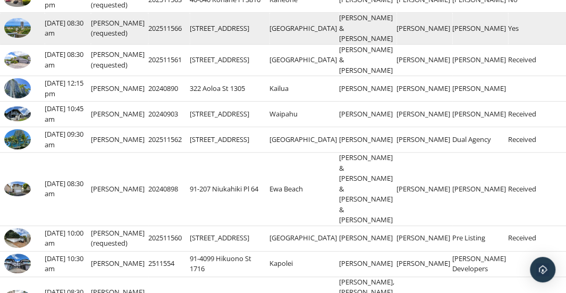
scroll to position [0, 0]
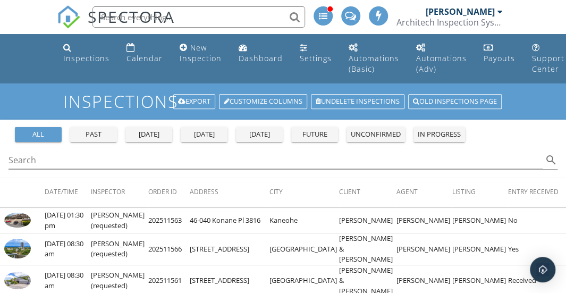
click at [501, 10] on div at bounding box center [500, 11] width 5 height 9
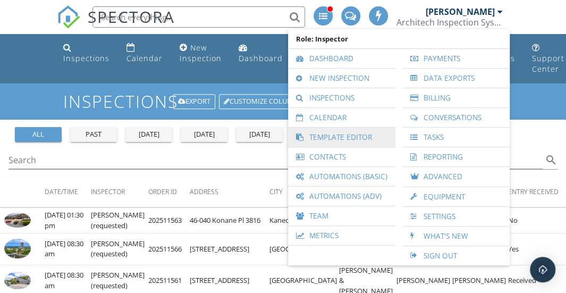
click at [335, 136] on link "Template Editor" at bounding box center [342, 137] width 97 height 19
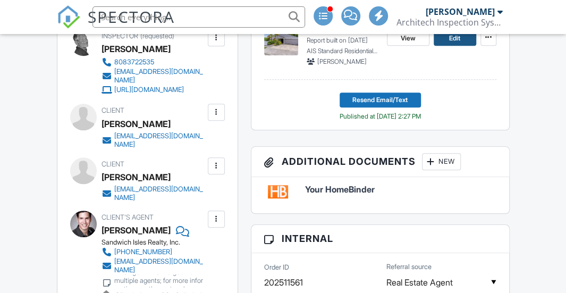
scroll to position [272, 0]
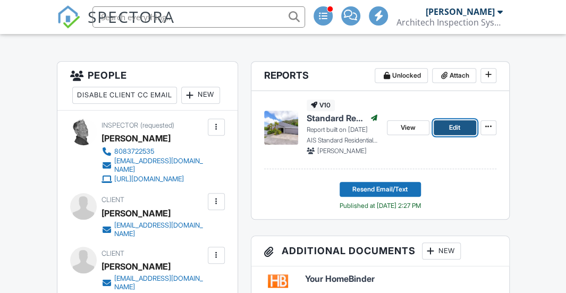
click at [452, 130] on span "Edit" at bounding box center [454, 127] width 11 height 11
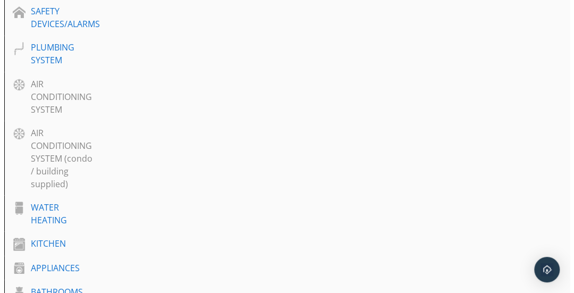
scroll to position [874, 0]
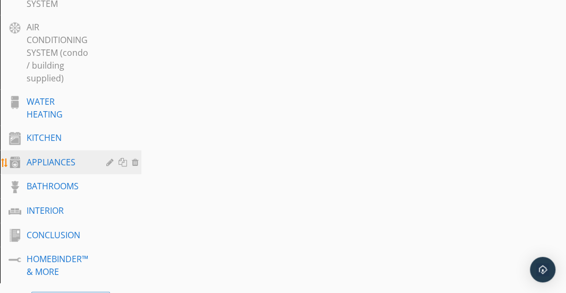
click at [111, 161] on div at bounding box center [111, 162] width 10 height 9
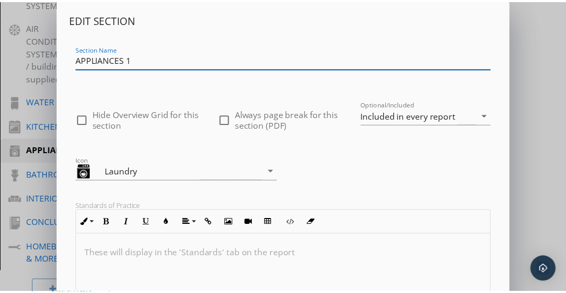
scroll to position [269, 0]
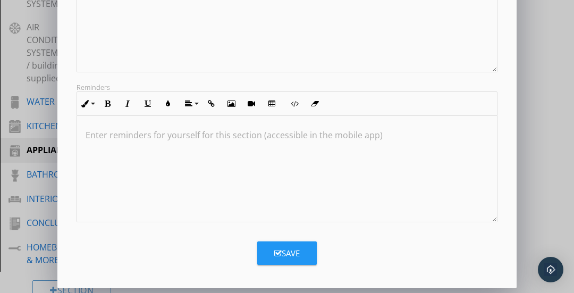
type input "APPLIANCES 1"
click at [290, 245] on button "Save" at bounding box center [287, 252] width 60 height 23
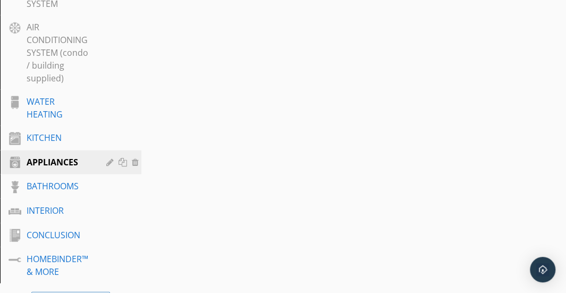
scroll to position [154, 0]
click at [135, 163] on div at bounding box center [137, 162] width 10 height 9
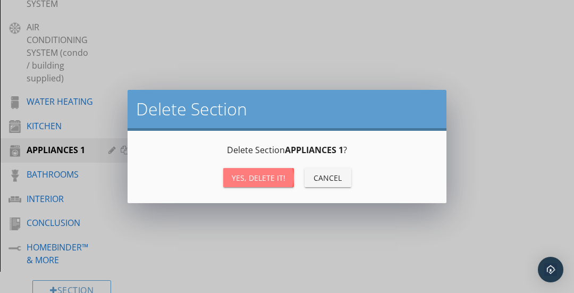
click at [237, 179] on div "Yes, Delete it!" at bounding box center [259, 177] width 54 height 11
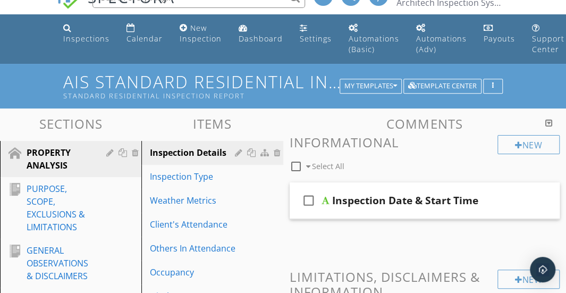
scroll to position [19, 0]
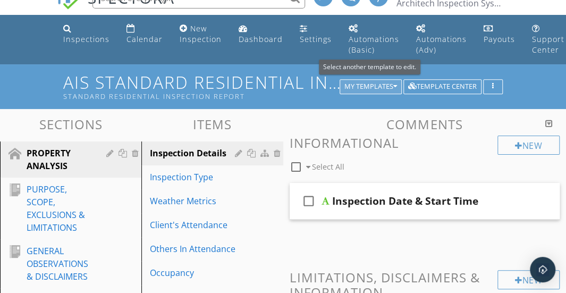
click at [377, 84] on div "My Templates" at bounding box center [371, 86] width 53 height 7
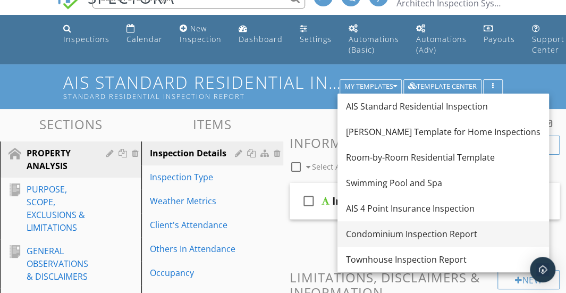
click at [374, 231] on div "Condominium Inspection Report" at bounding box center [443, 234] width 195 height 13
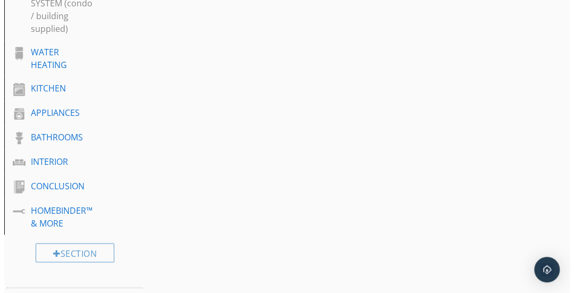
scroll to position [694, 0]
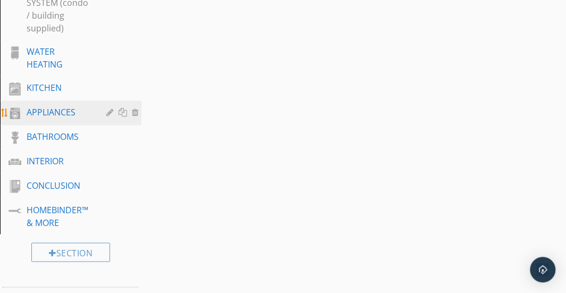
click at [109, 112] on div at bounding box center [111, 112] width 10 height 9
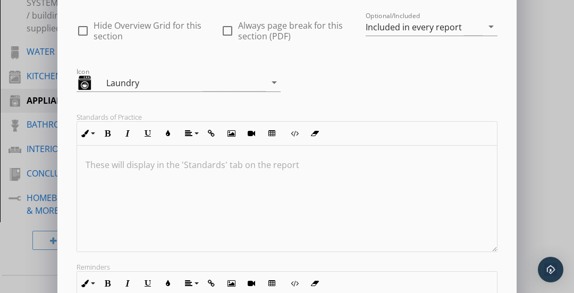
scroll to position [269, 0]
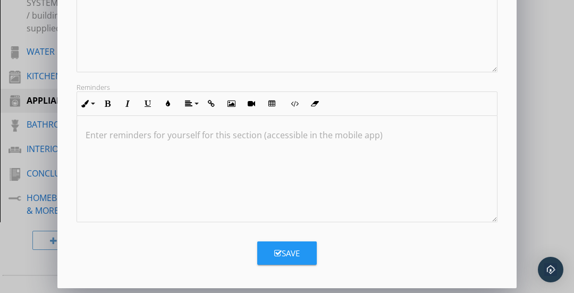
type input "APPLIANCES 1"
click at [287, 248] on div "Save" at bounding box center [287, 253] width 26 height 12
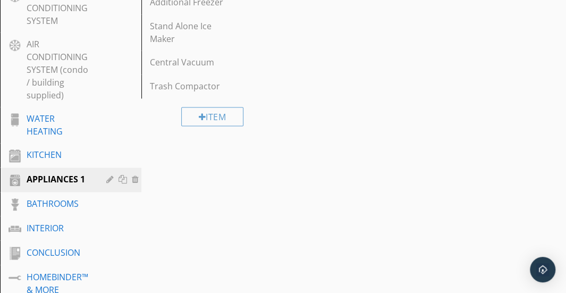
scroll to position [630, 0]
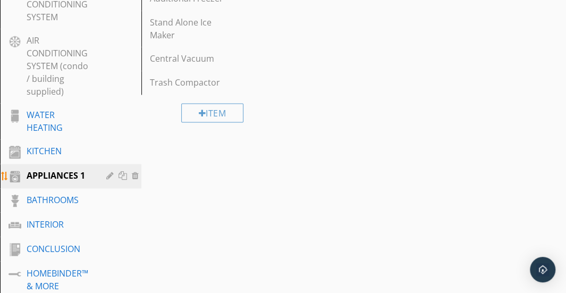
click at [135, 172] on div at bounding box center [137, 175] width 10 height 9
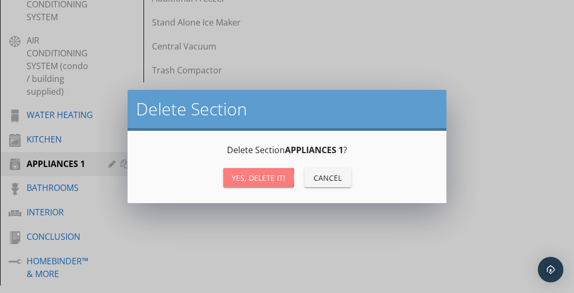
click at [244, 178] on div "Yes, Delete it!" at bounding box center [259, 177] width 54 height 11
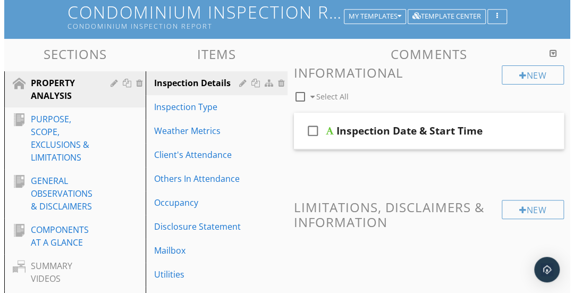
scroll to position [0, 0]
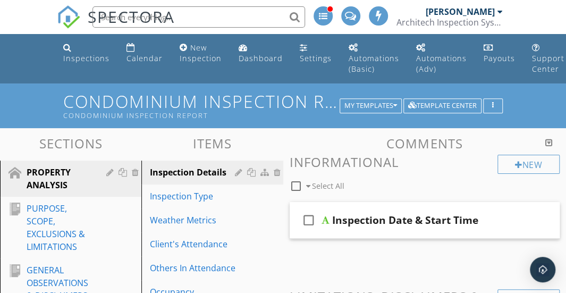
click at [248, 104] on h1 "Condominium Inspection Report Condominium Inspection Report" at bounding box center [282, 105] width 439 height 27
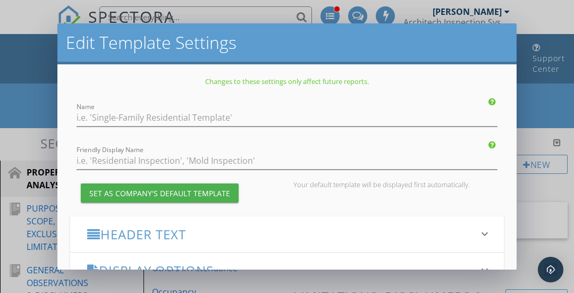
type input "Condominium Inspection Report"
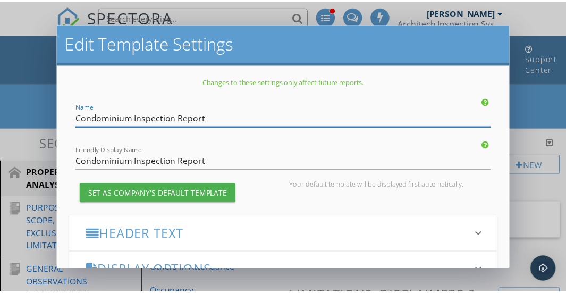
scroll to position [254, 0]
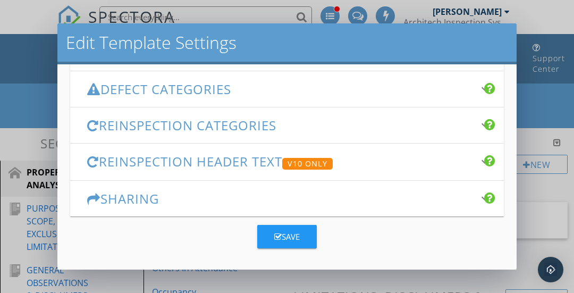
click at [295, 227] on button "Save" at bounding box center [287, 236] width 60 height 23
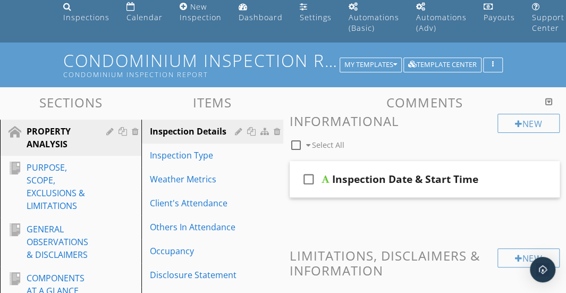
scroll to position [0, 0]
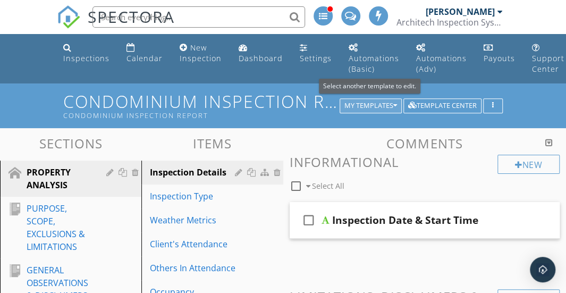
click at [395, 102] on icon "button" at bounding box center [396, 105] width 4 height 7
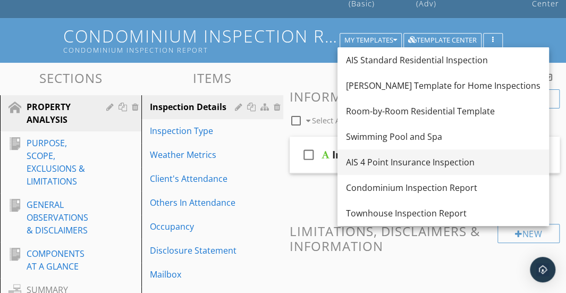
scroll to position [65, 0]
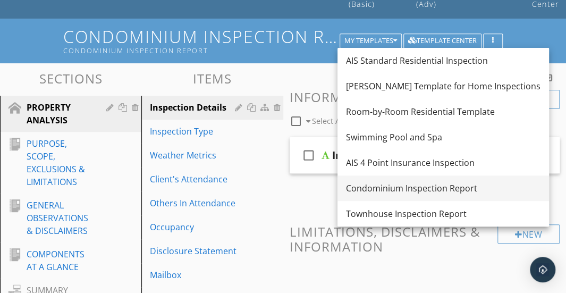
click at [382, 182] on div "Condominium Inspection Report" at bounding box center [443, 188] width 195 height 13
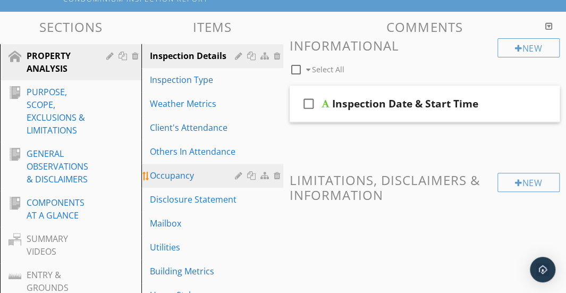
scroll to position [0, 0]
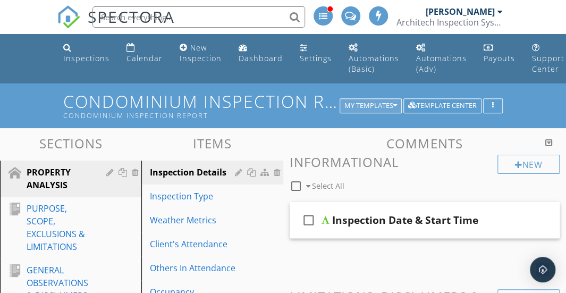
click at [395, 104] on icon "button" at bounding box center [396, 105] width 4 height 7
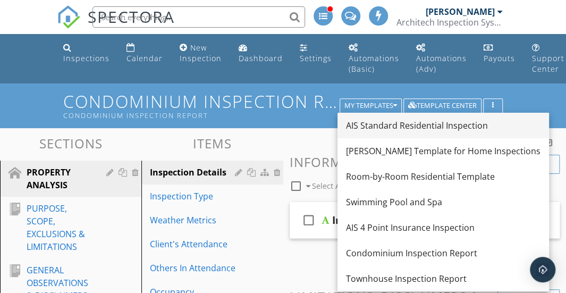
click at [396, 122] on div "AIS Standard Residential Inspection" at bounding box center [443, 125] width 195 height 13
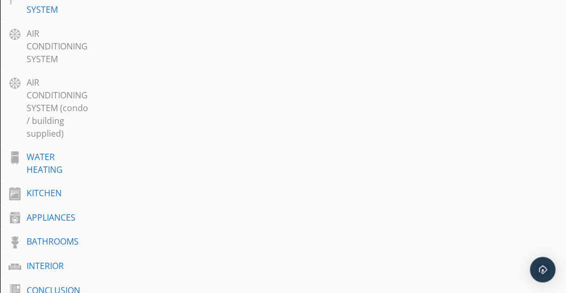
scroll to position [822, 0]
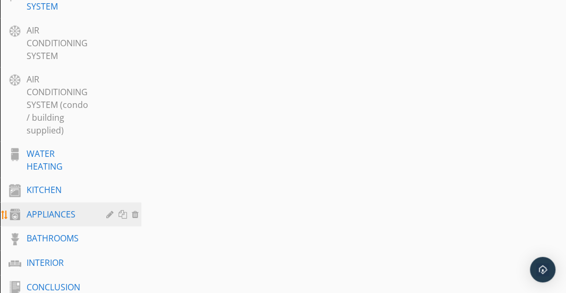
click at [88, 211] on div "APPLIANCES" at bounding box center [59, 213] width 64 height 13
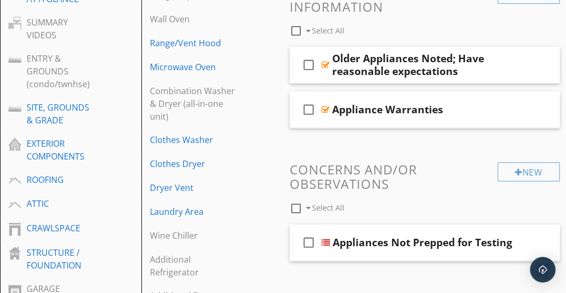
scroll to position [332, 0]
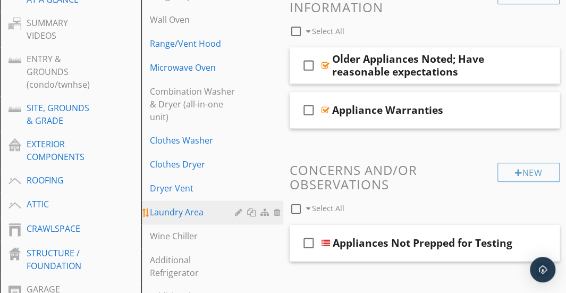
click at [174, 204] on link "Laundry Area" at bounding box center [214, 212] width 138 height 23
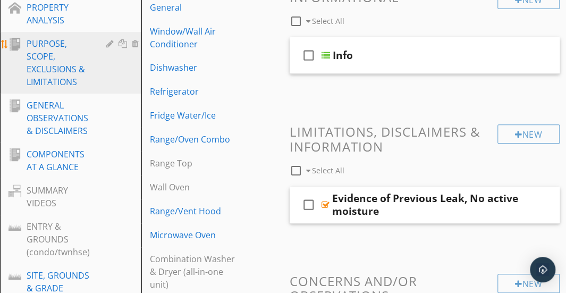
scroll to position [215, 0]
